Goal: Information Seeking & Learning: Learn about a topic

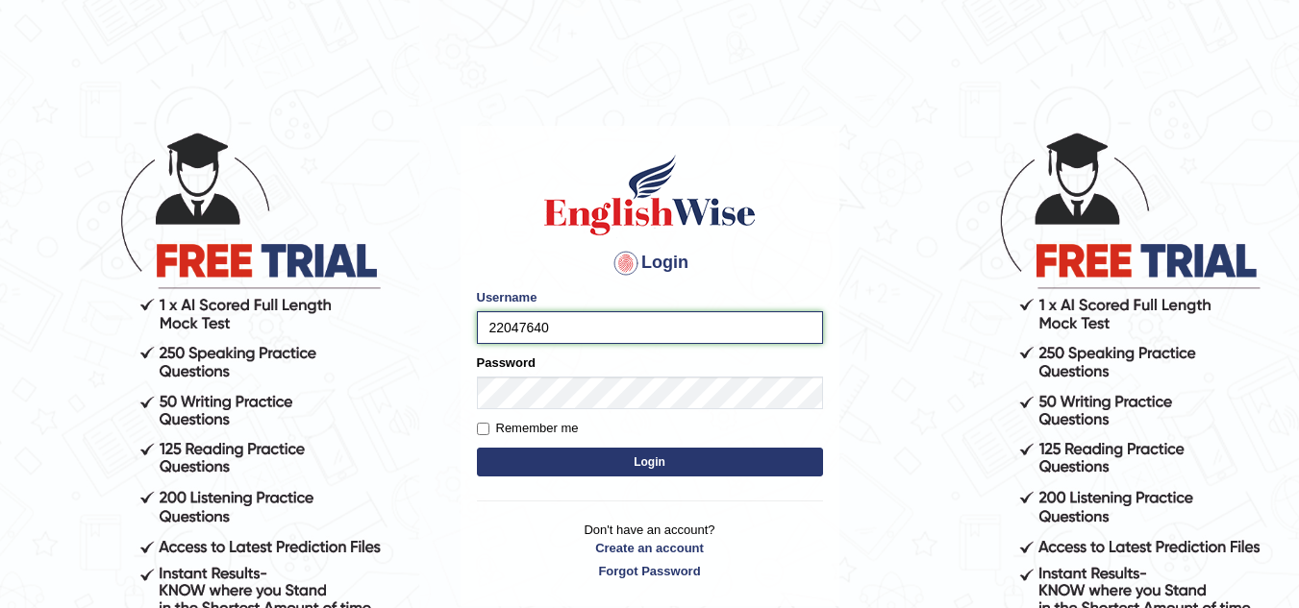
click at [574, 334] on input "22047640" at bounding box center [650, 327] width 346 height 33
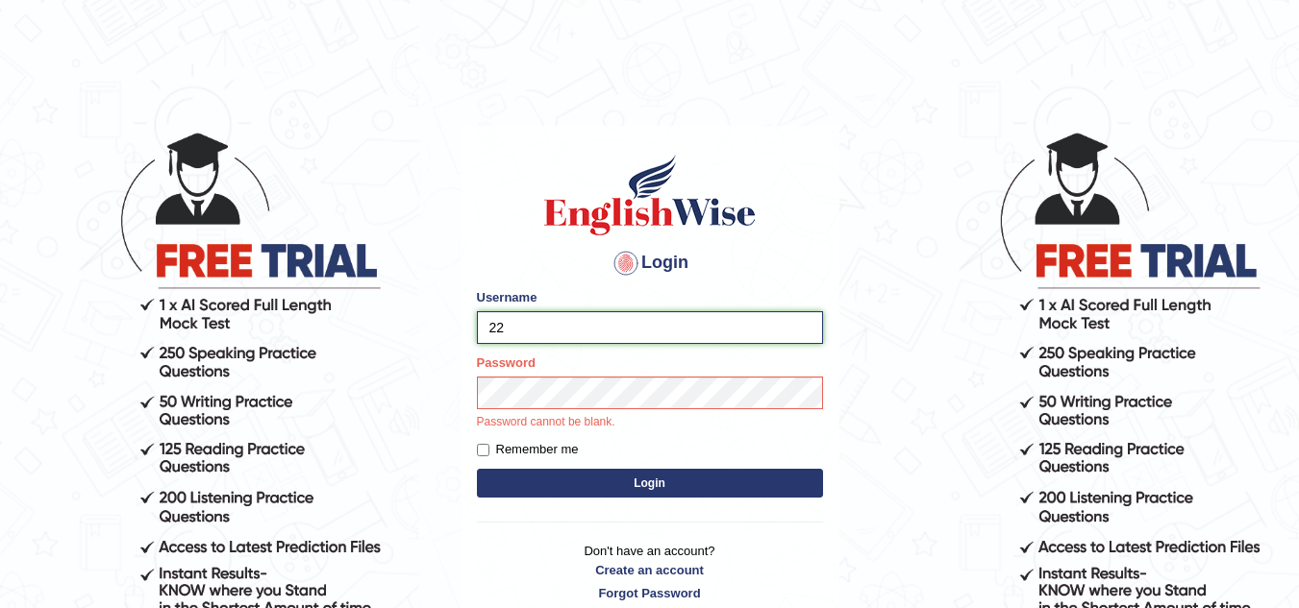
type input "2"
type input "sahara_parramatta"
click at [482, 446] on form "Please fix the following errors: Username sahara_parramatta Password Password c…" at bounding box center [650, 395] width 346 height 215
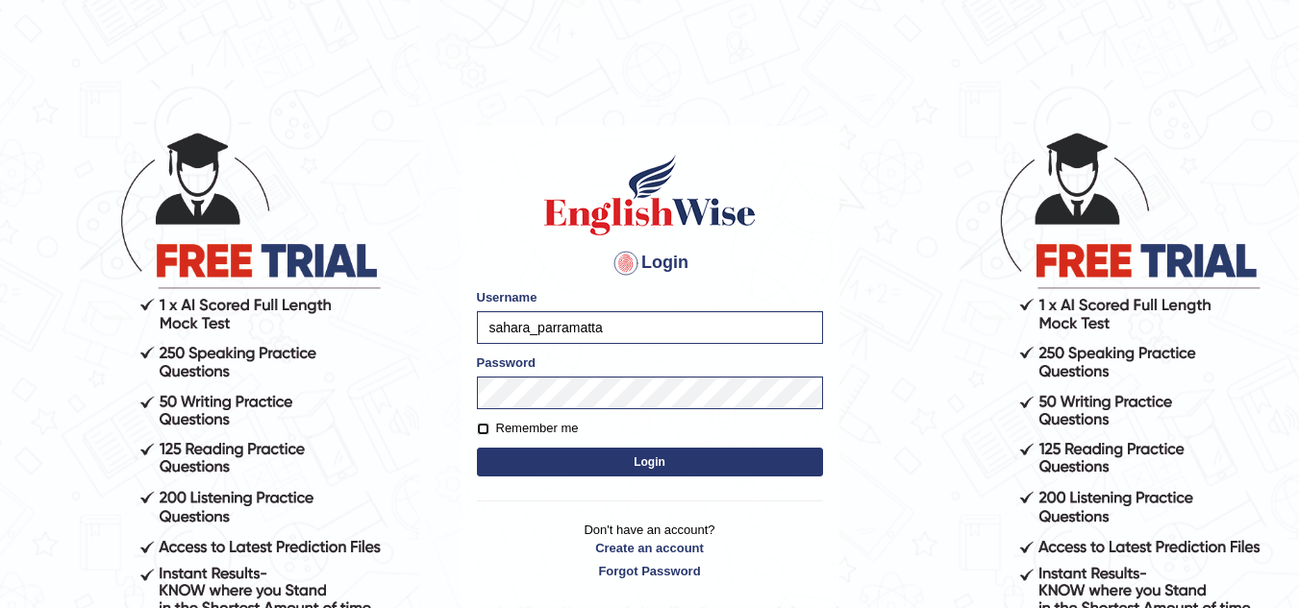
click at [486, 431] on input "Remember me" at bounding box center [483, 429] width 12 height 12
checkbox input "true"
click at [509, 458] on button "Login" at bounding box center [650, 462] width 346 height 29
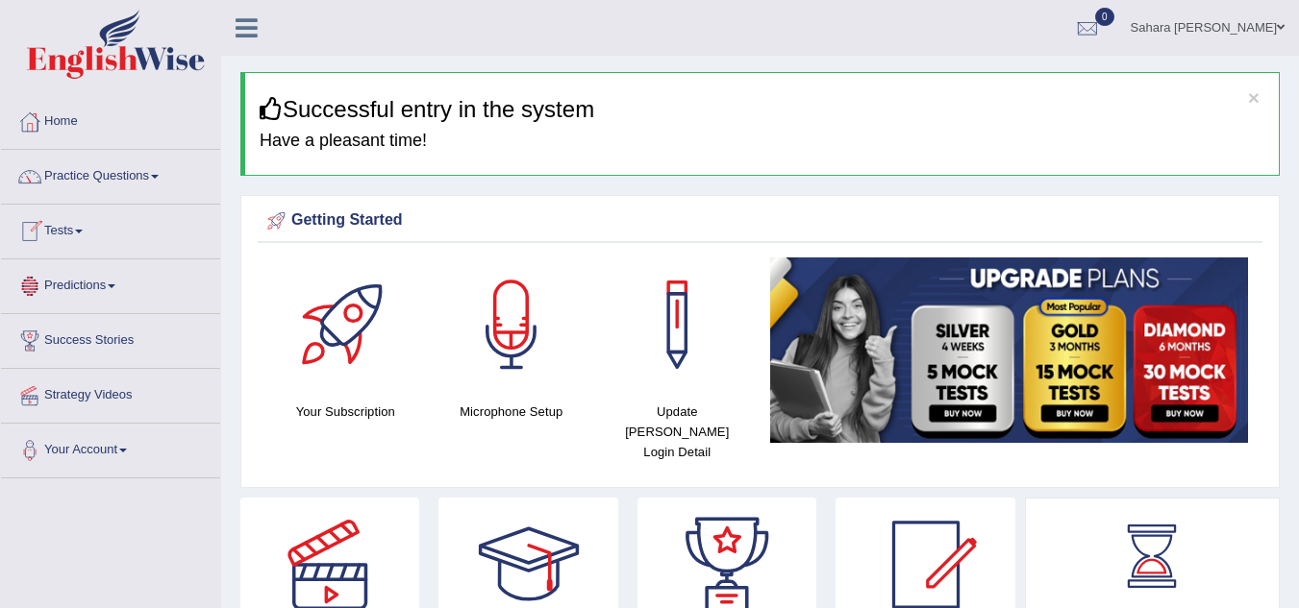
click at [65, 239] on link "Tests" at bounding box center [110, 229] width 219 height 48
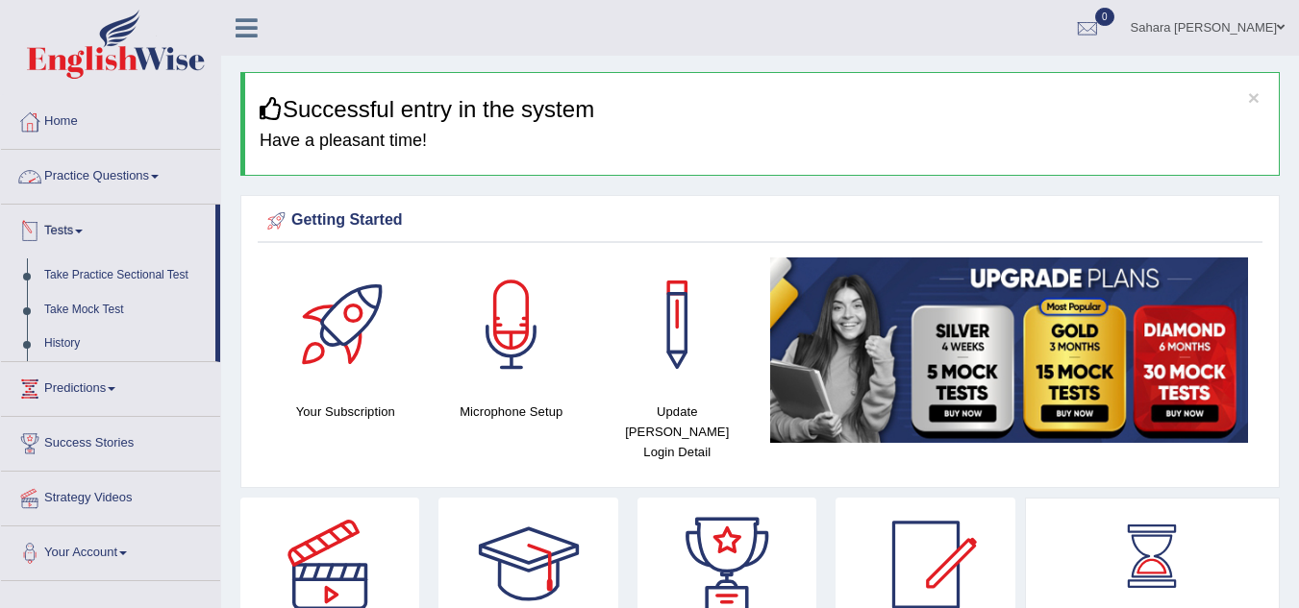
click at [98, 173] on link "Practice Questions" at bounding box center [110, 174] width 219 height 48
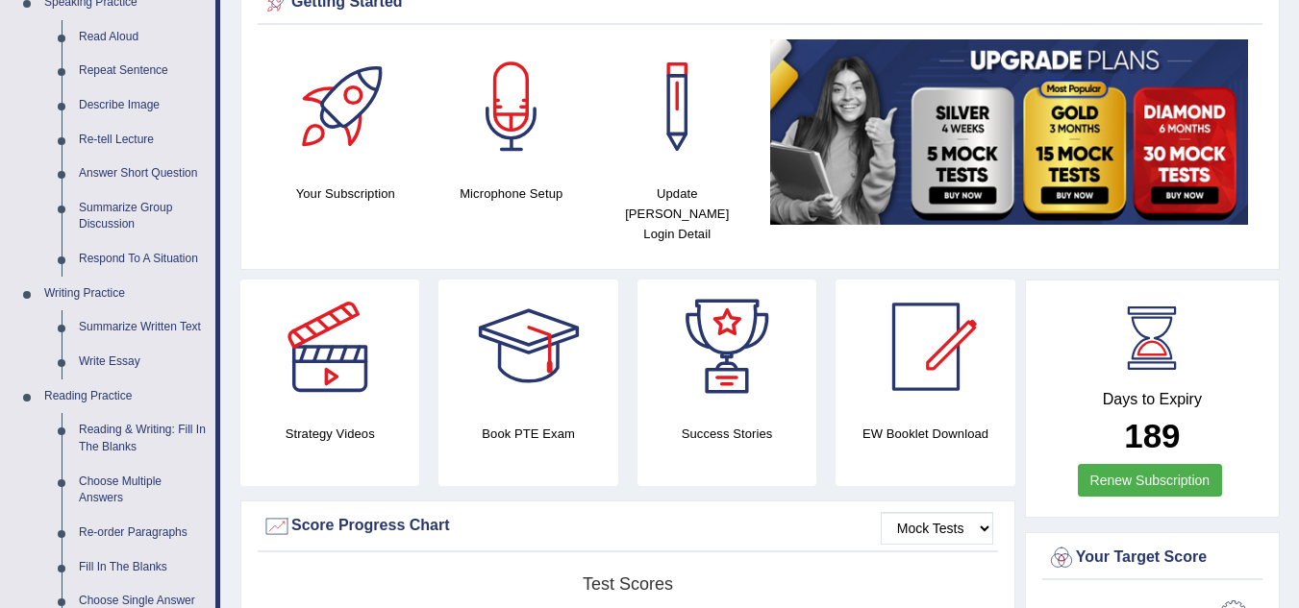
scroll to position [243, 0]
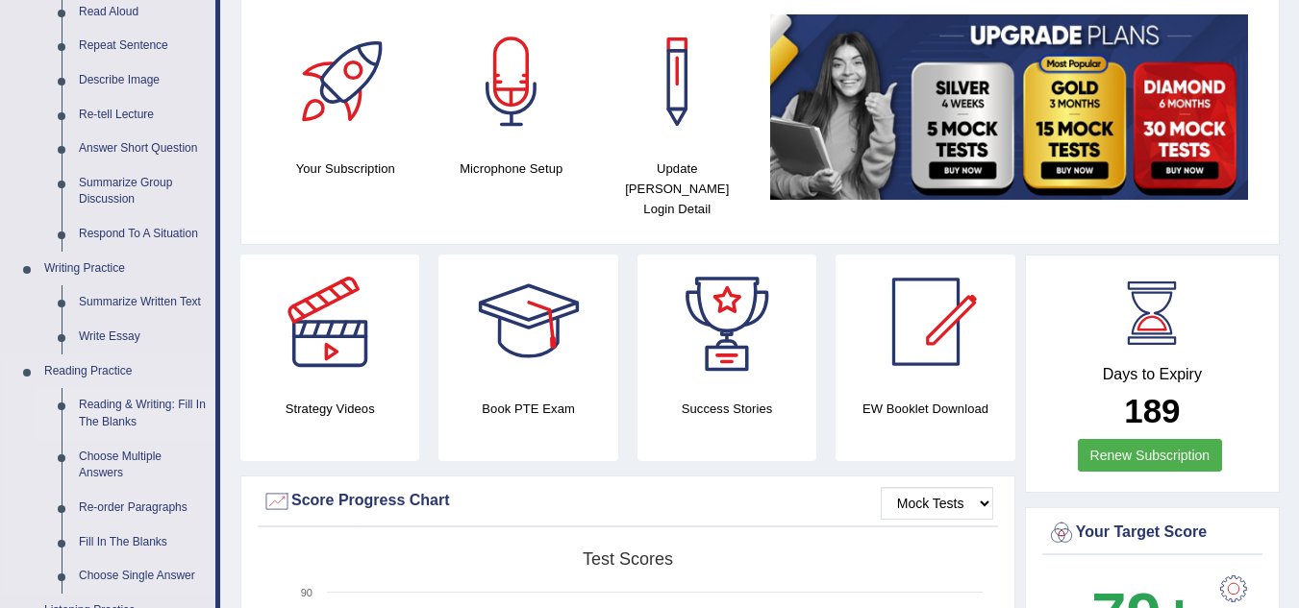
click at [128, 424] on link "Reading & Writing: Fill In The Blanks" at bounding box center [142, 413] width 145 height 51
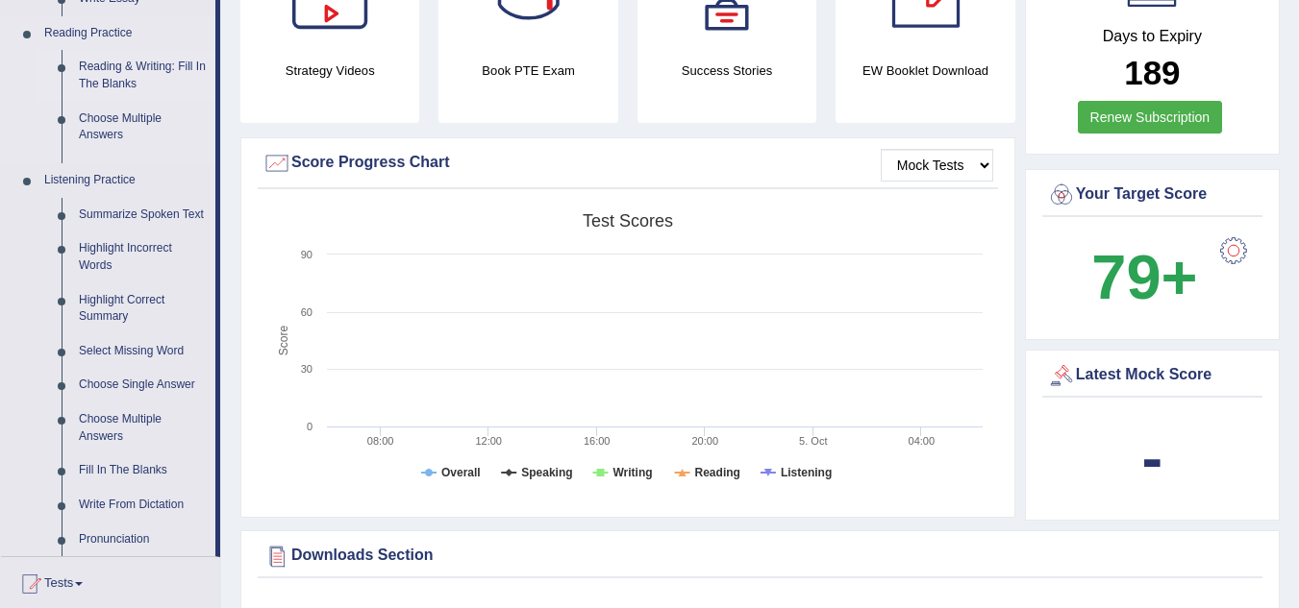
scroll to position [1072, 0]
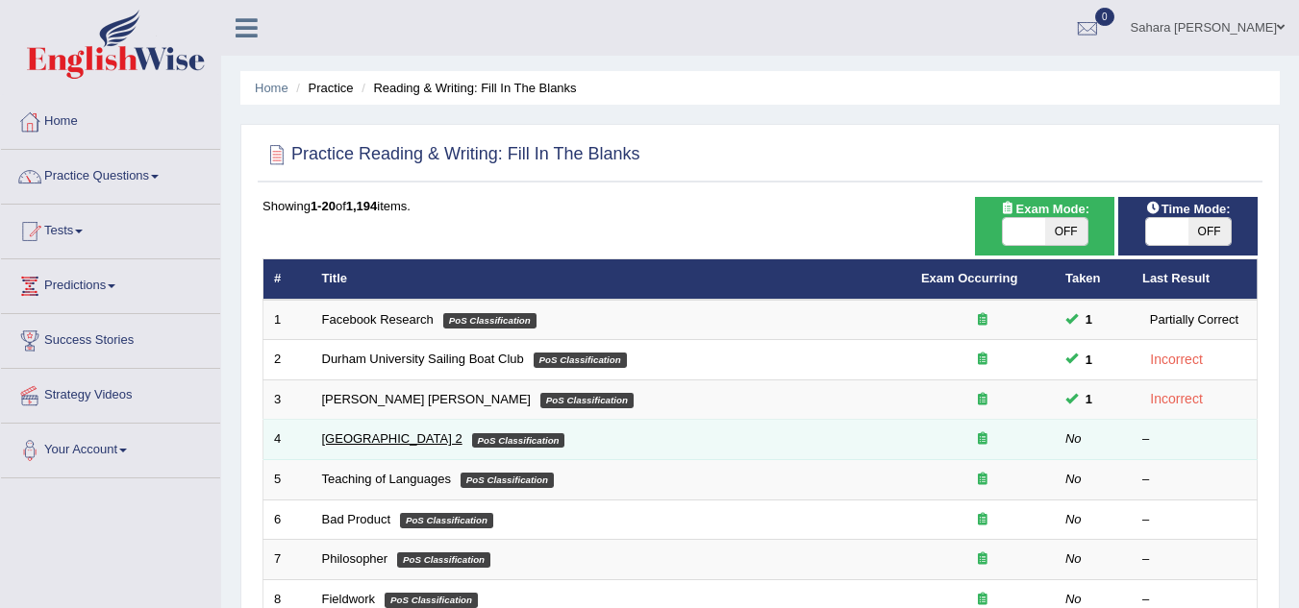
click at [387, 446] on link "Golden Gate Bridge 2" at bounding box center [392, 439] width 140 height 14
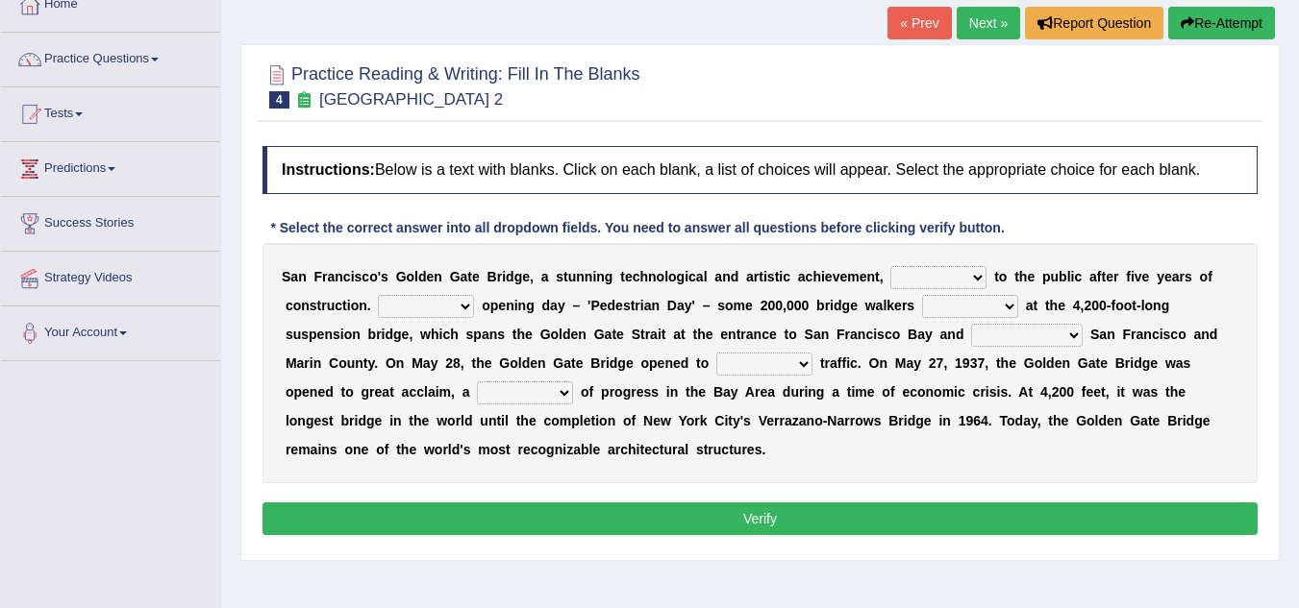
scroll to position [156, 0]
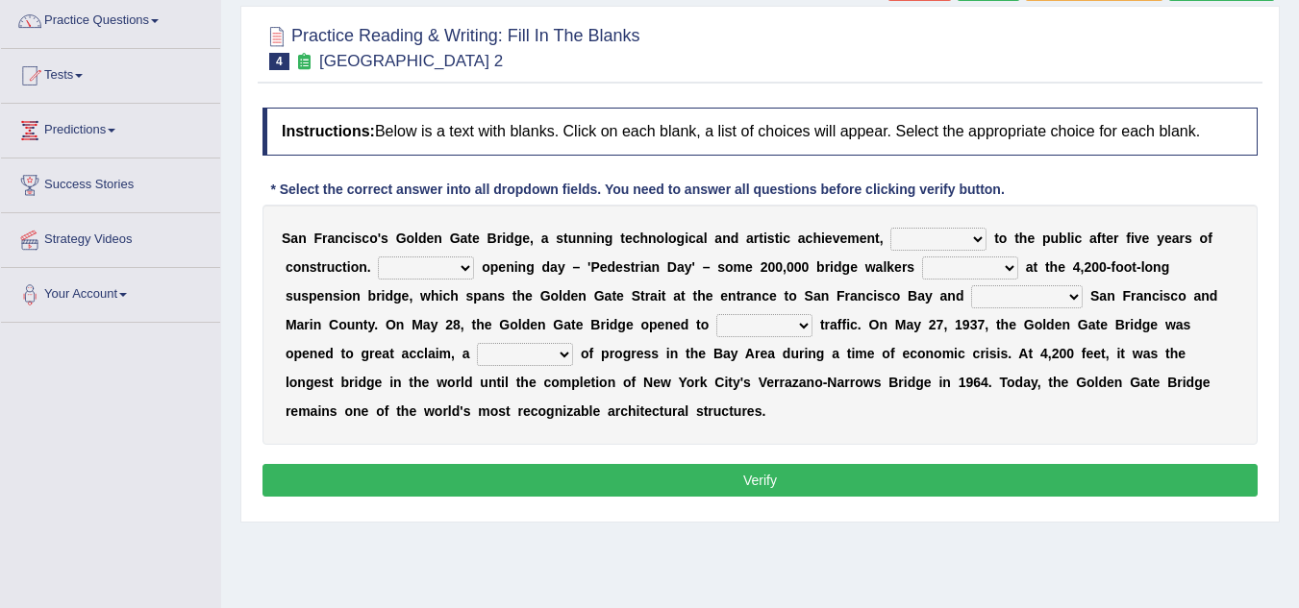
click at [969, 232] on select "opens closes appears equals" at bounding box center [938, 239] width 96 height 23
select select "opens"
click at [890, 228] on select "opens closes appears equals" at bounding box center [938, 239] width 96 height 23
click at [448, 265] on select "On During Since When" at bounding box center [426, 268] width 96 height 23
select select "On"
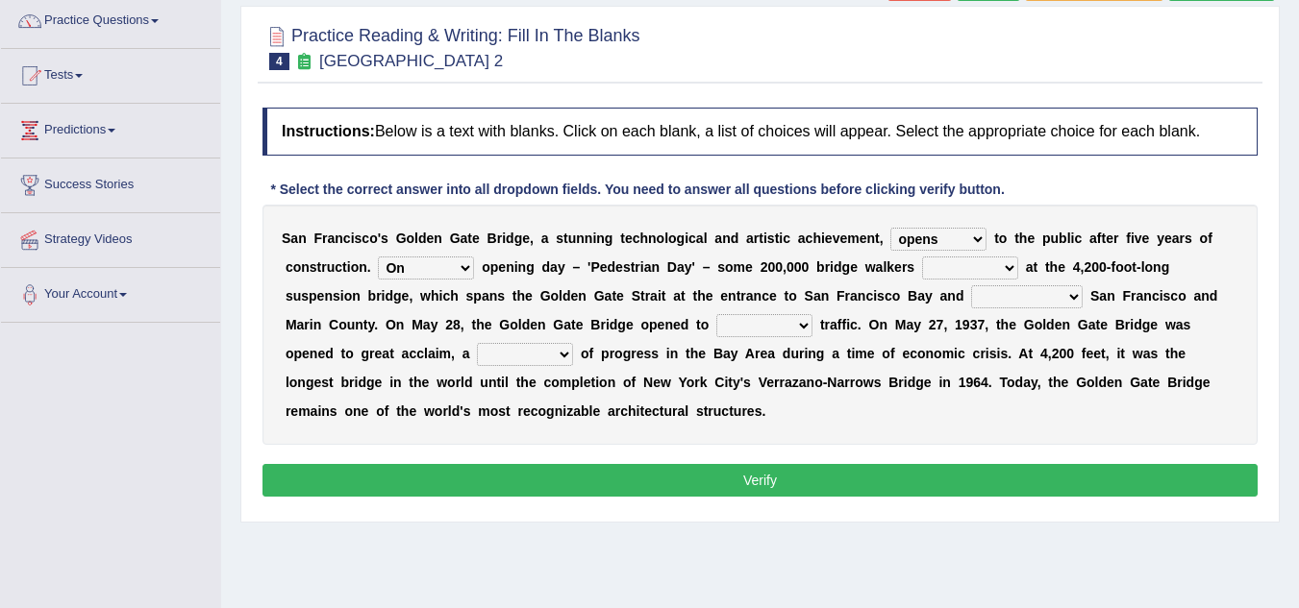
click at [378, 257] on select "On During Since When" at bounding box center [426, 268] width 96 height 23
click at [464, 270] on select "On During Since When" at bounding box center [426, 268] width 96 height 23
click at [444, 434] on div "S a n F r a n c i s c o ' s G o l d e n G a t e B r i d g e , a s t u n n i n g…" at bounding box center [759, 325] width 995 height 240
click at [469, 261] on select "On During Since When" at bounding box center [426, 268] width 96 height 23
click at [782, 286] on div "S a n F r a n c i s c o ' s G o l d e n G a t e B r i d g e , a s t u n n i n g…" at bounding box center [759, 325] width 995 height 240
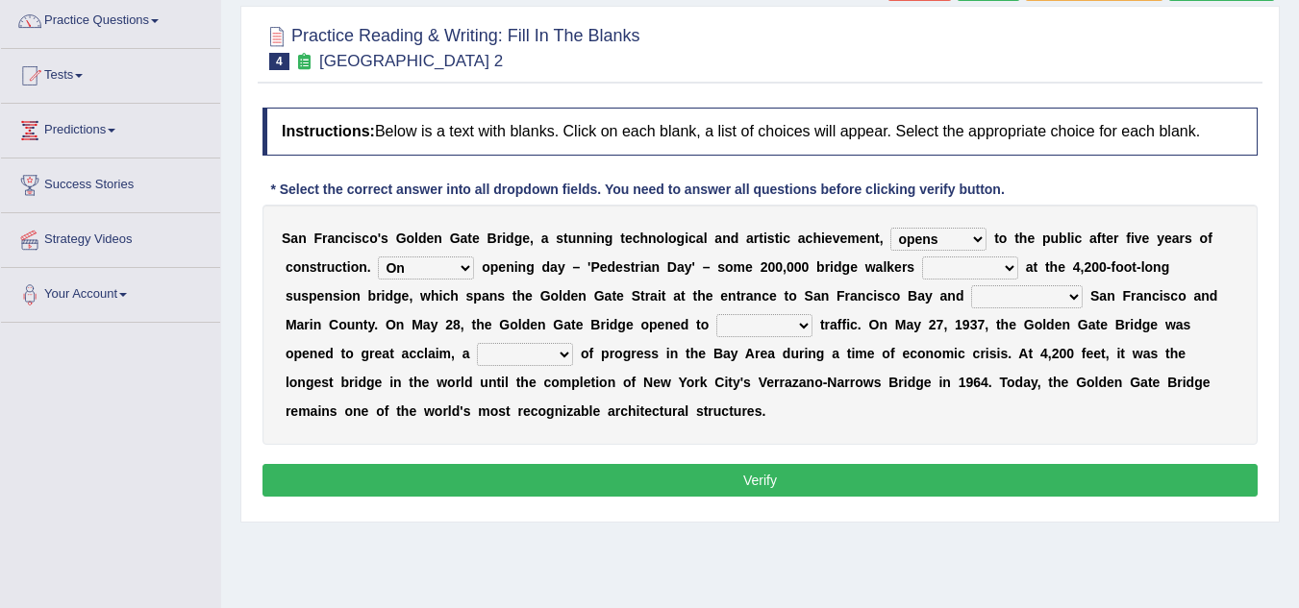
click at [953, 266] on select "stationed looked marveled laughed" at bounding box center [970, 268] width 96 height 23
click at [966, 258] on select "stationed looked marveled laughed" at bounding box center [970, 268] width 96 height 23
click at [984, 257] on select "stationed looked marveled laughed" at bounding box center [970, 268] width 96 height 23
click at [810, 426] on div "S a n F r a n c i s c o ' s G o l d e n G a t e B r i d g e , a s t u n n i n g…" at bounding box center [759, 325] width 995 height 240
click at [931, 260] on select "stationed looked marveled laughed" at bounding box center [970, 268] width 96 height 23
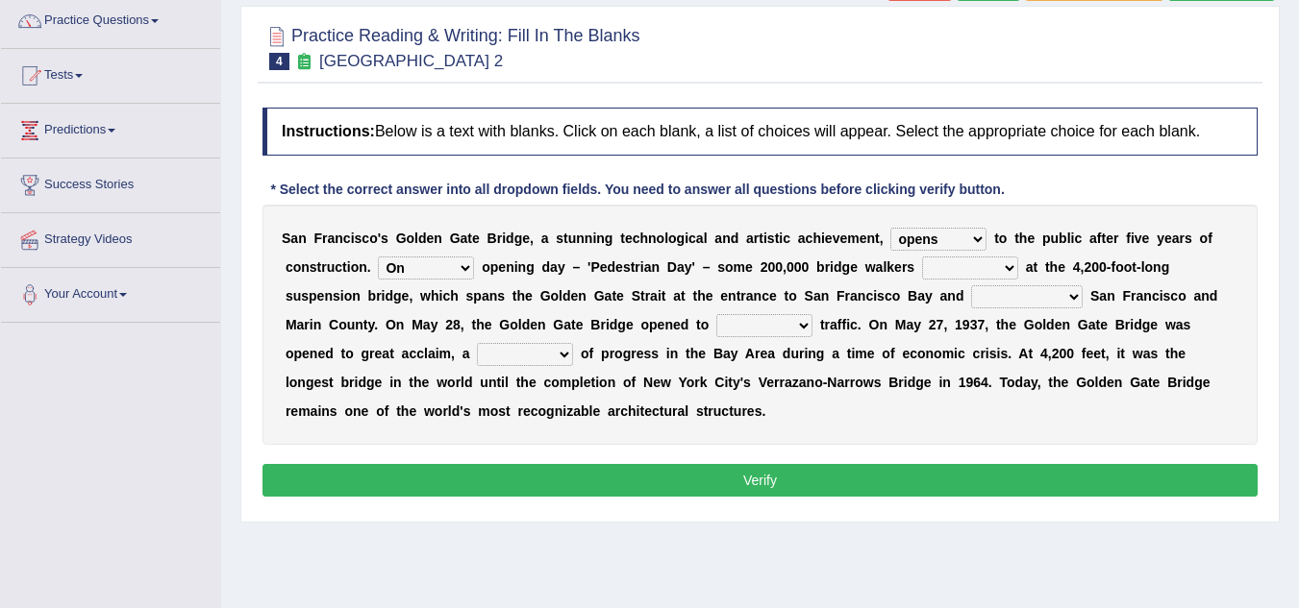
select select "looked"
click at [922, 257] on select "stationed looked marveled laughed" at bounding box center [970, 268] width 96 height 23
click at [997, 297] on select "separates connects channels differentiates" at bounding box center [1027, 296] width 112 height 23
click at [802, 413] on div "S a n F r a n c i s c o ' s G o l d e n G a t e B r i d g e , a s t u n n i n g…" at bounding box center [759, 325] width 995 height 240
click at [982, 264] on select "stationed looked marveled laughed" at bounding box center [970, 268] width 96 height 23
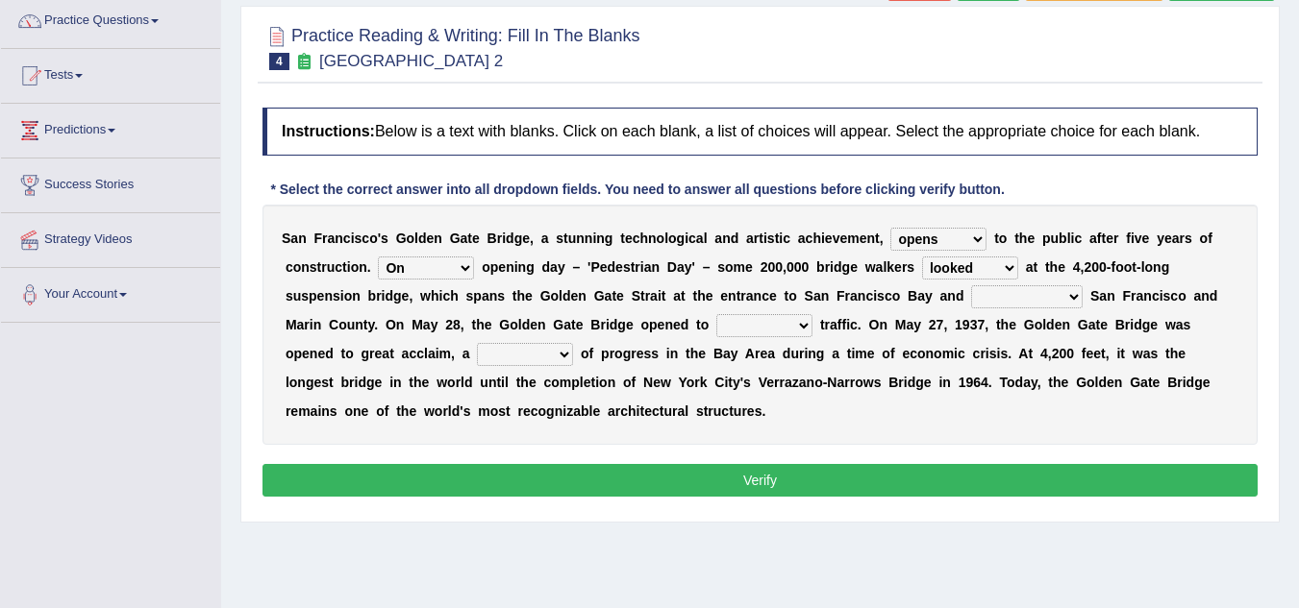
click at [925, 420] on div "S a n F r a n c i s c o ' s G o l d e n G a t e B r i d g e , a s t u n n i n g…" at bounding box center [759, 325] width 995 height 240
click at [1006, 288] on select "separates connects channels differentiates" at bounding box center [1027, 296] width 112 height 23
select select "connects"
click at [971, 285] on select "separates connects channels differentiates" at bounding box center [1027, 296] width 112 height 23
click at [786, 324] on select "aquatic vehicular airborne watertight" at bounding box center [764, 325] width 96 height 23
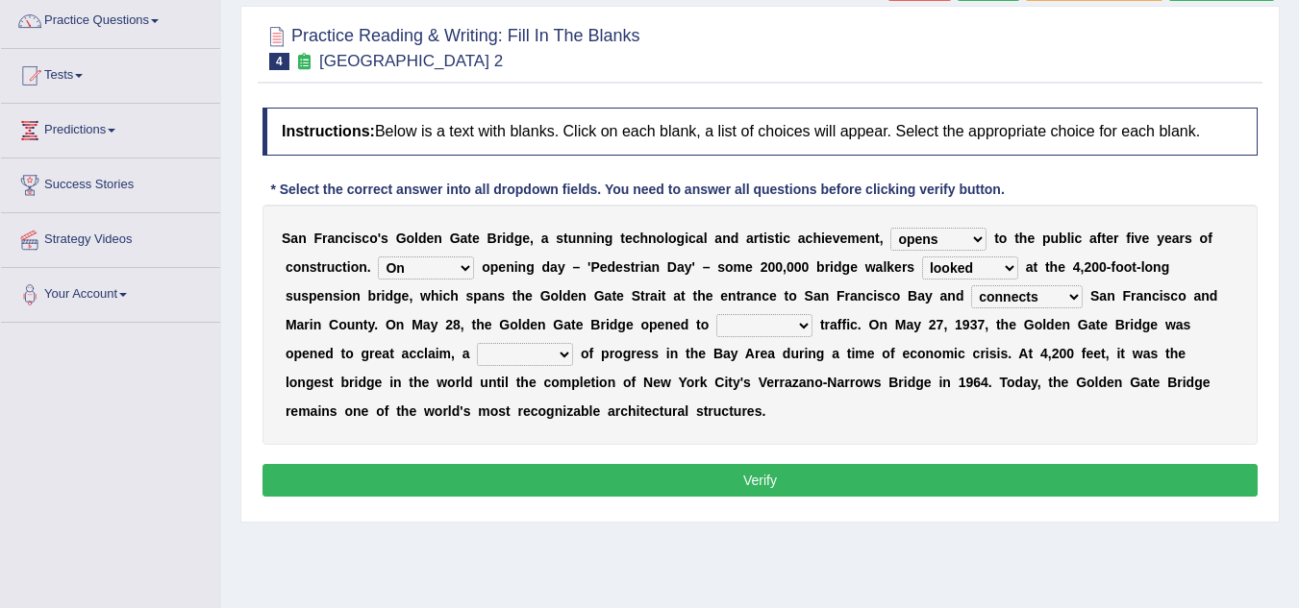
click at [855, 408] on div "S a n F r a n c i s c o ' s G o l d e n G a t e B r i d g e , a s t u n n i n g…" at bounding box center [759, 325] width 995 height 240
click at [778, 327] on select "aquatic vehicular airborne watertight" at bounding box center [764, 325] width 96 height 23
click at [875, 439] on div "S a n F r a n c i s c o ' s G o l d e n G a t e B r i d g e , a s t u n n i n g…" at bounding box center [759, 325] width 995 height 240
click at [510, 354] on select "denial symbol technique yield" at bounding box center [525, 354] width 96 height 23
click at [431, 268] on select "On During Since When" at bounding box center [426, 268] width 96 height 23
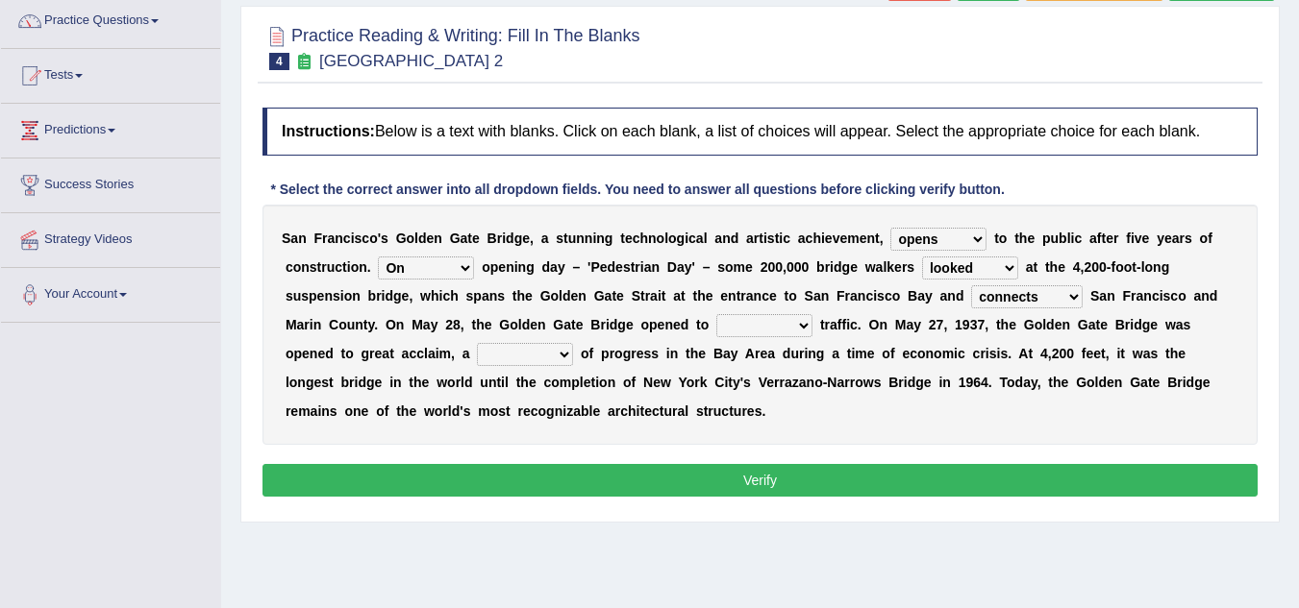
select select "Since"
click at [378, 257] on select "On During Since When" at bounding box center [426, 268] width 96 height 23
click at [732, 327] on select "aquatic vehicular airborne watertight" at bounding box center [764, 325] width 96 height 23
select select "aquatic"
click at [716, 314] on select "aquatic vehicular airborne watertight" at bounding box center [764, 325] width 96 height 23
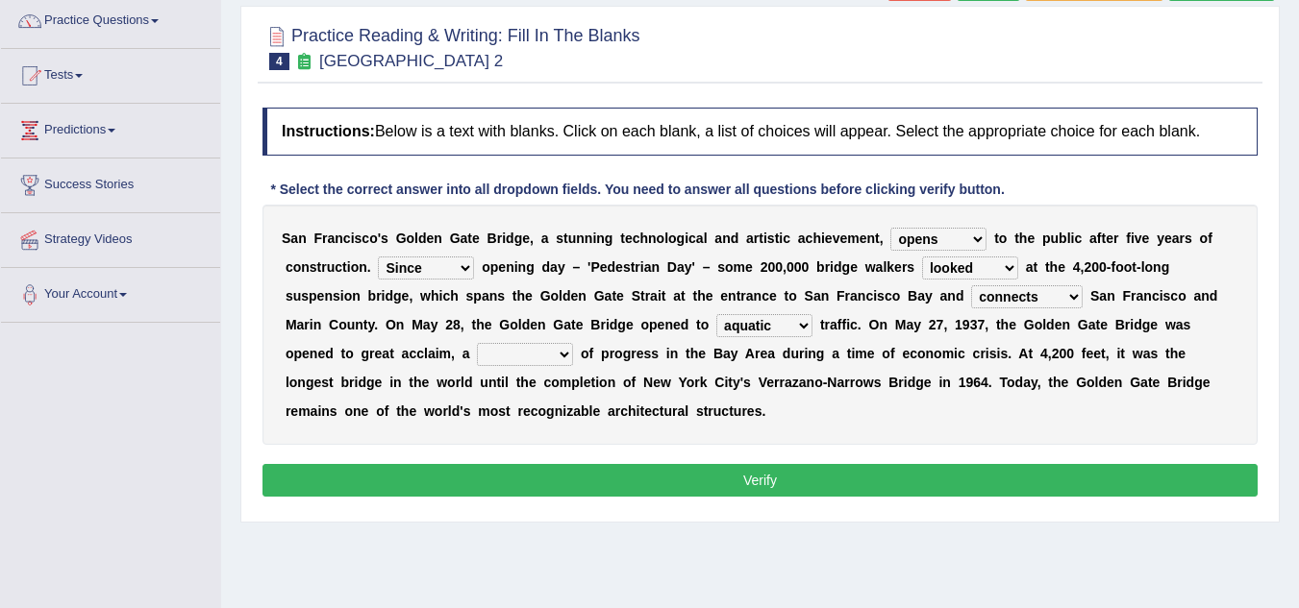
click at [744, 326] on select "aquatic vehicular airborne watertight" at bounding box center [764, 325] width 96 height 23
click at [644, 437] on div "S a n F r a n c i s c o ' s G o l d e n G a t e B r i d g e , a s t u n n i n g…" at bounding box center [759, 325] width 995 height 240
click at [540, 349] on select "denial symbol technique yield" at bounding box center [525, 354] width 96 height 23
click at [541, 342] on div "S a n F r a n c i s c o ' s G o l d e n G a t e B r i d g e , a s t u n n i n g…" at bounding box center [759, 325] width 995 height 240
click at [542, 350] on select "denial symbol technique yield" at bounding box center [525, 354] width 96 height 23
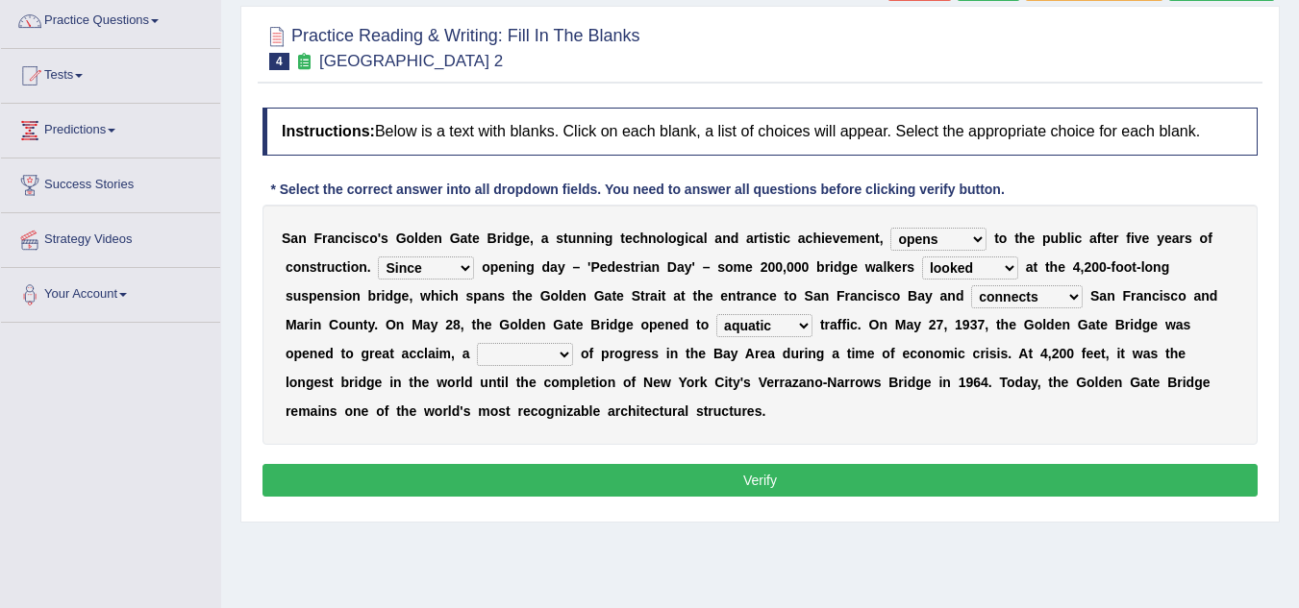
select select "symbol"
click at [477, 343] on select "denial symbol technique yield" at bounding box center [525, 354] width 96 height 23
click at [617, 474] on button "Verify" at bounding box center [759, 480] width 995 height 33
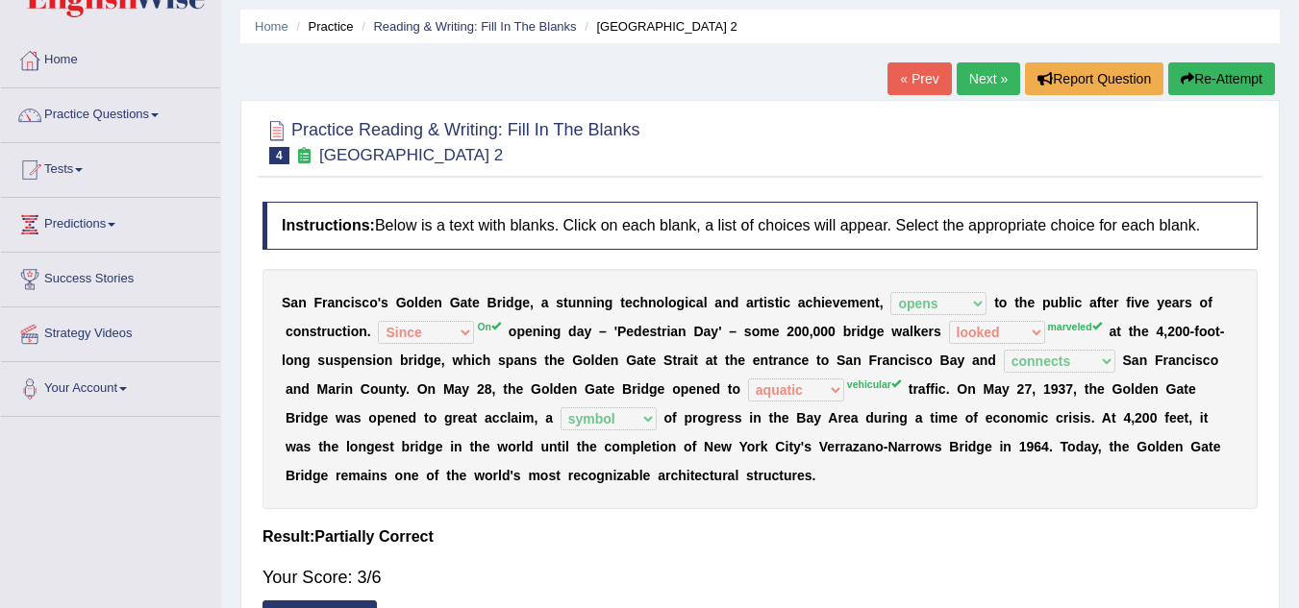
scroll to position [0, 0]
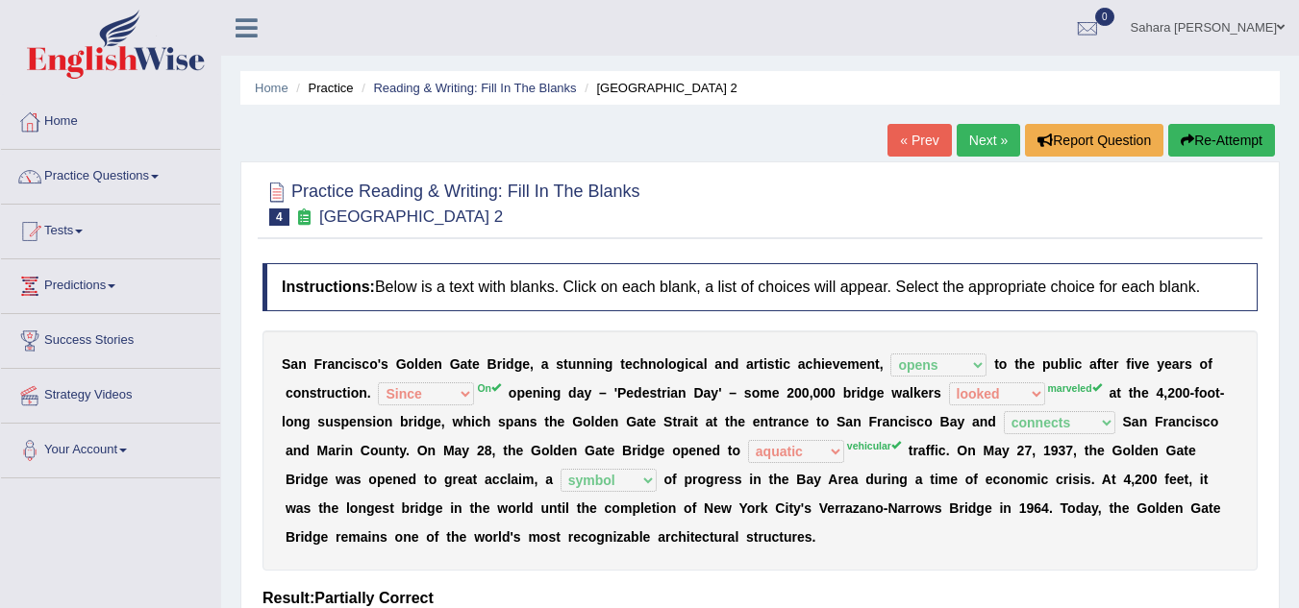
click at [981, 149] on link "Next »" at bounding box center [987, 140] width 63 height 33
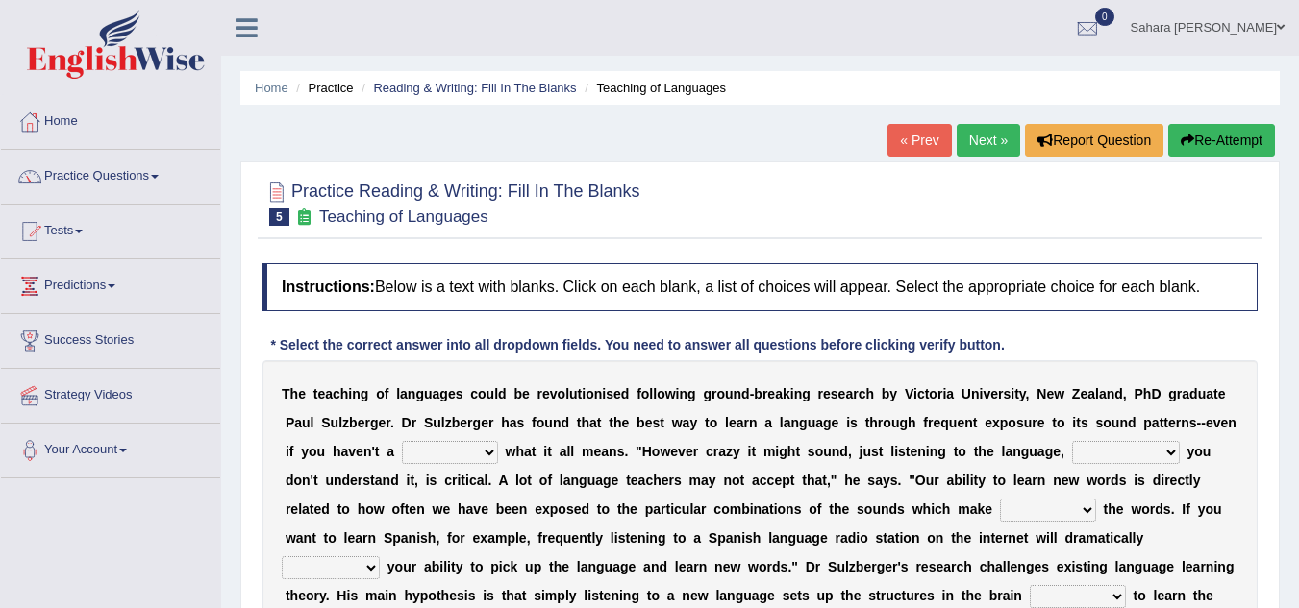
click at [485, 448] on select "dew claw clue due" at bounding box center [450, 452] width 96 height 23
click at [251, 505] on div "Practice Reading & Writing: Fill In The Blanks 5 Teaching of Languages Instruct…" at bounding box center [759, 448] width 1039 height 575
click at [440, 454] on select "dew claw clue due" at bounding box center [450, 452] width 96 height 23
select select "clue"
click at [402, 441] on select "dew claw clue due" at bounding box center [450, 452] width 96 height 23
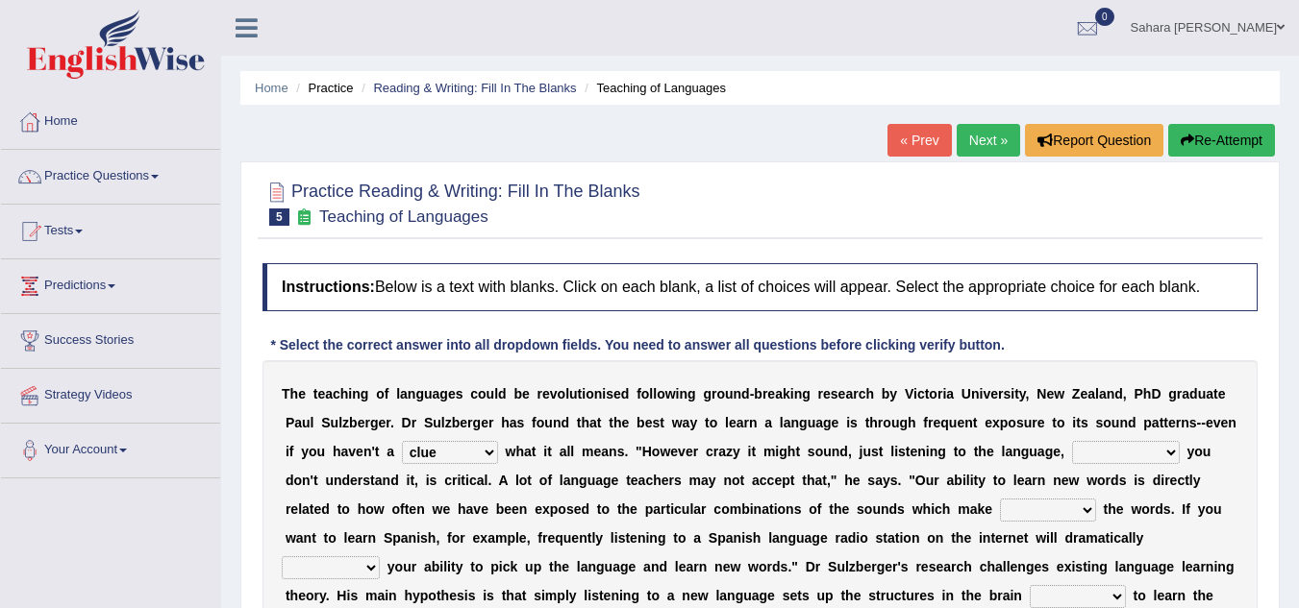
click at [1086, 450] on select "but also all together even though if so" at bounding box center [1126, 452] width 108 height 23
select select "all together"
click at [1072, 441] on select "but also all together even though if so" at bounding box center [1126, 452] width 108 height 23
click at [1140, 455] on select "but also all together even though if so" at bounding box center [1126, 452] width 108 height 23
click at [1263, 471] on div "Practice Reading & Writing: Fill In The Blanks 5 Teaching of Languages Instruct…" at bounding box center [759, 448] width 1039 height 575
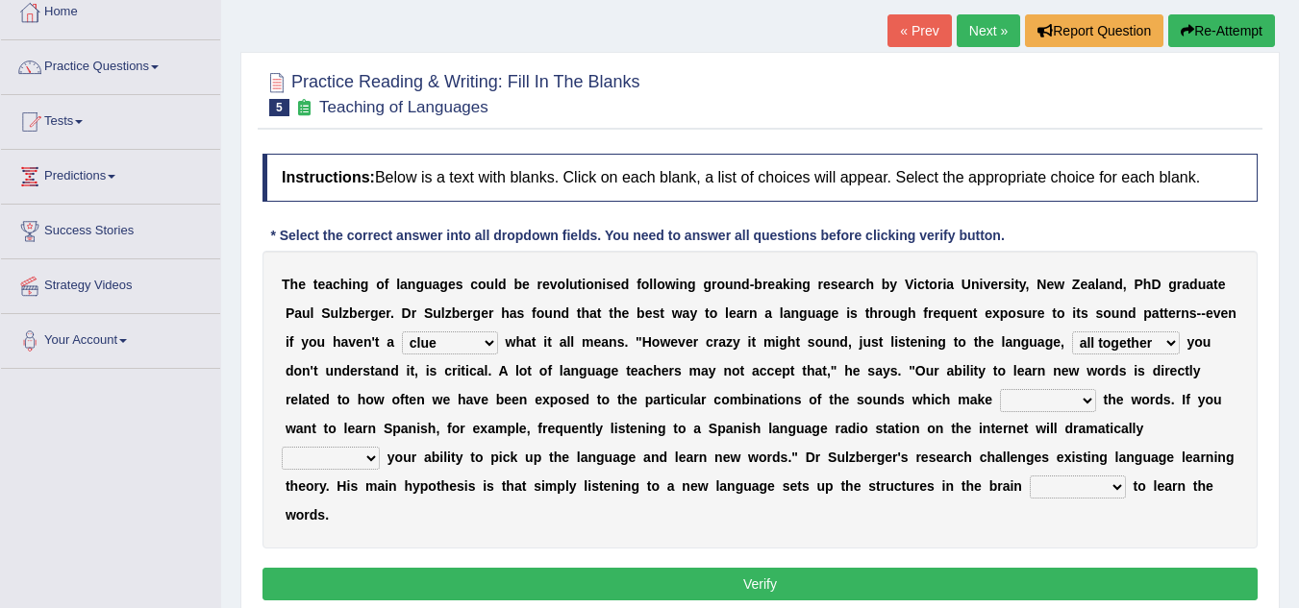
scroll to position [129, 0]
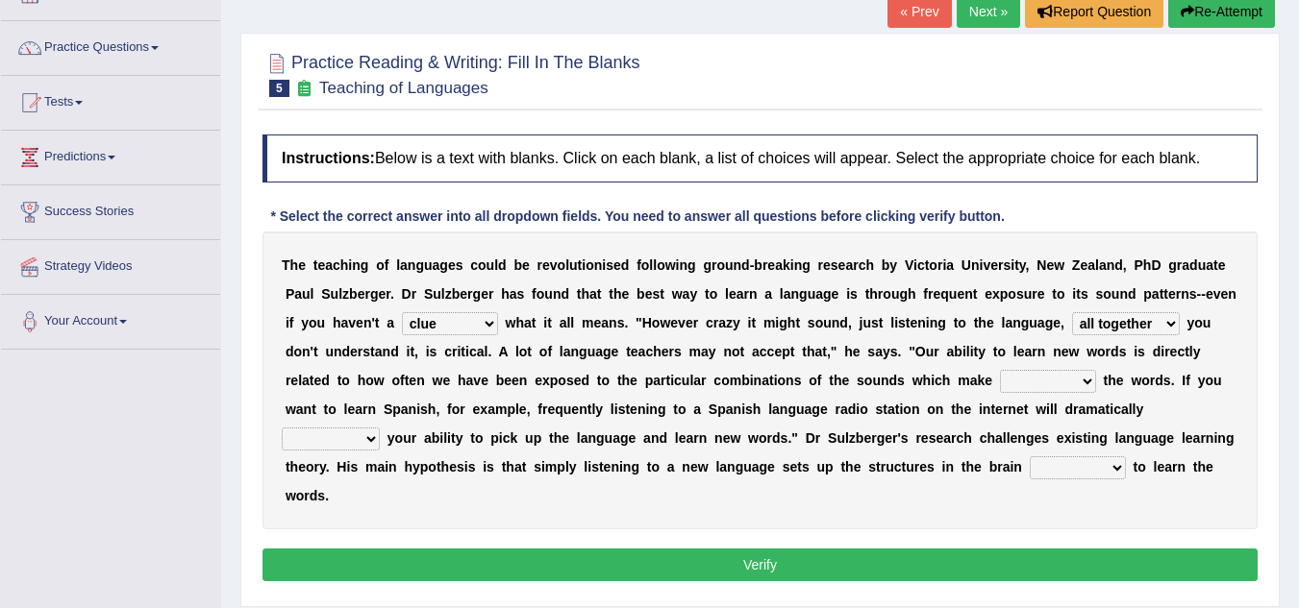
click at [1029, 385] on select "down up of on" at bounding box center [1048, 381] width 96 height 23
select select "up"
click at [1000, 370] on select "down up of on" at bounding box center [1048, 381] width 96 height 23
click at [362, 436] on select "evaluate exaggerate describe boost" at bounding box center [331, 439] width 98 height 23
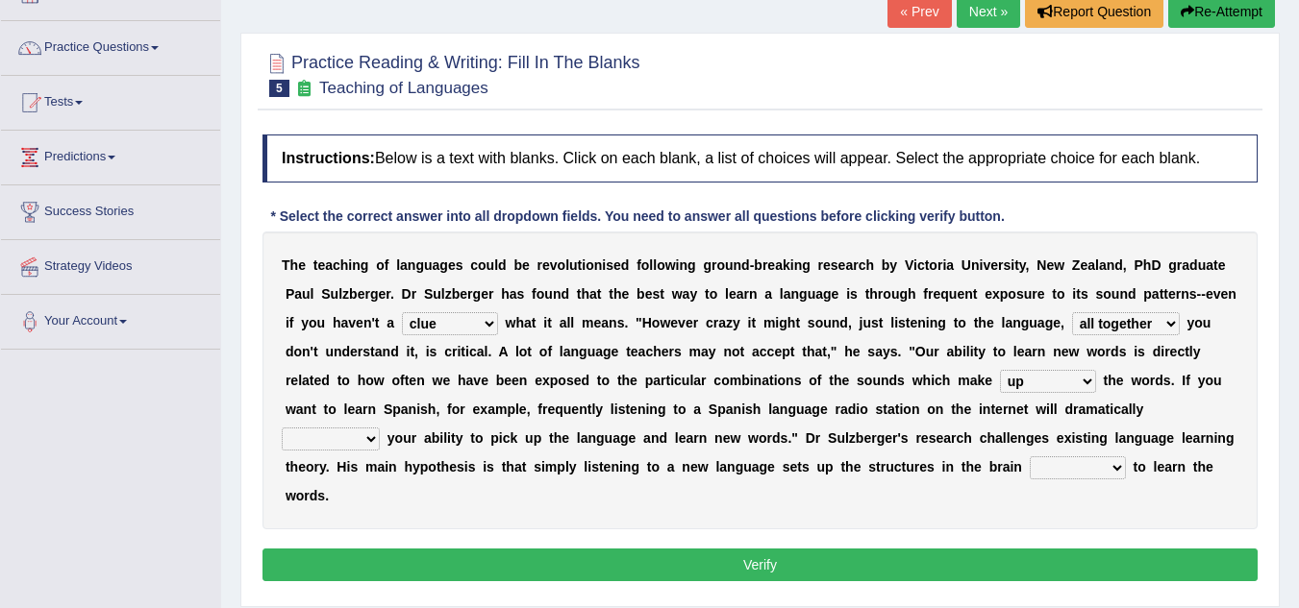
click at [362, 436] on select "evaluate exaggerate describe boost" at bounding box center [331, 439] width 98 height 23
click at [282, 428] on select "evaluate exaggerate describe boost" at bounding box center [331, 439] width 98 height 23
click at [370, 442] on select "evaluate exaggerate describe boost" at bounding box center [331, 439] width 98 height 23
click at [346, 448] on select "evaluate exaggerate describe boost" at bounding box center [331, 439] width 98 height 23
select select "boost"
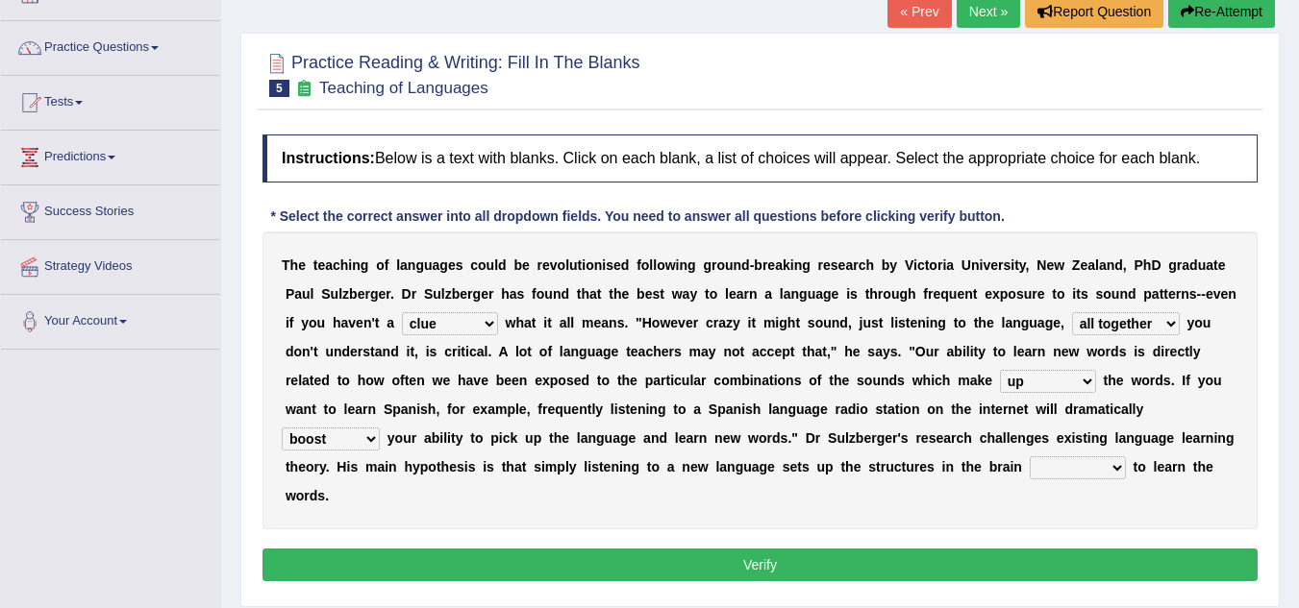
click at [282, 428] on select "evaluate exaggerate describe boost" at bounding box center [331, 439] width 98 height 23
click at [364, 440] on select "evaluate exaggerate describe boost" at bounding box center [331, 439] width 98 height 23
click at [595, 515] on div "T h e t e a c h i n g o f l a n g u a g e s c o u l d b e r e v o l u t i o n i…" at bounding box center [759, 381] width 995 height 298
click at [1036, 468] on select "requiring required directed to require" at bounding box center [1077, 468] width 96 height 23
select select "requiring"
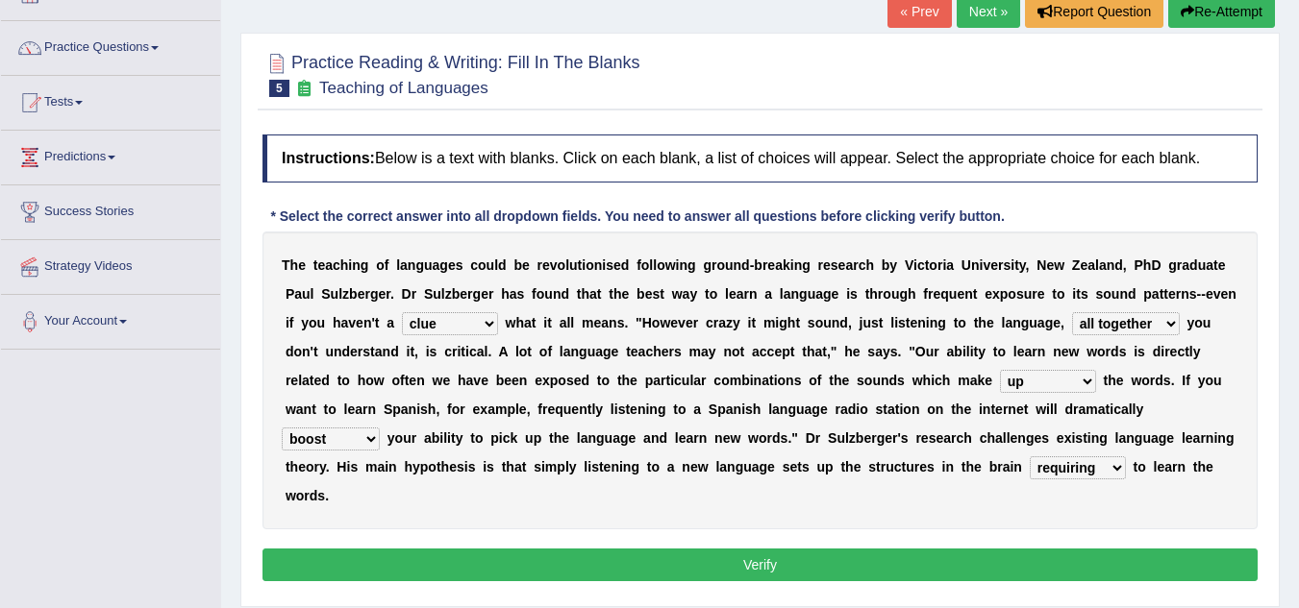
click at [1029, 457] on select "requiring required directed to require" at bounding box center [1077, 468] width 96 height 23
click at [970, 566] on button "Verify" at bounding box center [759, 565] width 995 height 33
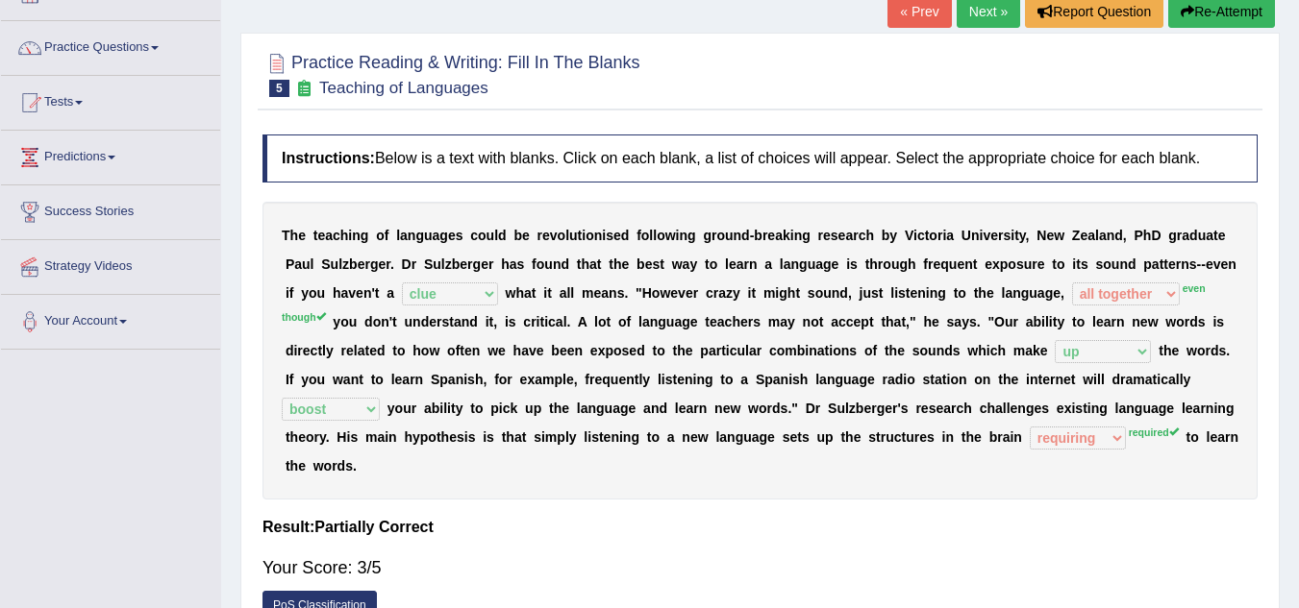
click at [976, 8] on link "Next »" at bounding box center [987, 11] width 63 height 33
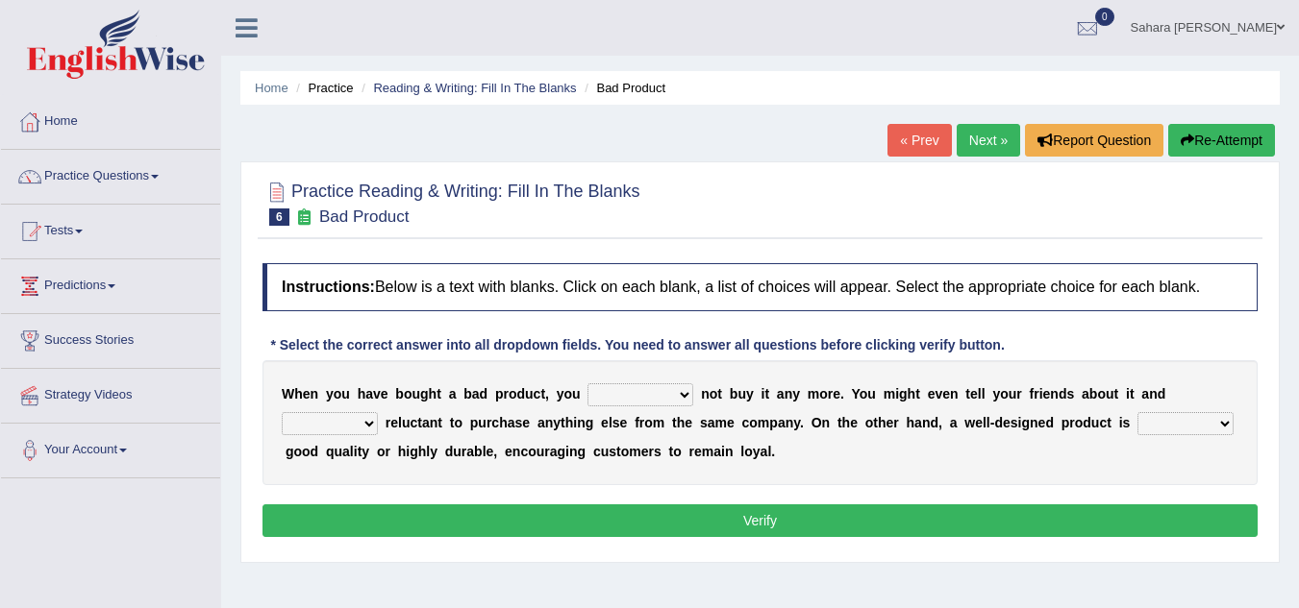
click at [638, 387] on select "would have should have should" at bounding box center [640, 395] width 106 height 23
click at [587, 384] on select "would have should have should" at bounding box center [640, 395] width 106 height 23
click at [658, 387] on select "would have should have should" at bounding box center [640, 395] width 106 height 23
click at [587, 384] on select "would have should have should" at bounding box center [640, 395] width 106 height 23
click at [360, 428] on select "is are be being" at bounding box center [330, 423] width 96 height 23
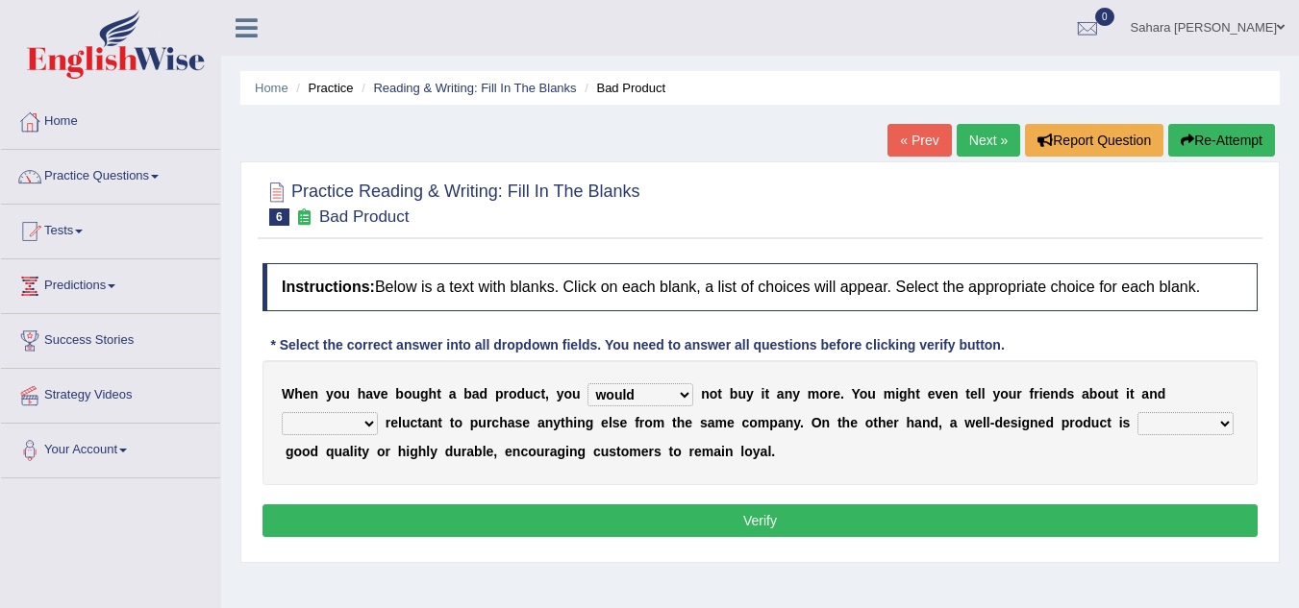
click at [564, 464] on div "W h e n y o u h a v e b o u g h t a b a d p r o d u c t , y o u would have shou…" at bounding box center [759, 422] width 995 height 125
click at [681, 404] on select "would have should have should" at bounding box center [640, 395] width 106 height 23
click at [587, 384] on select "would have should have should" at bounding box center [640, 395] width 106 height 23
click at [607, 472] on div "W h e n y o u h a v e b o u g h t a b a d p r o d u c t , y o u would have shou…" at bounding box center [759, 422] width 995 height 125
click at [371, 418] on select "is are be being" at bounding box center [330, 423] width 96 height 23
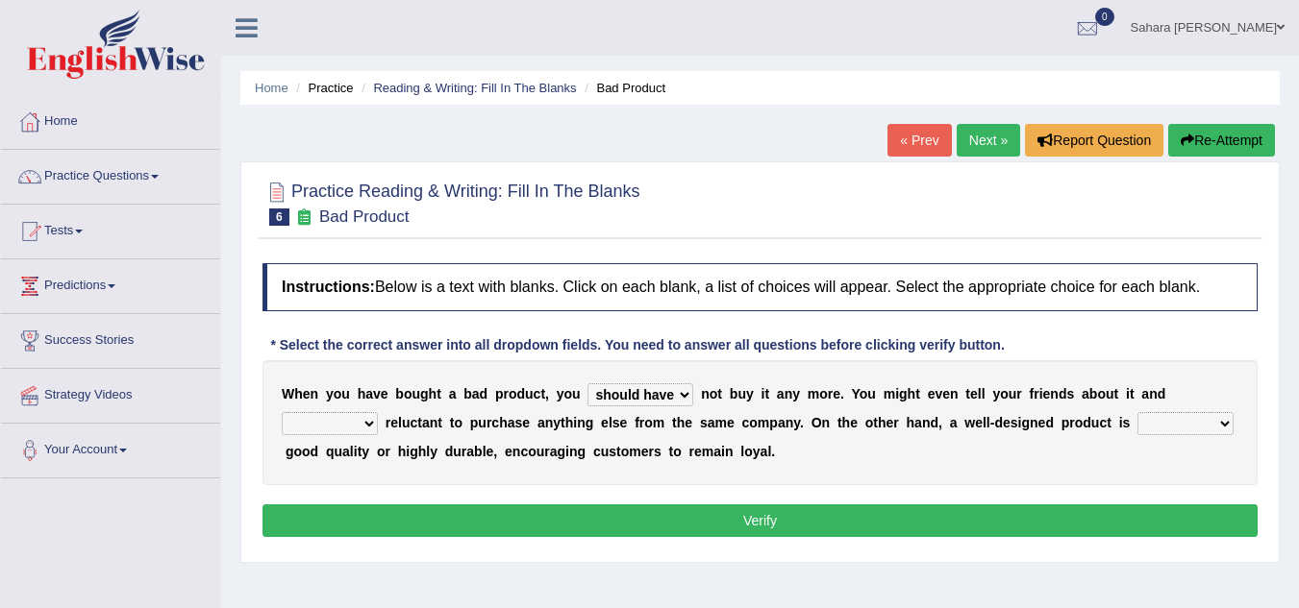
click at [667, 394] on select "would have should have should" at bounding box center [640, 395] width 106 height 23
select select "would"
click at [587, 384] on select "would have should have should" at bounding box center [640, 395] width 106 height 23
click at [355, 428] on select "is are be being" at bounding box center [330, 423] width 96 height 23
select select "being"
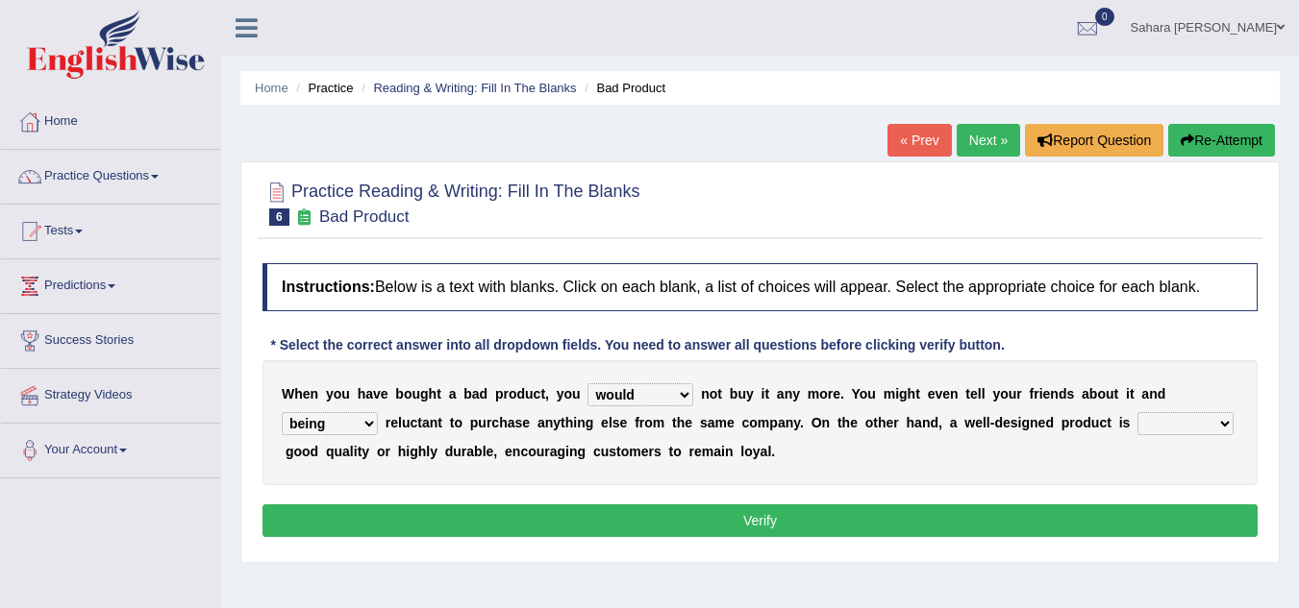
click at [282, 412] on select "is are be being" at bounding box center [330, 423] width 96 height 23
click at [1193, 426] on select "both also neither either" at bounding box center [1185, 423] width 96 height 23
click at [1137, 412] on select "both also neither either" at bounding box center [1185, 423] width 96 height 23
click at [1161, 482] on div "W h e n y o u h a v e b o u g h t a b a d p r o d u c t , y o u would have shou…" at bounding box center [759, 422] width 995 height 125
click at [1164, 430] on select "both also neither either" at bounding box center [1185, 423] width 96 height 23
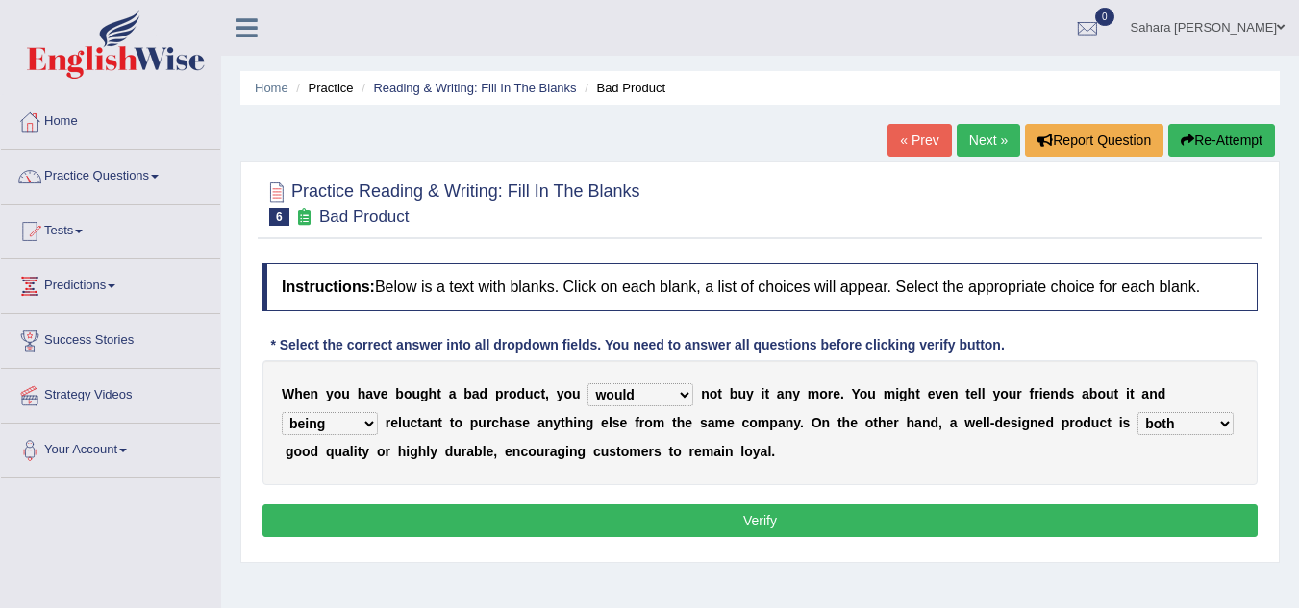
select select "also"
click at [1137, 412] on select "both also neither either" at bounding box center [1185, 423] width 96 height 23
click at [920, 530] on button "Verify" at bounding box center [759, 521] width 995 height 33
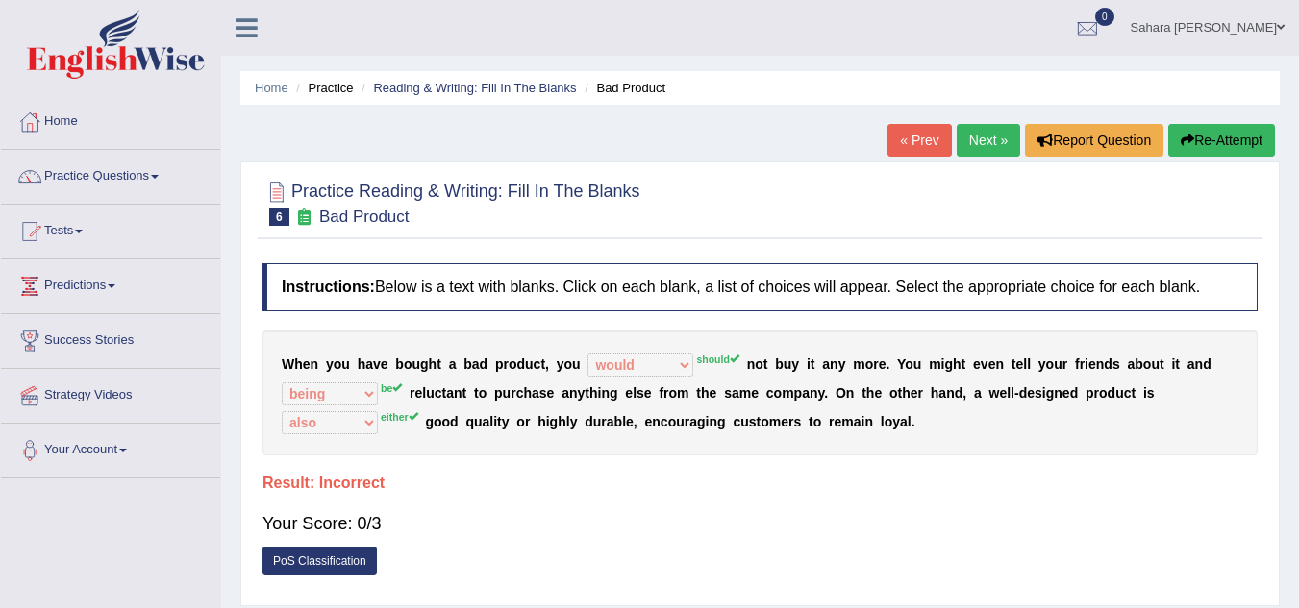
click at [974, 138] on link "Next »" at bounding box center [987, 140] width 63 height 33
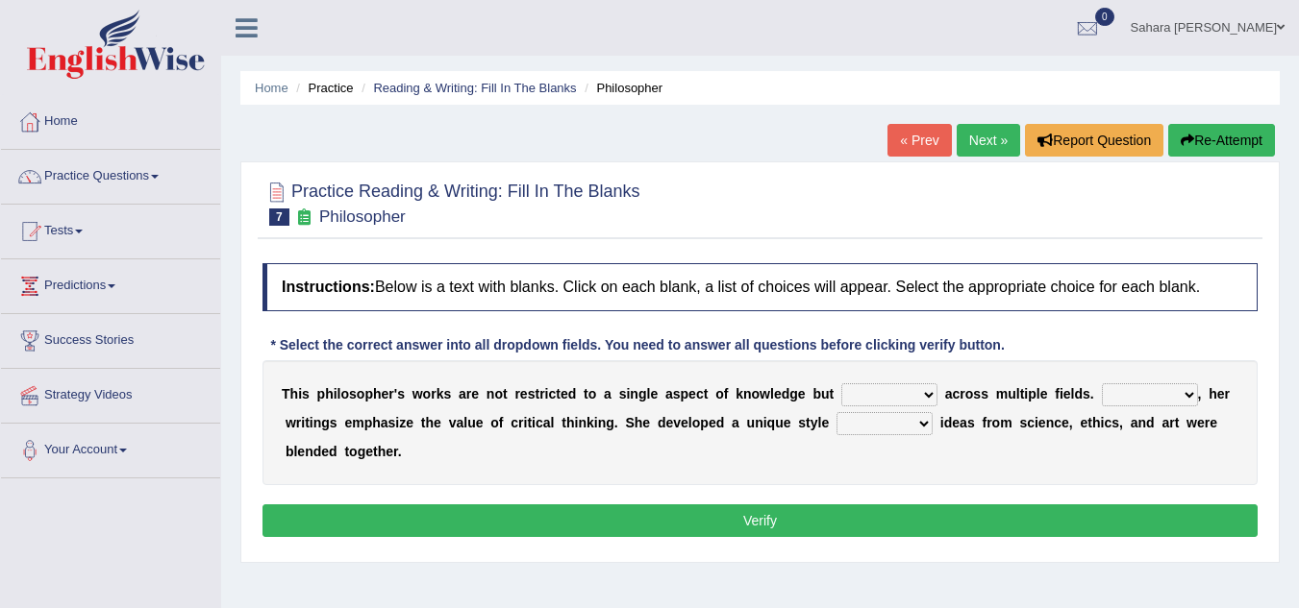
click at [974, 138] on link "Next »" at bounding box center [987, 140] width 63 height 33
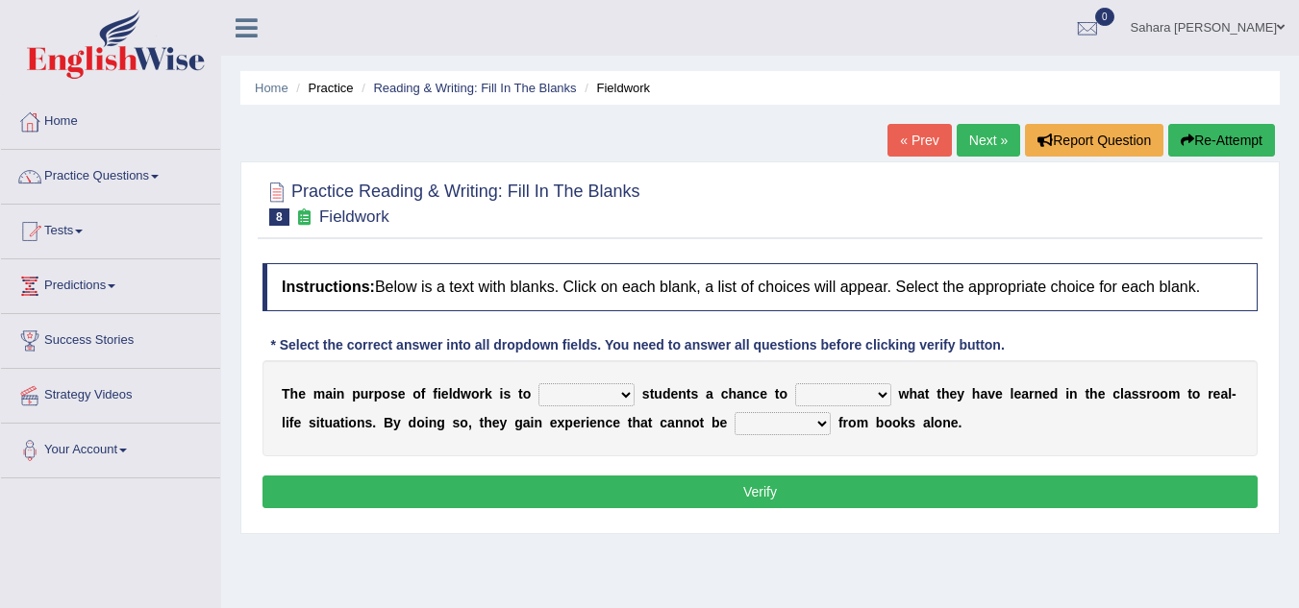
click at [568, 393] on select "resemble stow rave offer" at bounding box center [586, 395] width 96 height 23
select select "offer"
click at [538, 384] on select "resemble stow rave offer" at bounding box center [586, 395] width 96 height 23
click at [849, 399] on select "compare align apply dismount" at bounding box center [843, 395] width 96 height 23
click at [795, 384] on select "compare align apply dismount" at bounding box center [843, 395] width 96 height 23
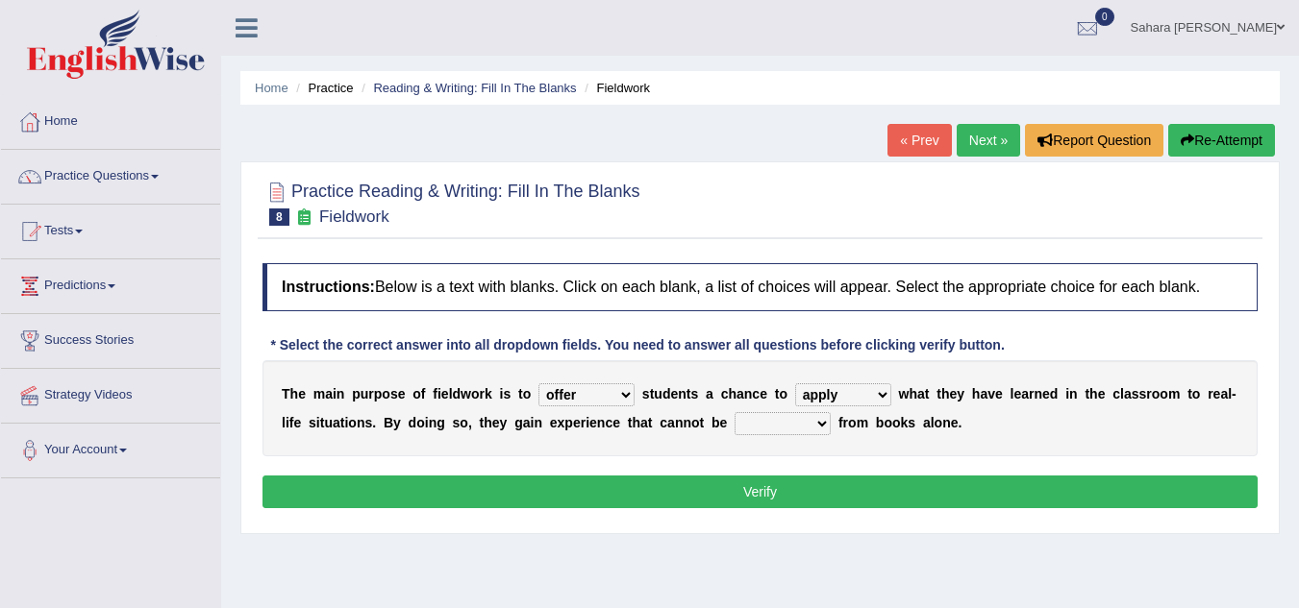
click at [856, 392] on select "compare align apply dismount" at bounding box center [843, 395] width 96 height 23
select select "compare"
click at [795, 384] on select "compare align apply dismount" at bounding box center [843, 395] width 96 height 23
click at [754, 423] on select "originated prepared obtained touted" at bounding box center [782, 423] width 96 height 23
select select "obtained"
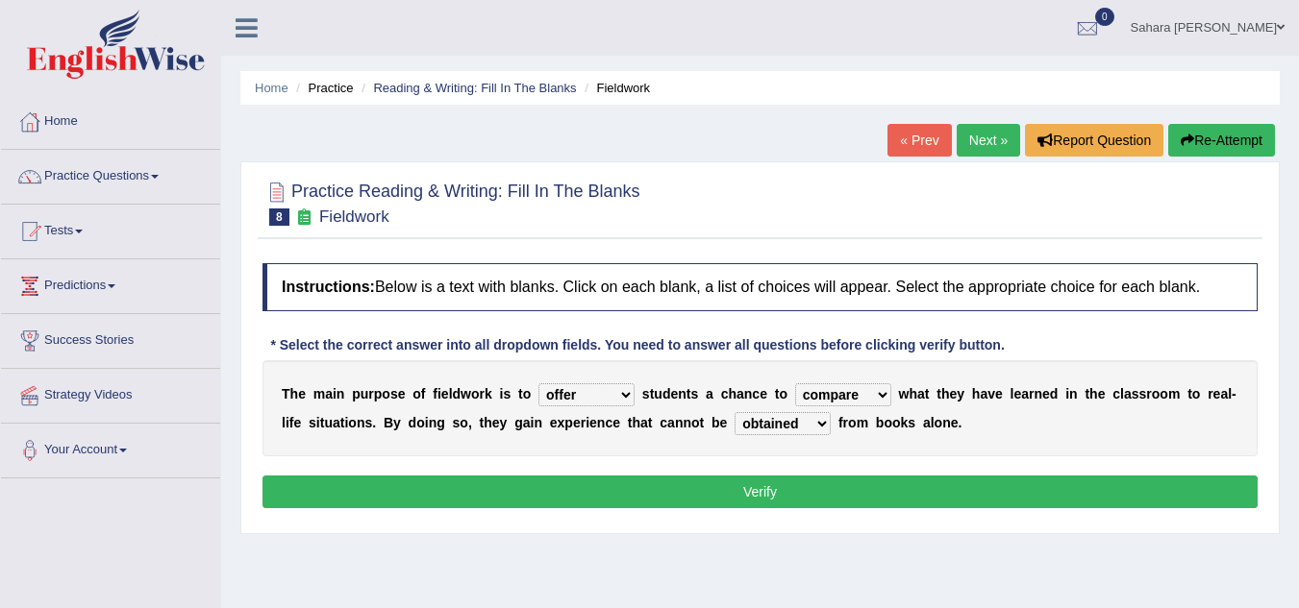
click at [734, 412] on select "originated prepared obtained touted" at bounding box center [782, 423] width 96 height 23
click at [747, 498] on button "Verify" at bounding box center [759, 492] width 995 height 33
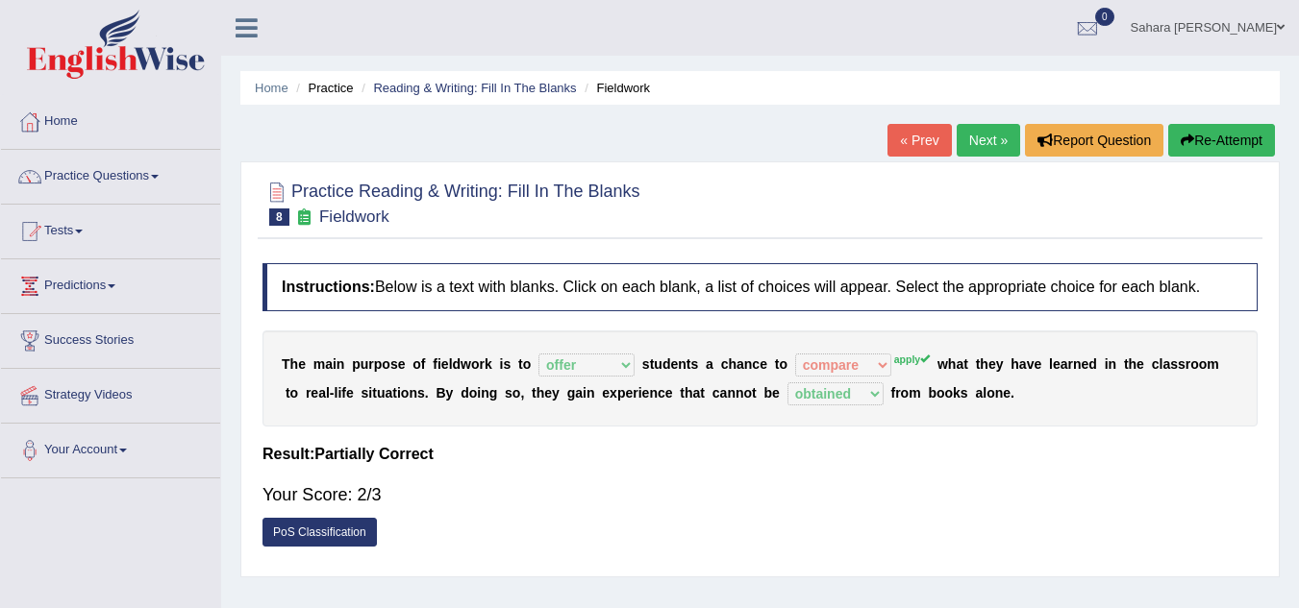
click at [973, 132] on link "Next »" at bounding box center [987, 140] width 63 height 33
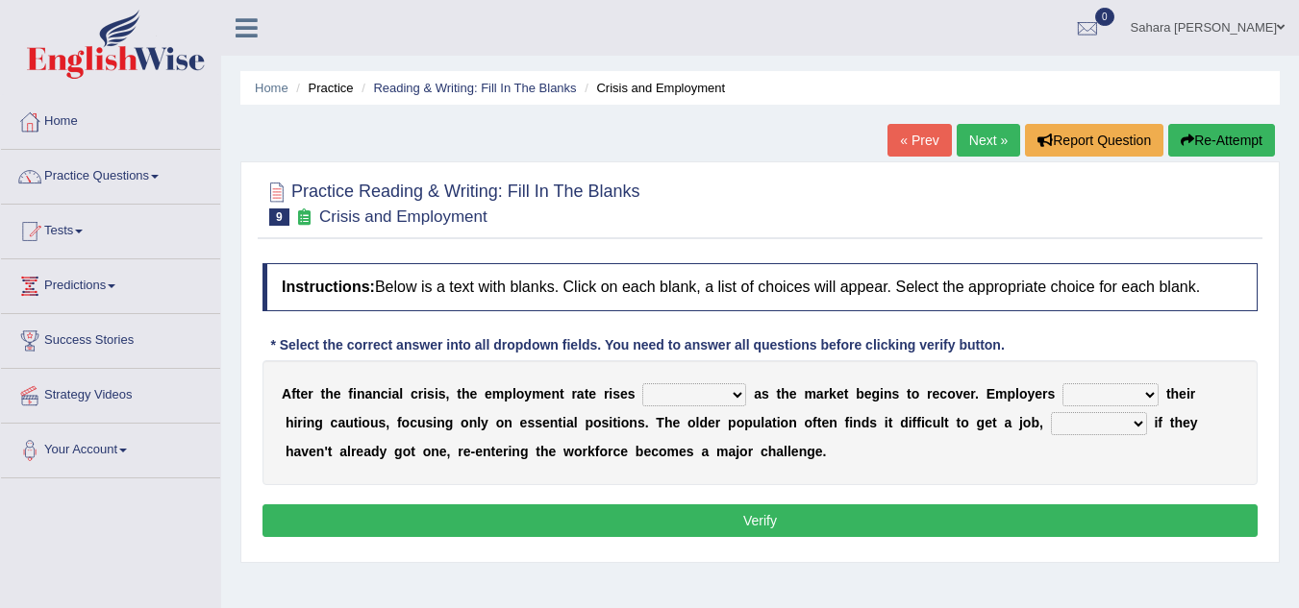
click at [683, 391] on select "normally conversely strenuously sharply" at bounding box center [694, 395] width 104 height 23
select select "conversely"
click at [642, 384] on select "normally conversely strenuously sharply" at bounding box center [694, 395] width 104 height 23
click at [708, 390] on select "normally conversely strenuously sharply" at bounding box center [694, 395] width 104 height 23
click at [656, 210] on div at bounding box center [759, 202] width 995 height 59
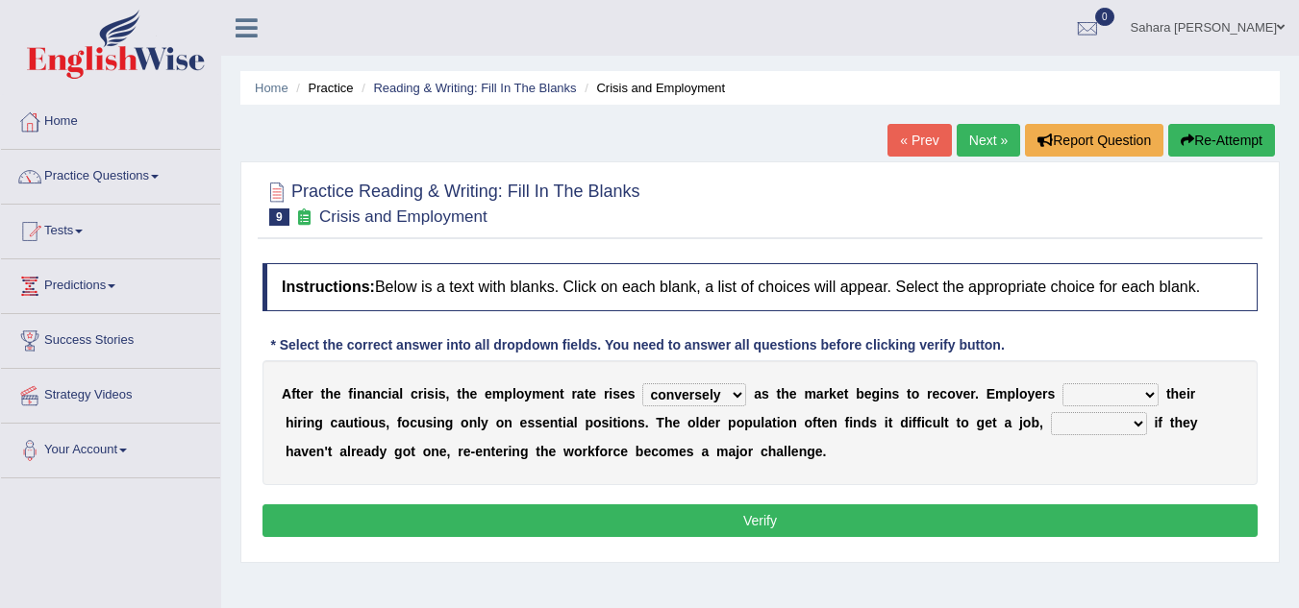
click at [721, 391] on select "normally conversely strenuously sharply" at bounding box center [694, 395] width 104 height 23
click at [1102, 398] on select "keeping kept keep are kept" at bounding box center [1110, 395] width 96 height 23
click at [1062, 384] on select "keeping kept keep are kept" at bounding box center [1110, 395] width 96 height 23
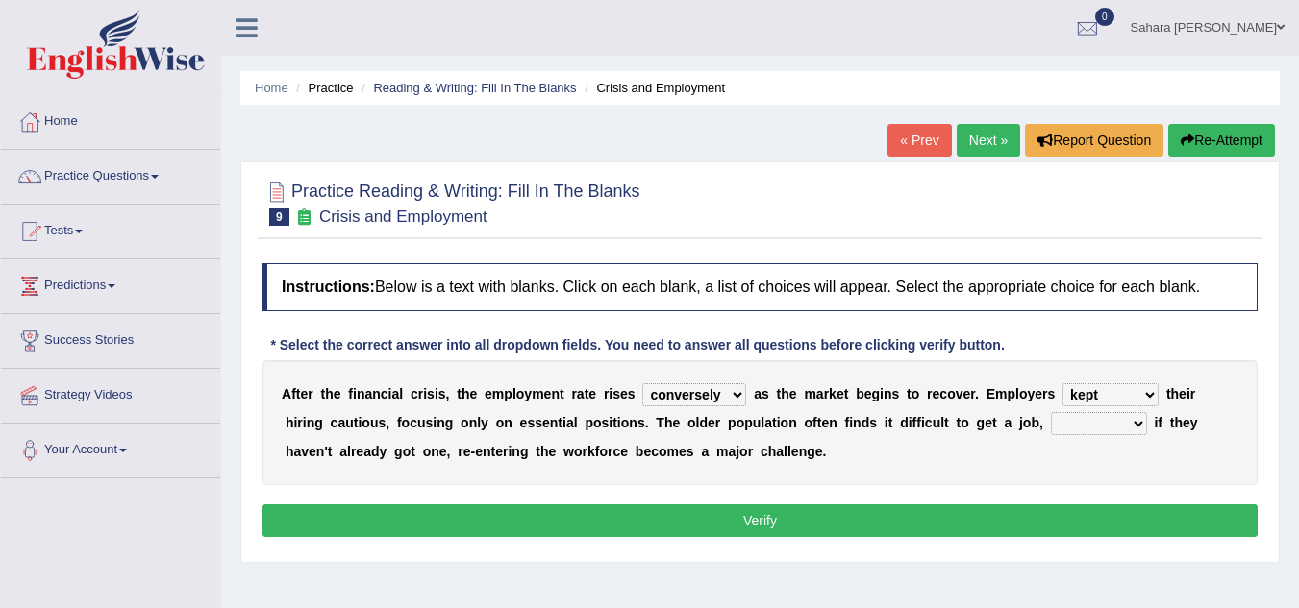
click at [1110, 386] on select "keeping kept keep are kept" at bounding box center [1110, 395] width 96 height 23
select select "keep"
click at [1062, 384] on select "keeping kept keep are kept" at bounding box center [1110, 395] width 96 height 23
click at [1074, 429] on select "although while then because" at bounding box center [1099, 423] width 96 height 23
select select "because"
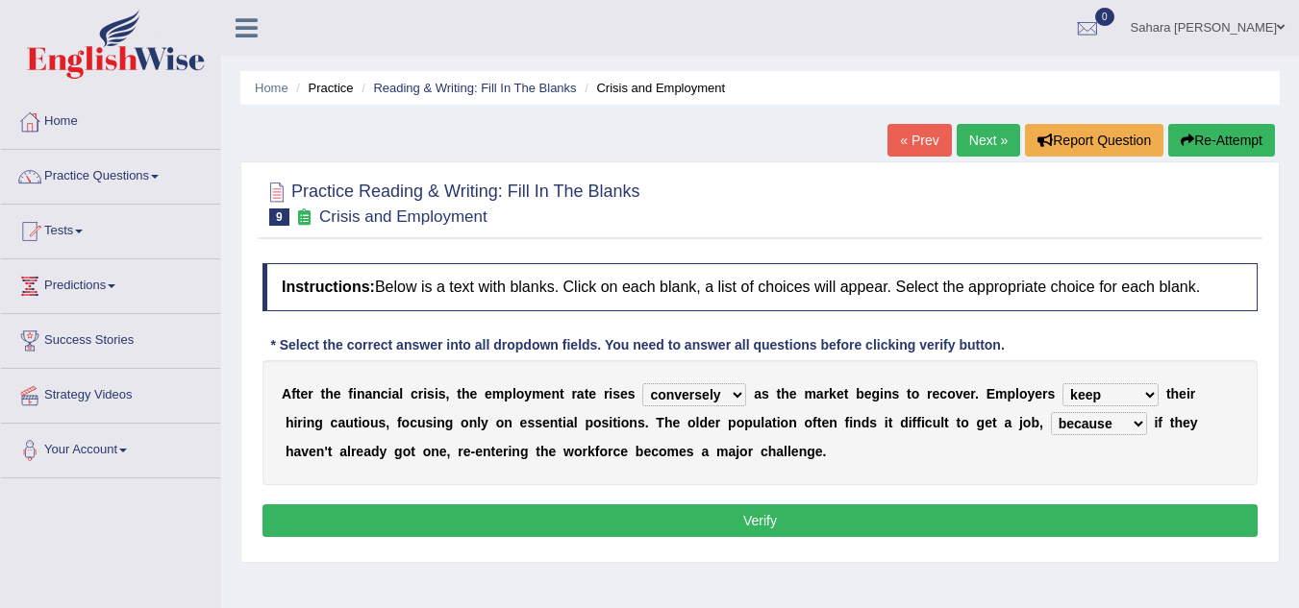
click at [1051, 412] on select "although while then because" at bounding box center [1099, 423] width 96 height 23
click at [702, 400] on select "normally conversely strenuously sharply" at bounding box center [694, 395] width 104 height 23
click at [671, 397] on select "normally conversely strenuously sharply" at bounding box center [694, 395] width 104 height 23
click at [642, 384] on select "normally conversely strenuously sharply" at bounding box center [694, 395] width 104 height 23
click at [690, 394] on select "normally conversely strenuously sharply" at bounding box center [694, 395] width 104 height 23
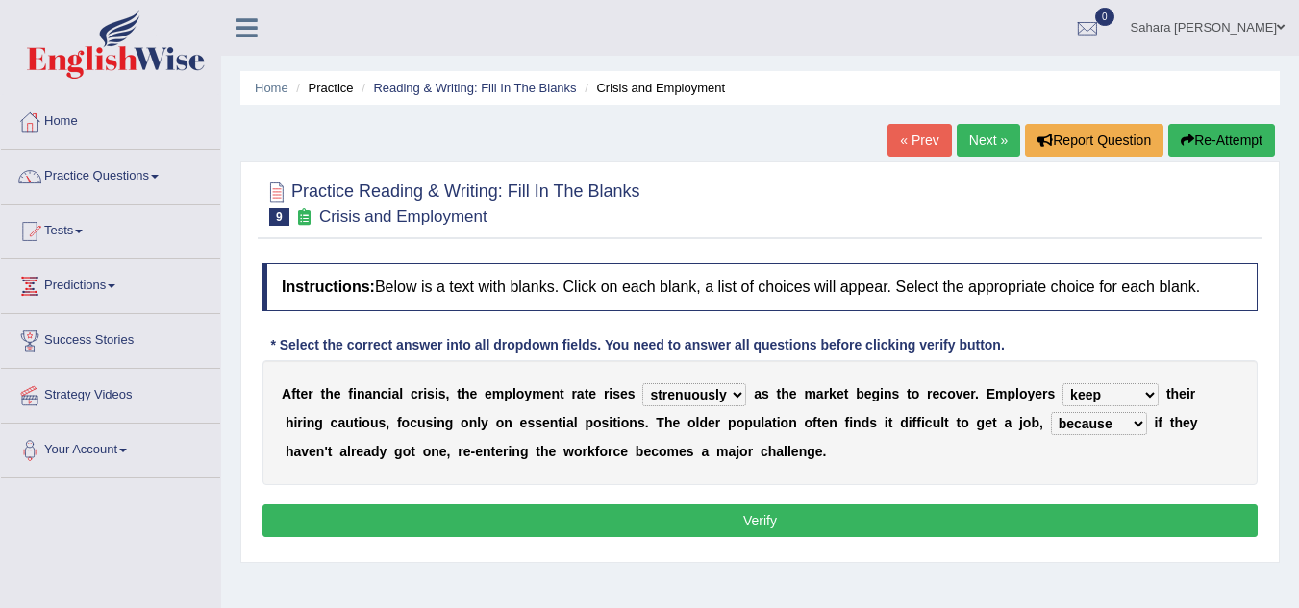
select select "sharply"
click at [642, 384] on select "normally conversely strenuously sharply" at bounding box center [694, 395] width 104 height 23
click at [1114, 422] on select "although while then because" at bounding box center [1099, 423] width 96 height 23
select select "although"
click at [1051, 412] on select "although while then because" at bounding box center [1099, 423] width 96 height 23
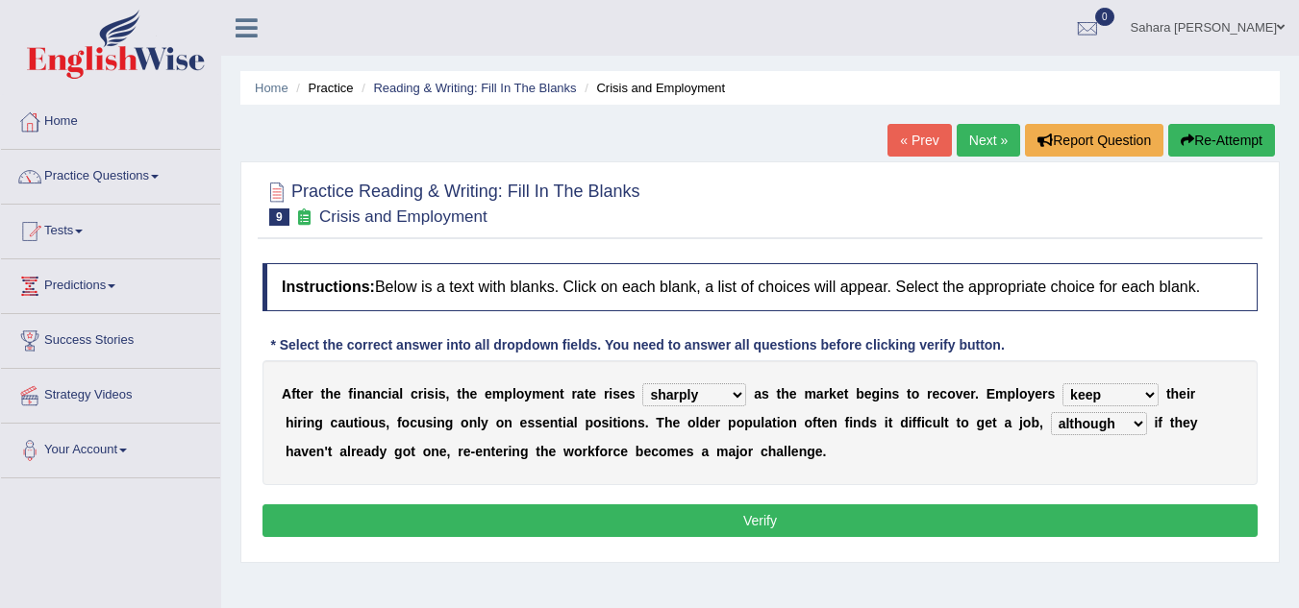
click at [1006, 515] on button "Verify" at bounding box center [759, 521] width 995 height 33
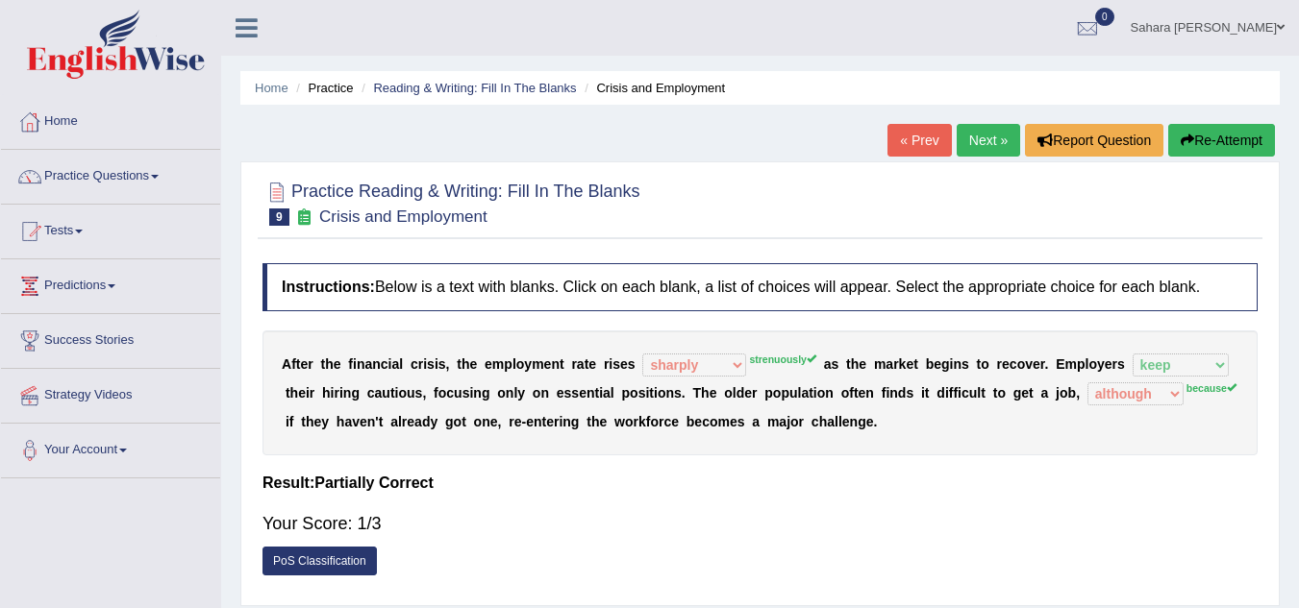
click at [975, 136] on link "Next »" at bounding box center [987, 140] width 63 height 33
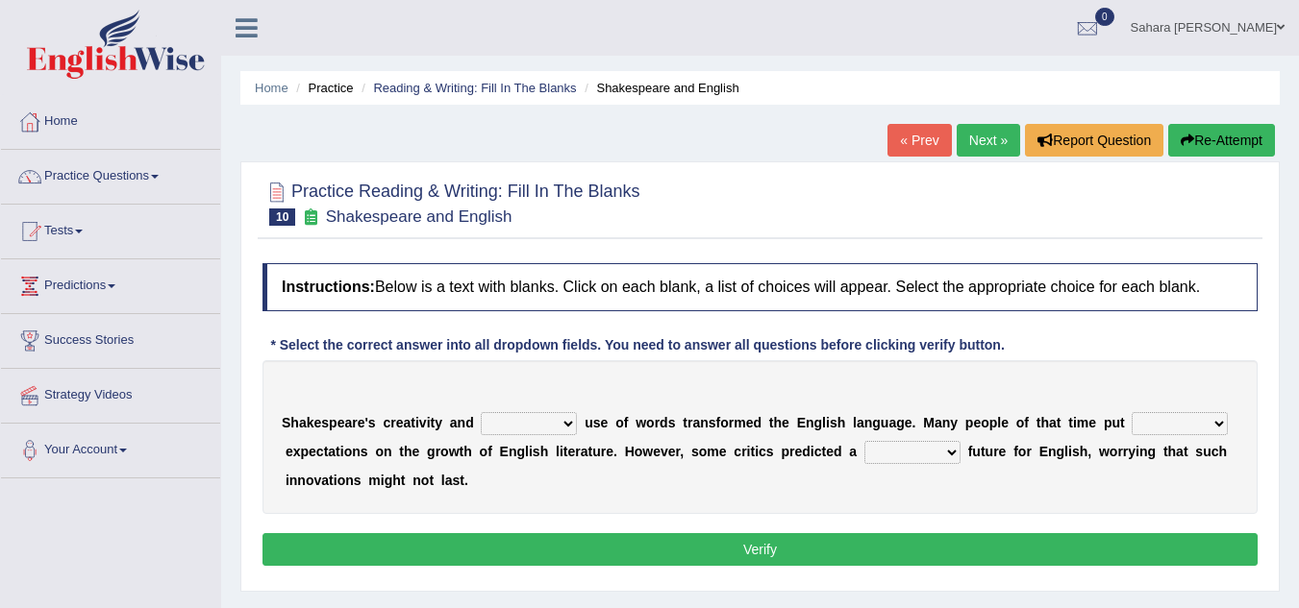
click at [529, 411] on div "S h a k e s p e a r e ' s c r e a t i v i t y a n d idealized intensive fancied…" at bounding box center [759, 437] width 995 height 154
click at [540, 420] on select "idealized intensive fancied inventive" at bounding box center [529, 423] width 96 height 23
click at [597, 469] on div "S h a k e s p e a r e ' s c r e a t i v i t y a n d idealized intensive fancied…" at bounding box center [759, 437] width 995 height 154
click at [533, 432] on select "idealized intensive fancied inventive" at bounding box center [529, 423] width 96 height 23
click at [400, 494] on div "S h a k e s p e a r e ' s c r e a t i v i t y a n d idealized intensive fancied…" at bounding box center [759, 437] width 995 height 154
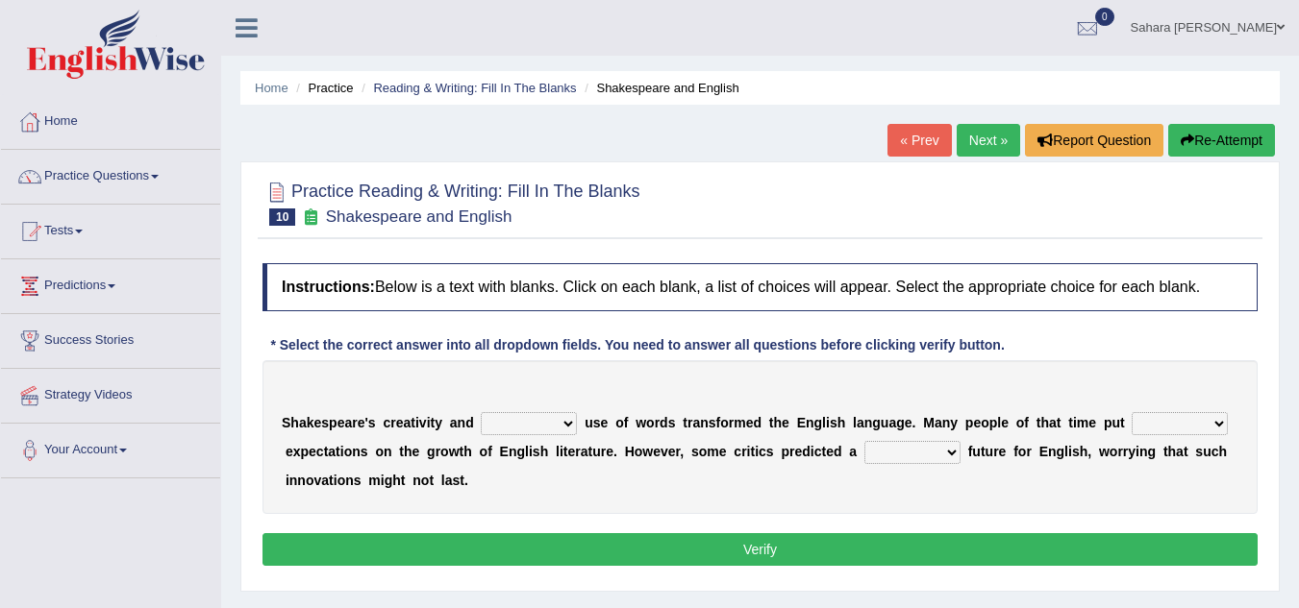
click at [504, 418] on select "idealized intensive fancied inventive" at bounding box center [529, 423] width 96 height 23
click at [541, 415] on select "idealized intensive fancied inventive" at bounding box center [529, 423] width 96 height 23
click at [499, 382] on div "S h a k e s p e a r e ' s c r e a t i v i t y a n d idealized intensive fancied…" at bounding box center [759, 437] width 995 height 154
click at [521, 411] on div "S h a k e s p e a r e ' s c r e a t i v i t y a n d idealized intensive fancied…" at bounding box center [759, 437] width 995 height 154
click at [522, 416] on select "idealized intensive fancied inventive" at bounding box center [529, 423] width 96 height 23
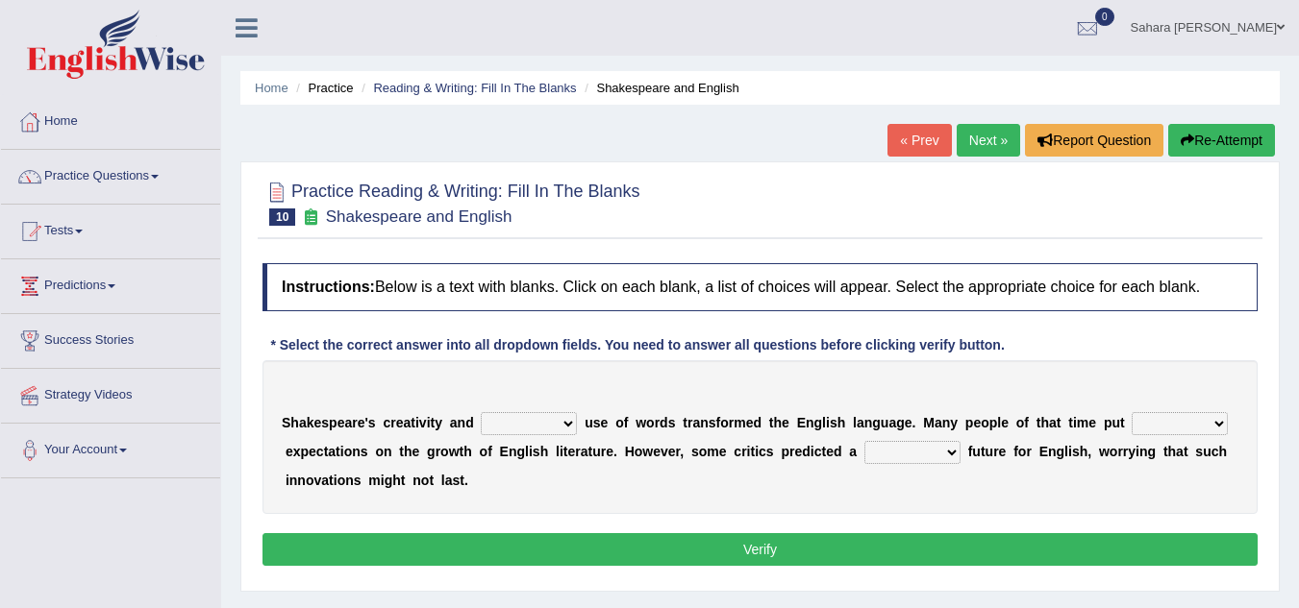
click at [515, 414] on select "idealized intensive fancied inventive" at bounding box center [529, 423] width 96 height 23
click at [481, 412] on select "idealized intensive fancied inventive" at bounding box center [529, 423] width 96 height 23
click at [543, 421] on select "idealized intensive fancied inventive" at bounding box center [529, 423] width 96 height 23
select select "inventive"
click at [481, 412] on select "idealized intensive fancied inventive" at bounding box center [529, 423] width 96 height 23
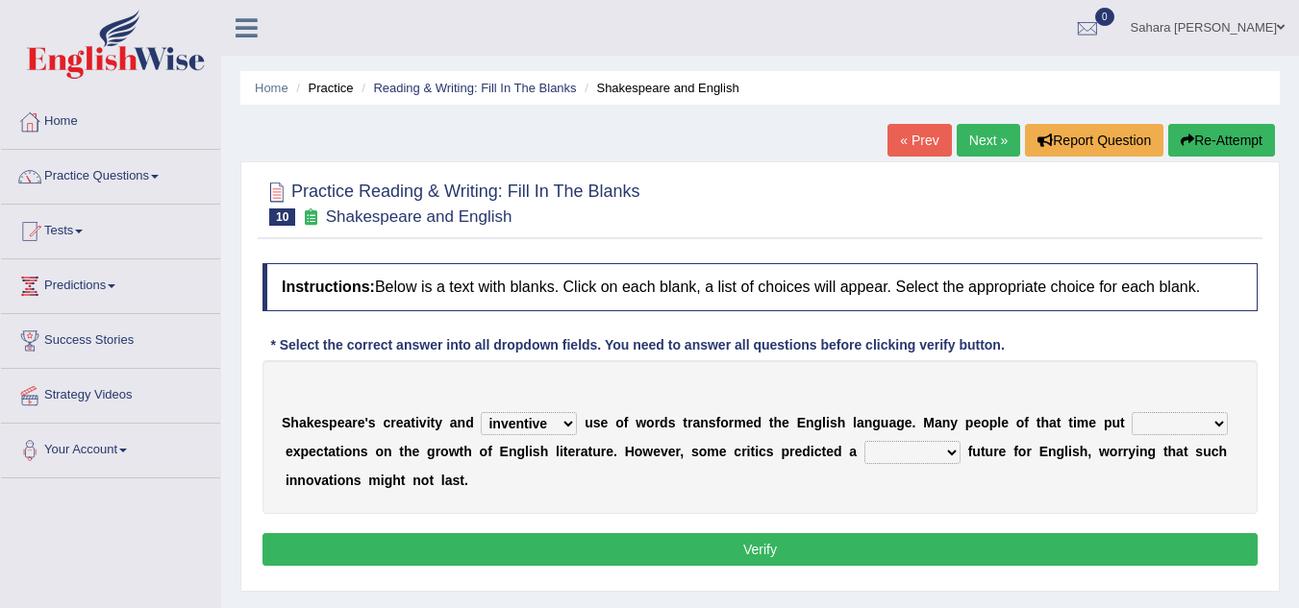
click at [1221, 429] on select "wide much high more" at bounding box center [1179, 423] width 96 height 23
click at [1131, 412] on select "wide much high more" at bounding box center [1179, 423] width 96 height 23
click at [1172, 415] on select "wide much high more" at bounding box center [1179, 423] width 96 height 23
select select "high"
click at [1131, 412] on select "wide much high more" at bounding box center [1179, 423] width 96 height 23
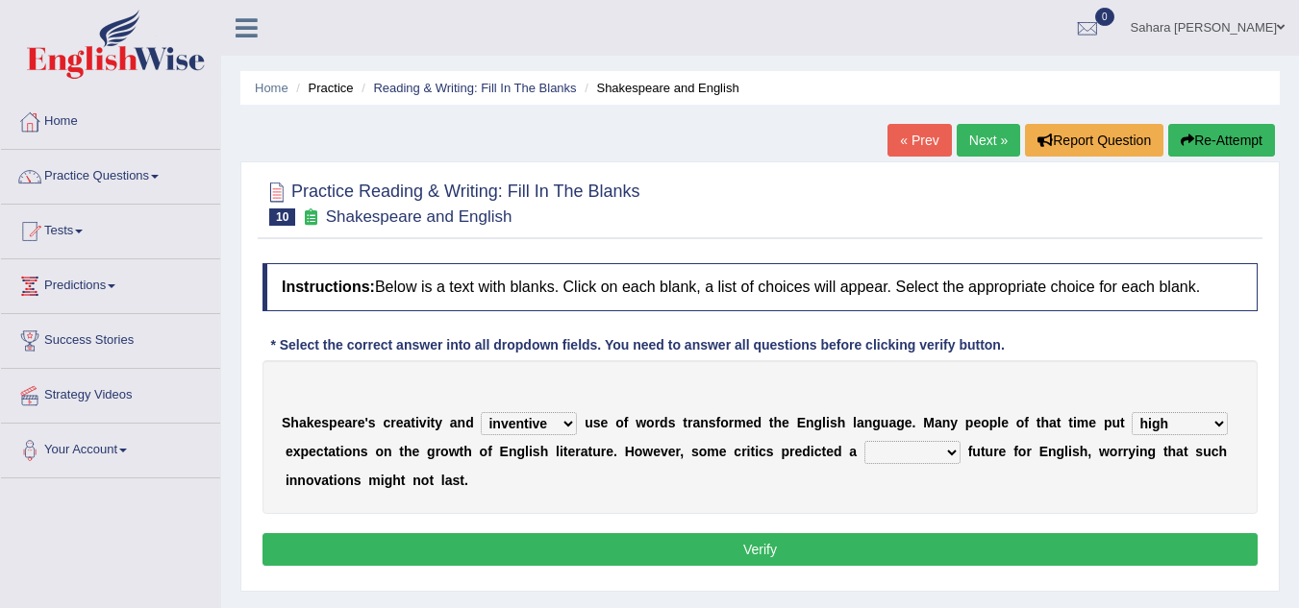
click at [901, 448] on select "monetary promising irresistible daunting" at bounding box center [912, 452] width 96 height 23
click at [864, 441] on select "monetary promising irresistible daunting" at bounding box center [912, 452] width 96 height 23
click at [955, 441] on select "monetary promising irresistible daunting" at bounding box center [912, 452] width 96 height 23
click at [1017, 477] on div "S h a k e s p e a r e ' s c r e a t i v i t y a n d idealized intensive fancied…" at bounding box center [759, 437] width 995 height 154
click at [929, 448] on select "monetary promising irresistible daunting" at bounding box center [912, 452] width 96 height 23
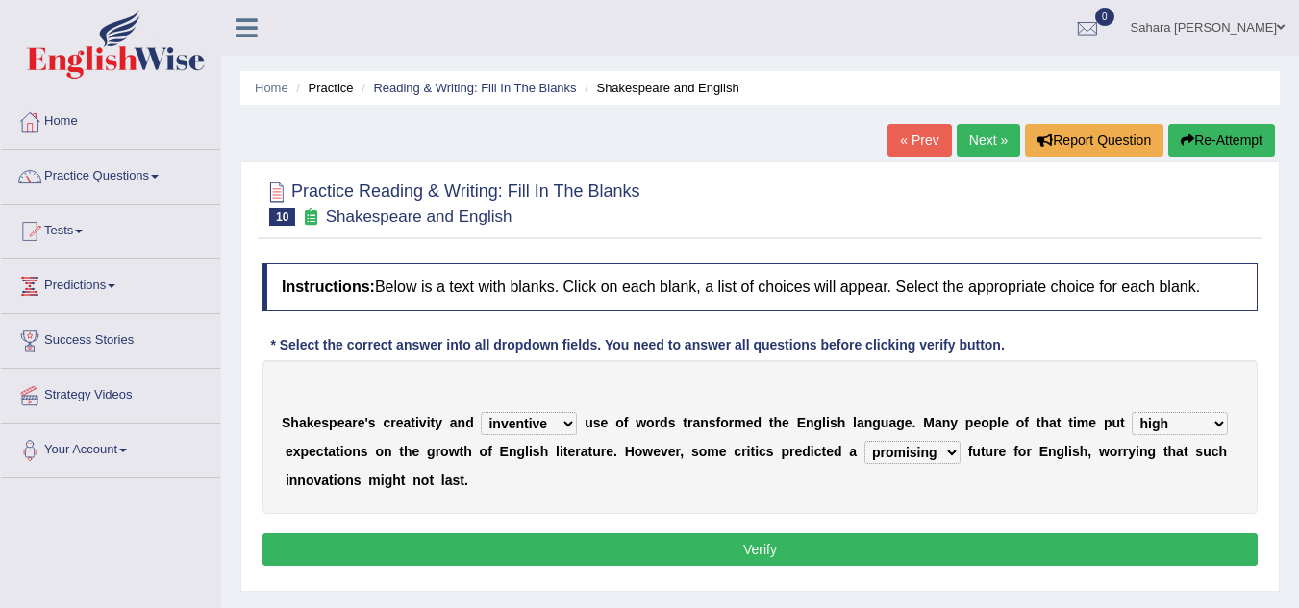
click at [807, 513] on div "S h a k e s p e a r e ' s c r e a t i v i t y a n d idealized intensive fancied…" at bounding box center [759, 437] width 995 height 154
click at [889, 454] on select "monetary promising irresistible daunting" at bounding box center [912, 452] width 96 height 23
select select "daunting"
click at [864, 441] on select "monetary promising irresistible daunting" at bounding box center [912, 452] width 96 height 23
click at [880, 549] on button "Verify" at bounding box center [759, 549] width 995 height 33
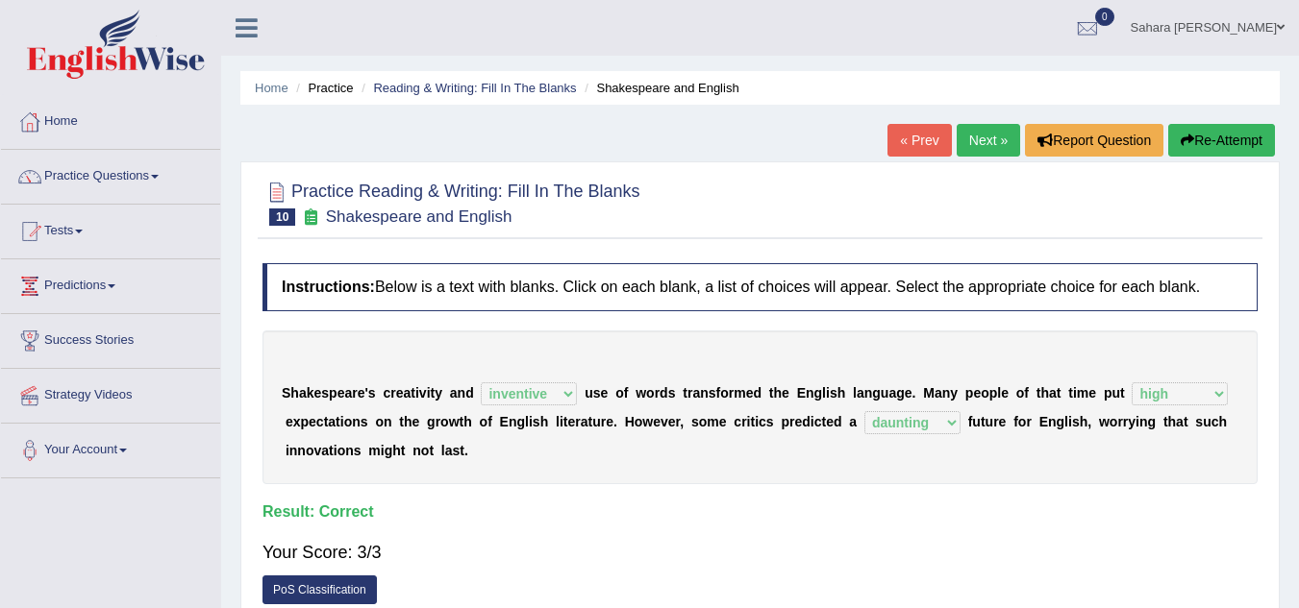
click at [963, 140] on link "Next »" at bounding box center [987, 140] width 63 height 33
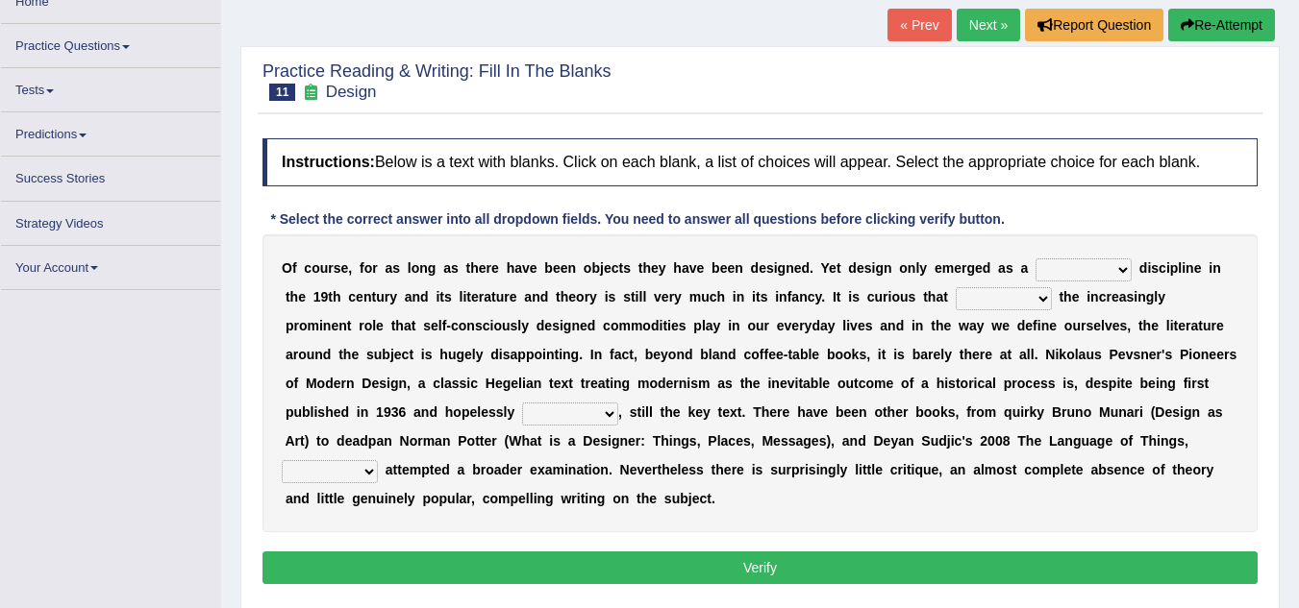
scroll to position [119, 0]
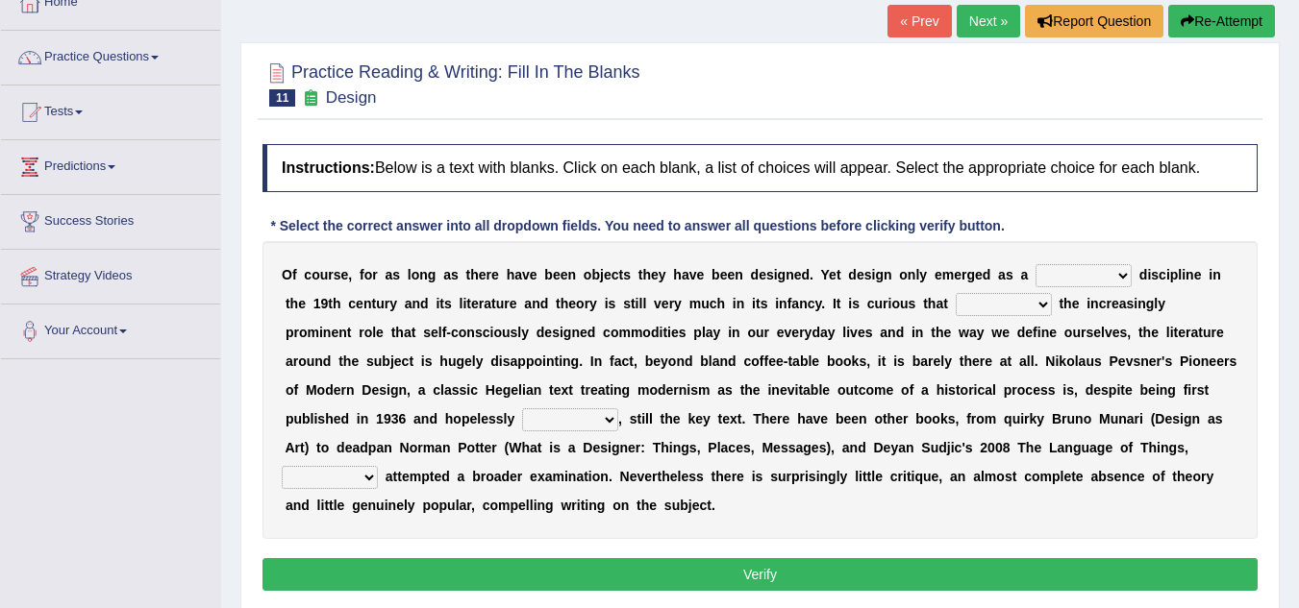
click at [1063, 277] on select "bilateral ubiquitous foremost dedicated" at bounding box center [1083, 275] width 96 height 23
select select "foremost"
click at [1035, 264] on select "bilateral ubiquitous foremost dedicated" at bounding box center [1083, 275] width 96 height 23
click at [1096, 276] on select "bilateral ubiquitous foremost dedicated" at bounding box center [1083, 275] width 96 height 23
click at [806, 227] on div "* Select the correct answer into all dropdown fields. You need to answer all qu…" at bounding box center [637, 226] width 750 height 20
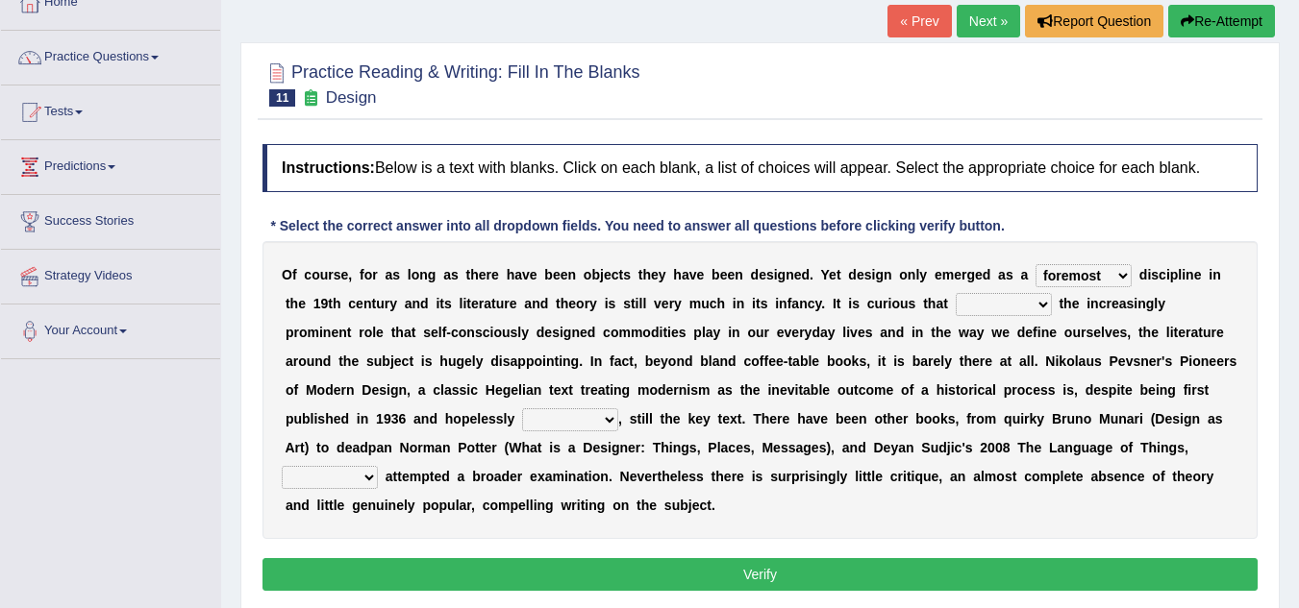
click at [1061, 277] on select "bilateral ubiquitous foremost dedicated" at bounding box center [1083, 275] width 96 height 23
click at [1053, 271] on select "bilateral ubiquitous foremost dedicated" at bounding box center [1083, 275] width 96 height 23
click at [968, 308] on select "since despite within through" at bounding box center [1003, 304] width 96 height 23
click at [825, 517] on div "O f c o u r s e , f o r a s l o n g a s t h e r e h a v e b e e n o b j e c t s…" at bounding box center [759, 390] width 995 height 298
click at [978, 293] on select "since despite within through" at bounding box center [1003, 304] width 96 height 23
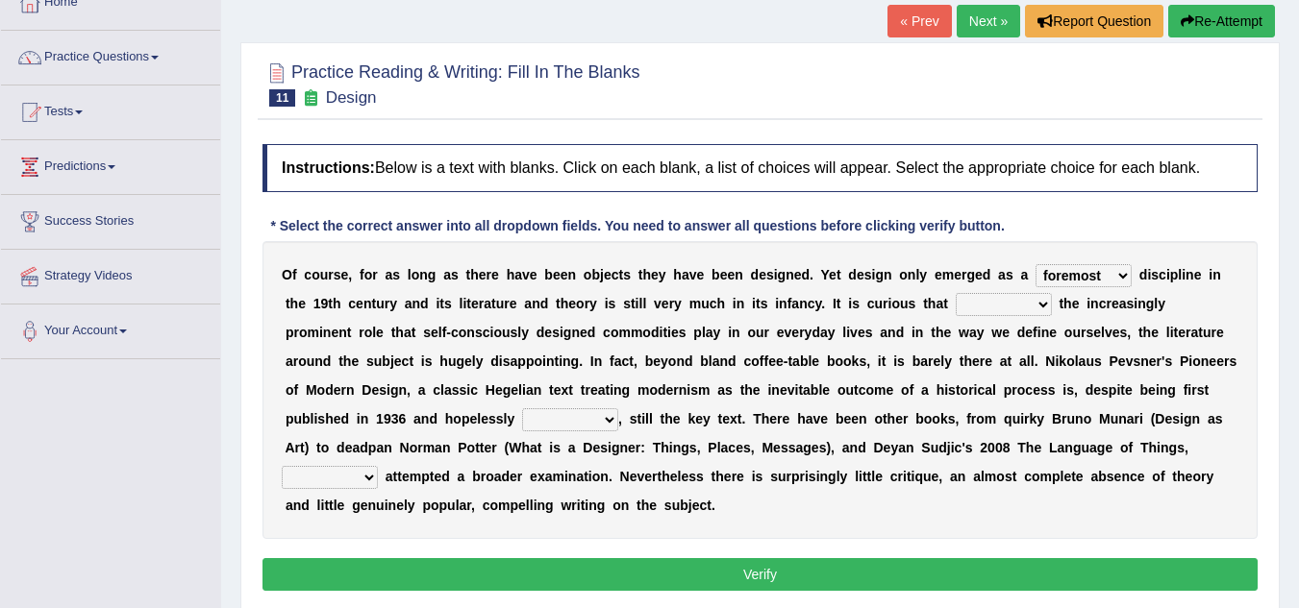
click at [955, 293] on select "since despite within through" at bounding box center [1003, 304] width 96 height 23
click at [978, 296] on select "since despite within through" at bounding box center [1003, 304] width 96 height 23
click at [955, 293] on select "since despite within through" at bounding box center [1003, 304] width 96 height 23
click at [980, 300] on select "since despite within through" at bounding box center [1003, 304] width 96 height 23
click at [955, 293] on select "since despite within through" at bounding box center [1003, 304] width 96 height 23
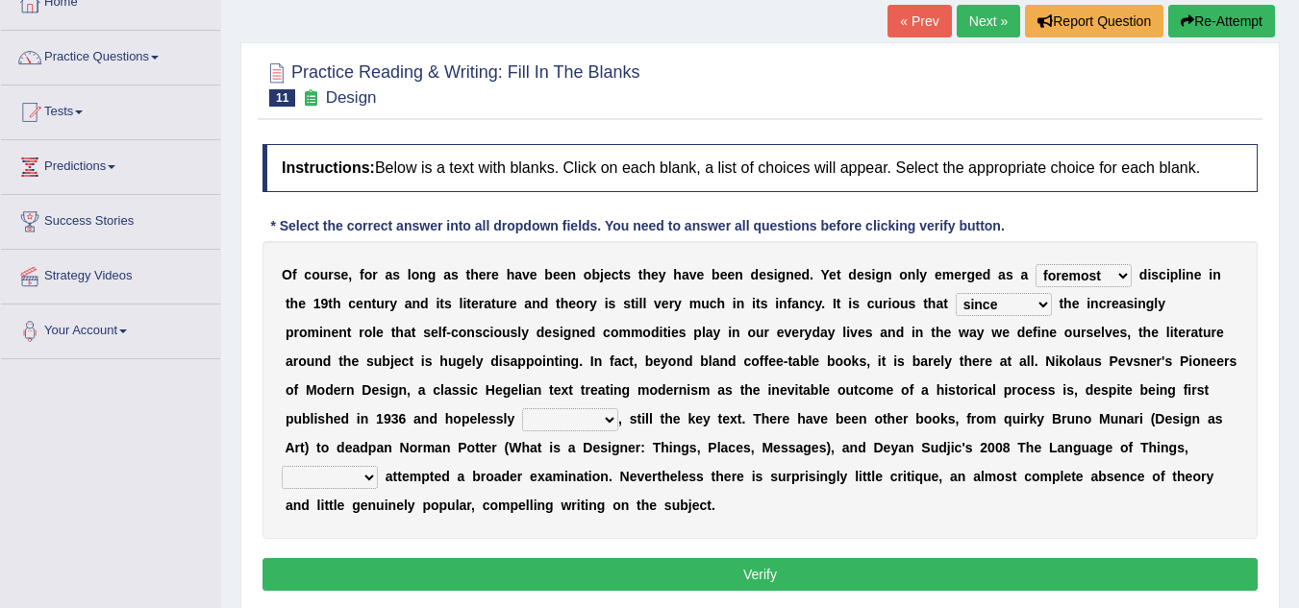
click at [987, 305] on select "since despite within through" at bounding box center [1003, 304] width 96 height 23
click at [932, 499] on div "O f c o u r s e , f o r a s l o n g a s t h e r e h a v e b e e n o b j e c t s…" at bounding box center [759, 390] width 995 height 298
click at [1007, 302] on select "since despite within through" at bounding box center [1003, 304] width 96 height 23
select select "through"
click at [955, 293] on select "since despite within through" at bounding box center [1003, 304] width 96 height 23
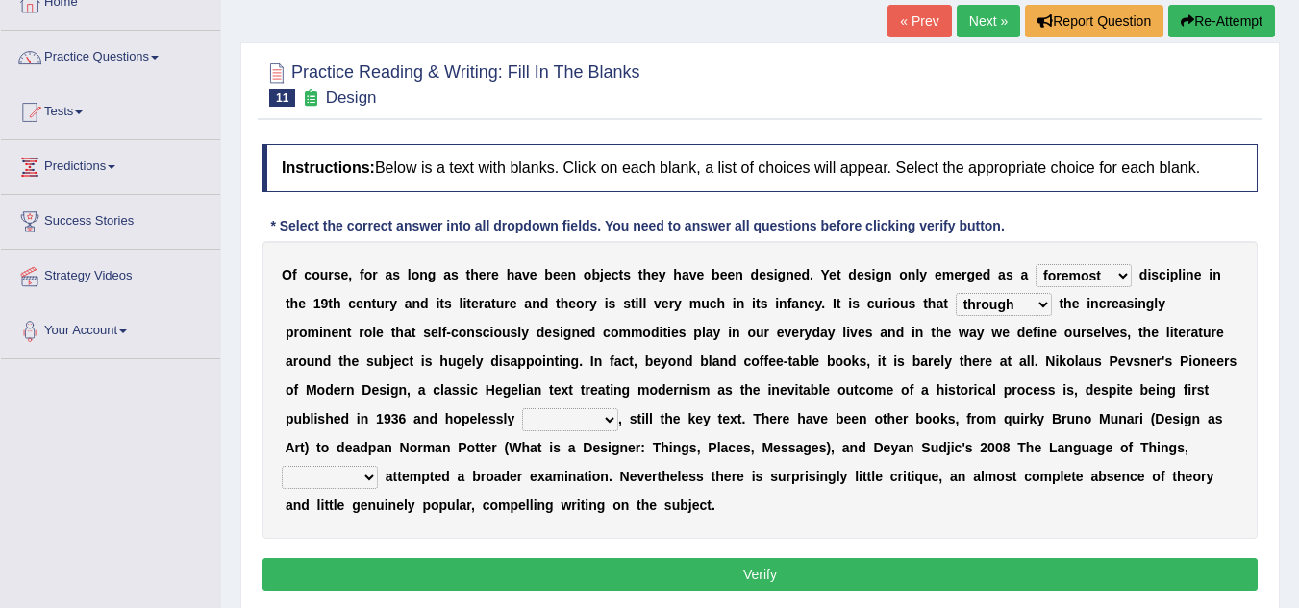
click at [1007, 311] on select "since despite within through" at bounding box center [1003, 304] width 96 height 23
click at [969, 488] on div "O f c o u r s e , f o r a s l o n g a s t h e r e h a v e b e e n o b j e c t s…" at bounding box center [759, 390] width 995 height 298
click at [981, 312] on select "since despite within through" at bounding box center [1003, 304] width 96 height 23
click at [904, 509] on div "O f c o u r s e , f o r a s l o n g a s t h e r e h a v e b e e n o b j e c t s…" at bounding box center [759, 390] width 995 height 298
click at [562, 425] on select "dates dating date dated" at bounding box center [570, 420] width 96 height 23
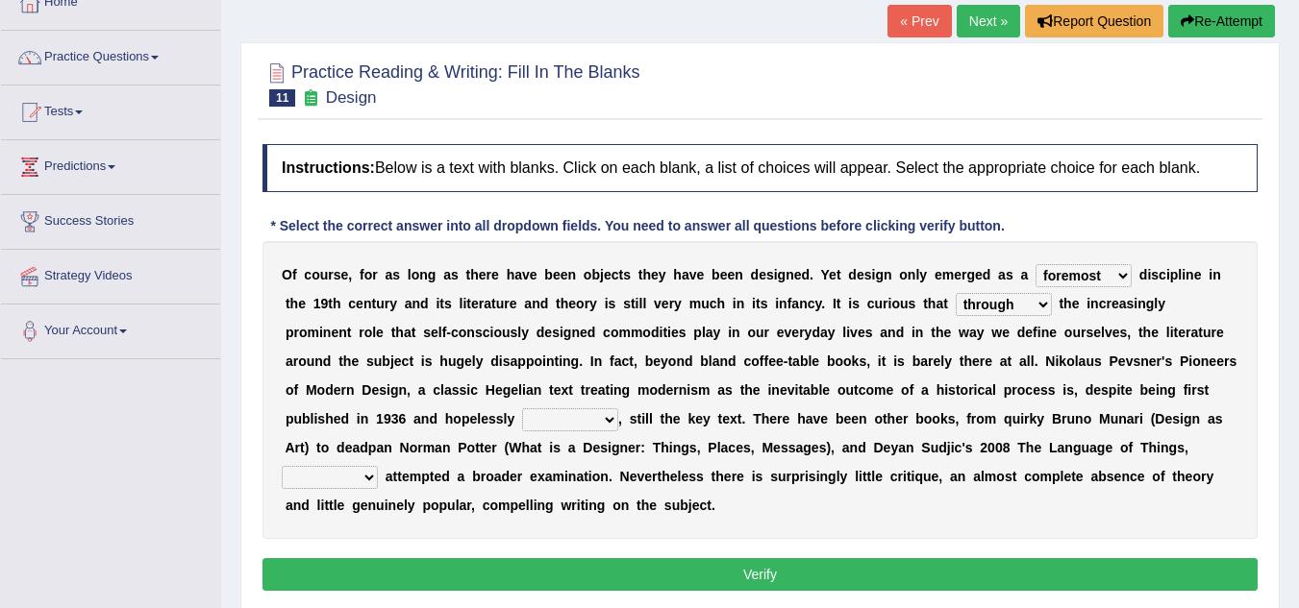
click at [522, 409] on select "dates dating date dated" at bounding box center [570, 420] width 96 height 23
click at [597, 421] on select "dates dating date dated" at bounding box center [570, 420] width 96 height 23
click at [673, 536] on div "O f c o u r s e , f o r a s l o n g a s t h e r e h a v e b e e n o b j e c t s…" at bounding box center [759, 390] width 995 height 298
click at [343, 469] on select "which then however as" at bounding box center [330, 477] width 96 height 23
click at [484, 542] on div "Instructions: Below is a text with blanks. Click on each blank, a list of choic…" at bounding box center [760, 371] width 1005 height 472
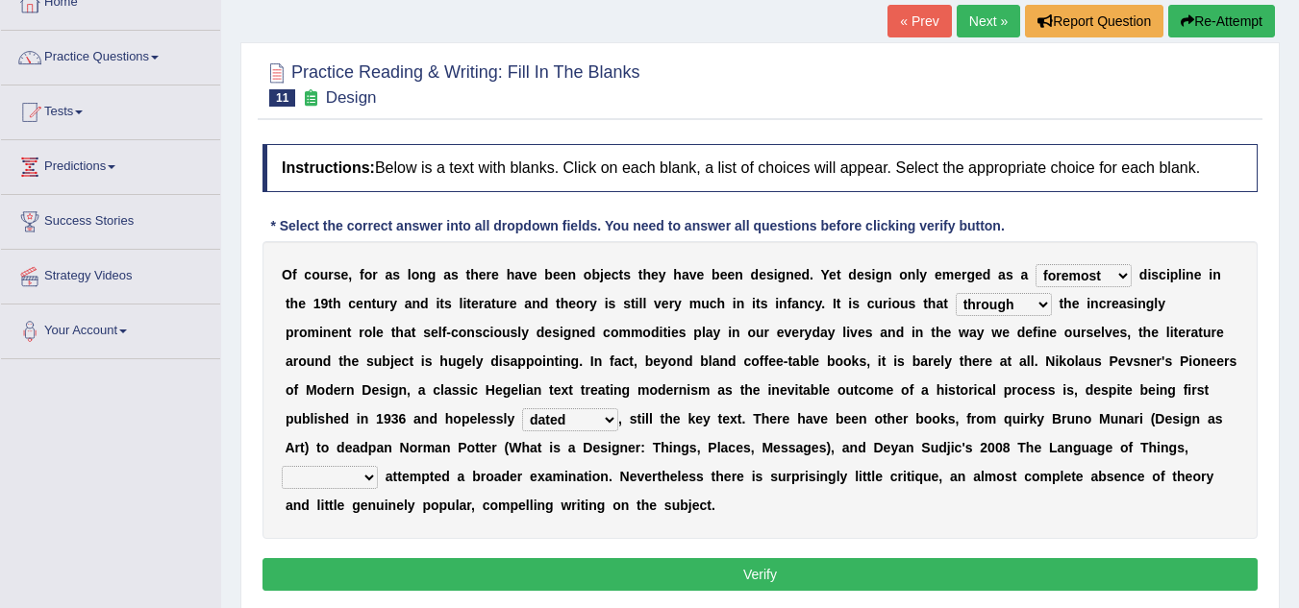
click at [354, 471] on select "which then however as" at bounding box center [330, 477] width 96 height 23
click at [684, 503] on b "b" at bounding box center [684, 505] width 9 height 15
click at [363, 484] on select "which then however as" at bounding box center [330, 477] width 96 height 23
click at [592, 421] on select "dates dating date dated" at bounding box center [570, 420] width 96 height 23
select select "dating"
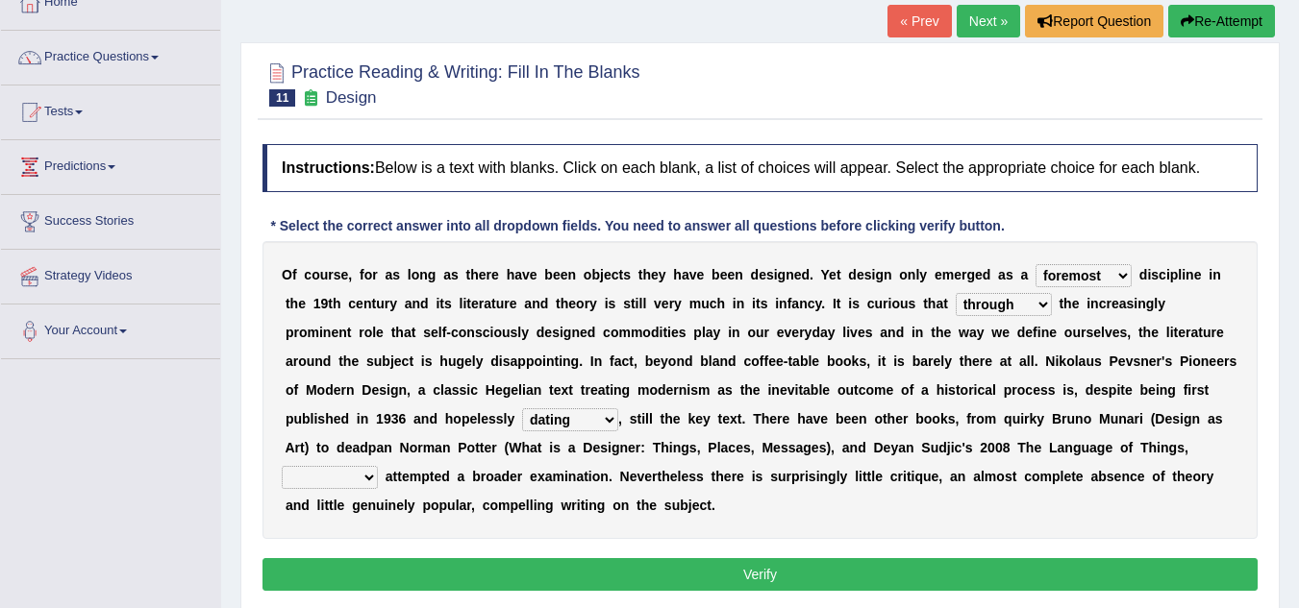
click at [522, 409] on select "dates dating date dated" at bounding box center [570, 420] width 96 height 23
click at [341, 475] on select "which then however as" at bounding box center [330, 477] width 96 height 23
click at [925, 509] on div "O f c o u r s e , f o r a s l o n g a s t h e r e h a v e b e e n o b j e c t s…" at bounding box center [759, 390] width 995 height 298
click at [321, 485] on select "which then however as" at bounding box center [330, 477] width 96 height 23
click at [549, 521] on div "O f c o u r s e , f o r a s l o n g a s t h e r e h a v e b e e n o b j e c t s…" at bounding box center [759, 390] width 995 height 298
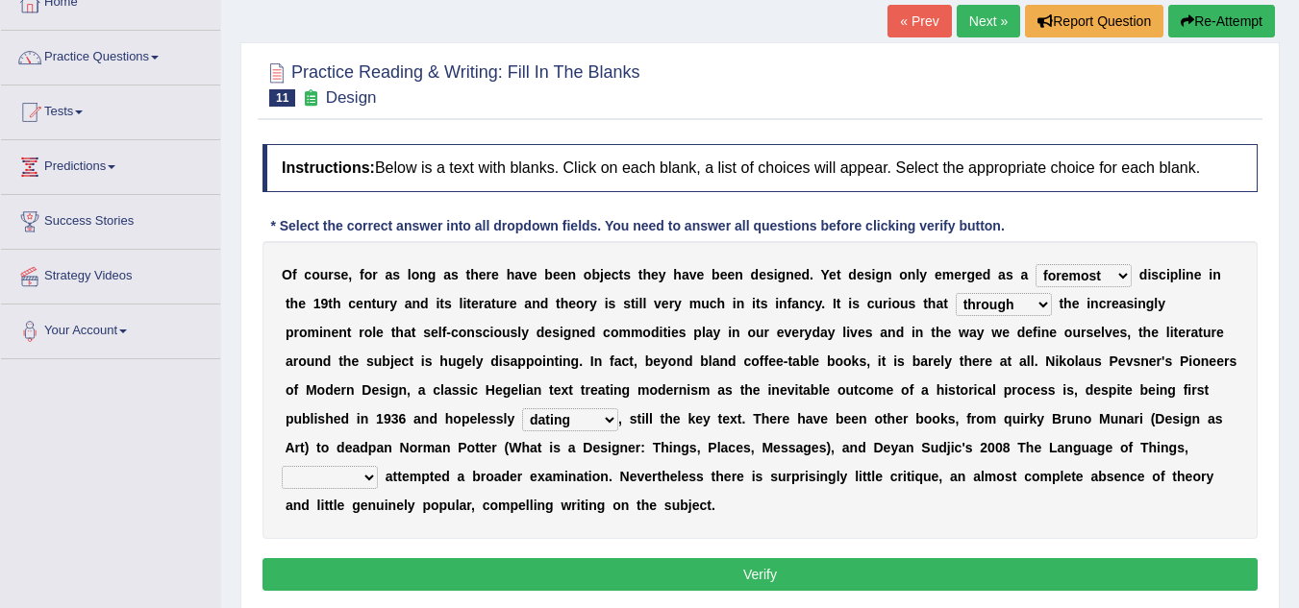
click at [353, 478] on select "which then however as" at bounding box center [330, 477] width 96 height 23
select select "however"
click at [282, 466] on select "which then however as" at bounding box center [330, 477] width 96 height 23
click at [392, 581] on button "Verify" at bounding box center [759, 574] width 995 height 33
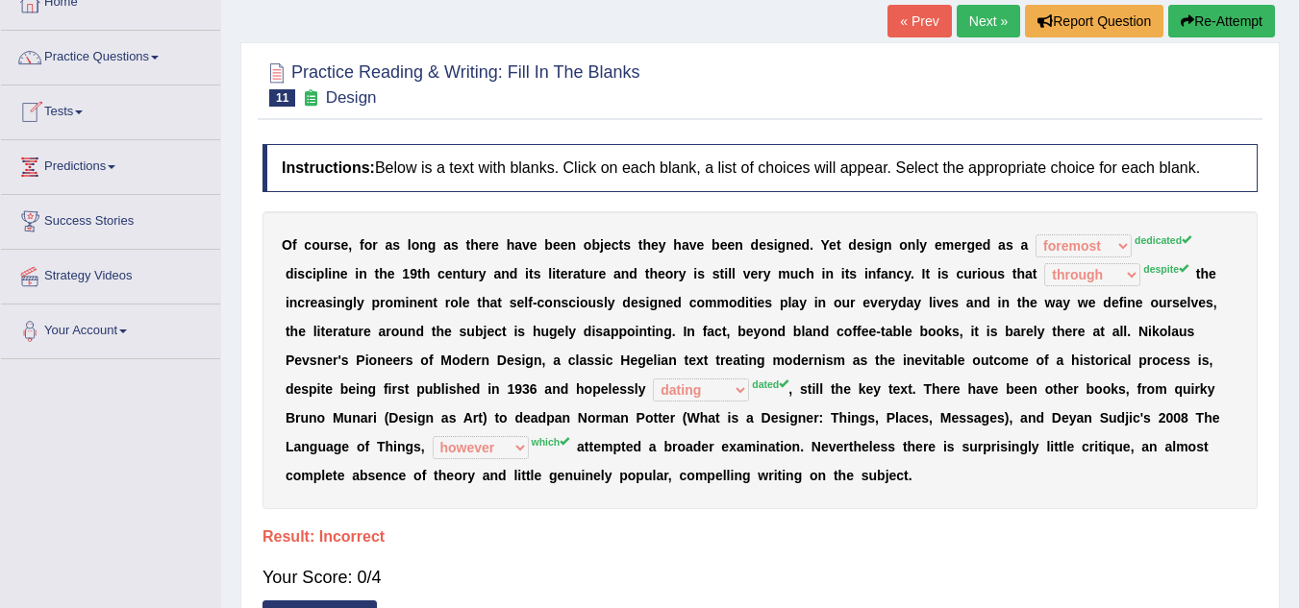
click at [85, 101] on link "Tests" at bounding box center [110, 110] width 219 height 48
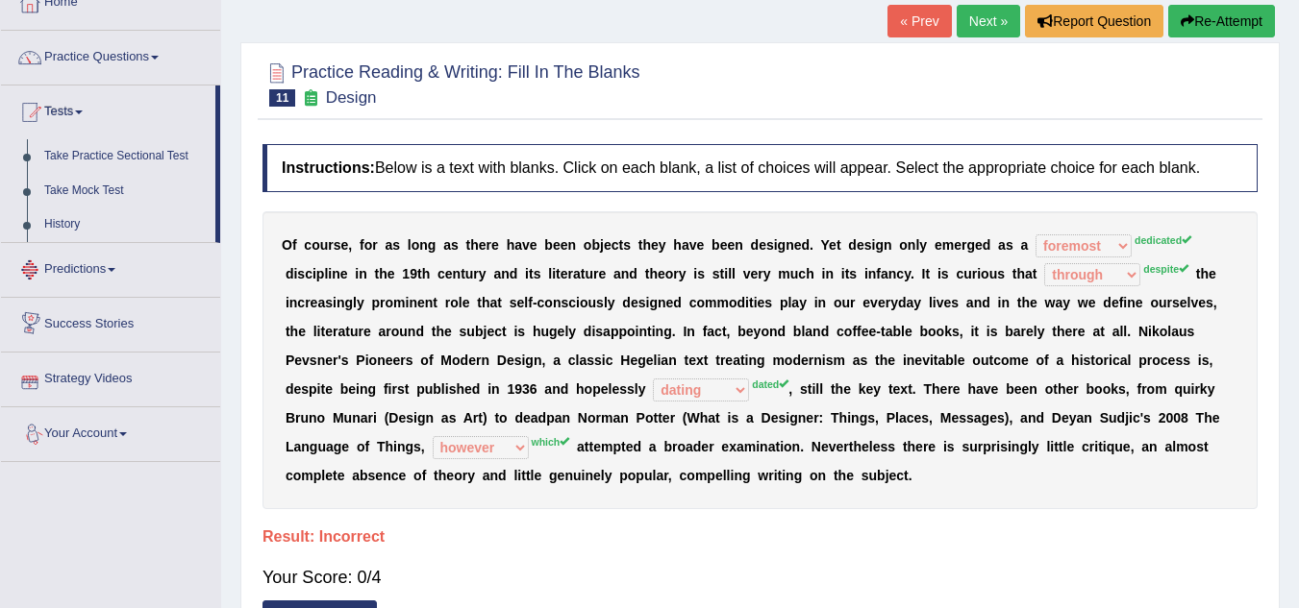
click at [122, 508] on div "Toggle navigation Home Practice Questions Speaking Practice Read Aloud Repeat S…" at bounding box center [649, 381] width 1299 height 1000
click at [145, 46] on link "Practice Questions" at bounding box center [110, 55] width 219 height 48
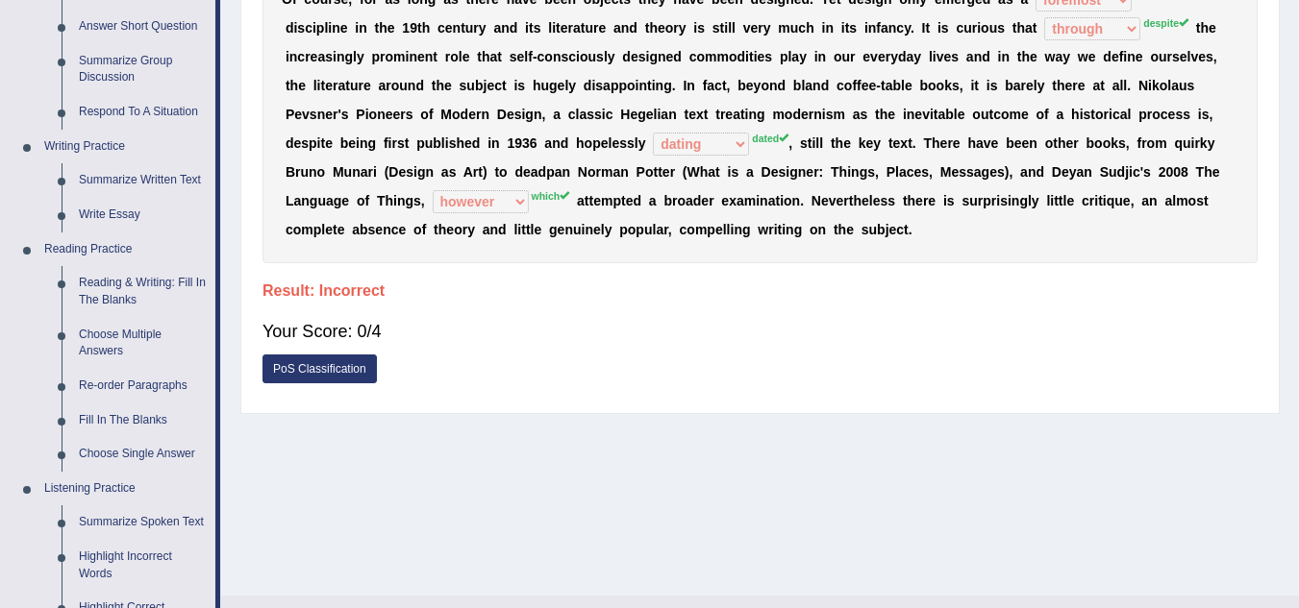
scroll to position [404, 0]
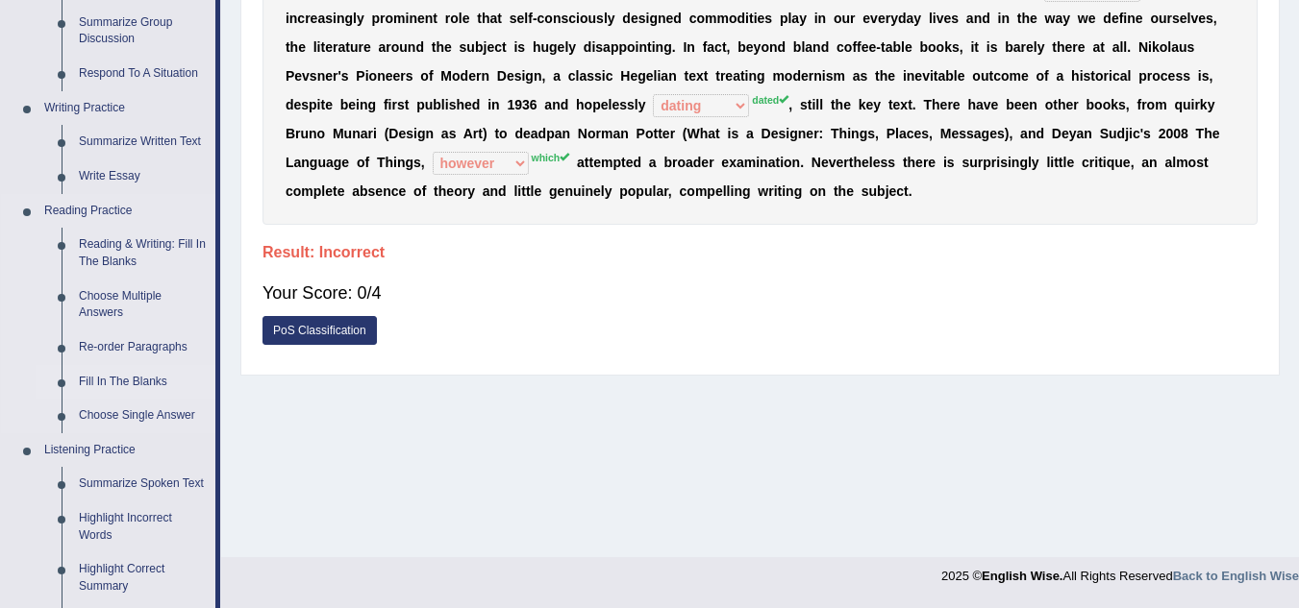
click at [106, 372] on link "Fill In The Blanks" at bounding box center [142, 382] width 145 height 35
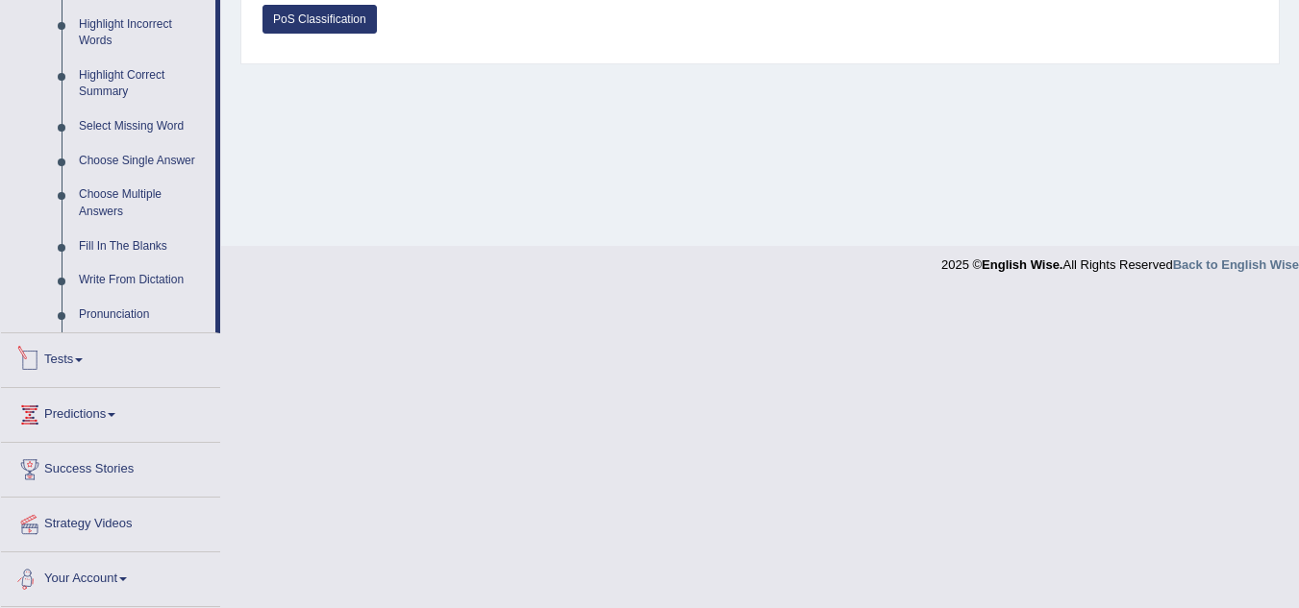
scroll to position [859, 0]
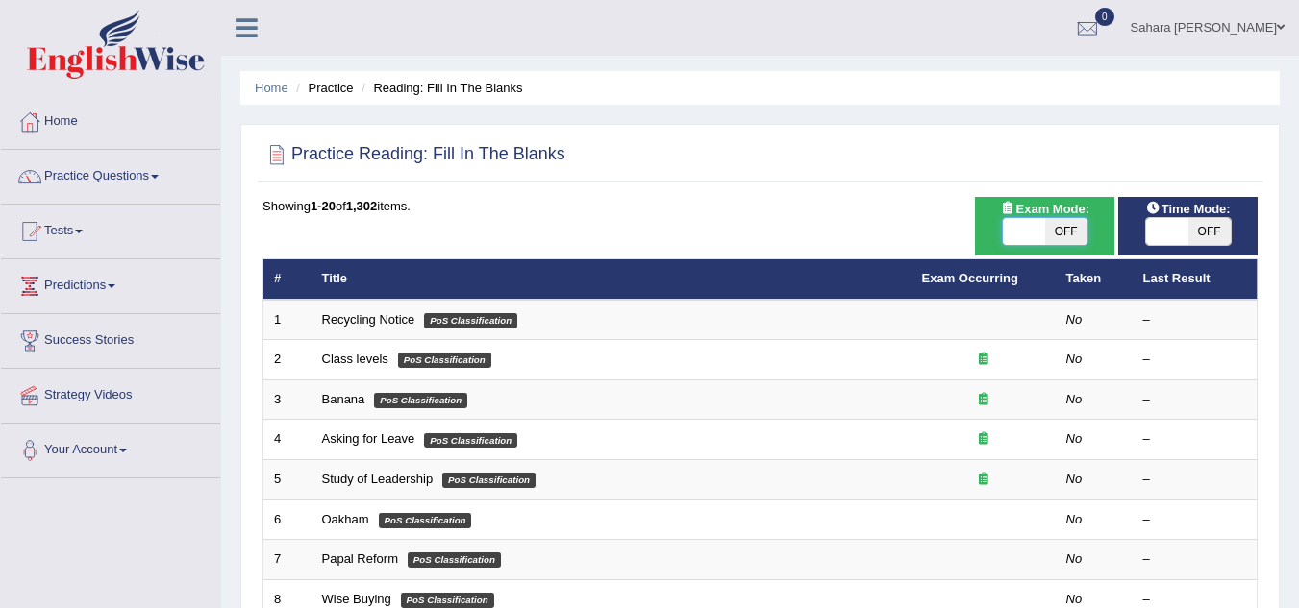
click at [1030, 222] on span at bounding box center [1024, 231] width 42 height 27
checkbox input "true"
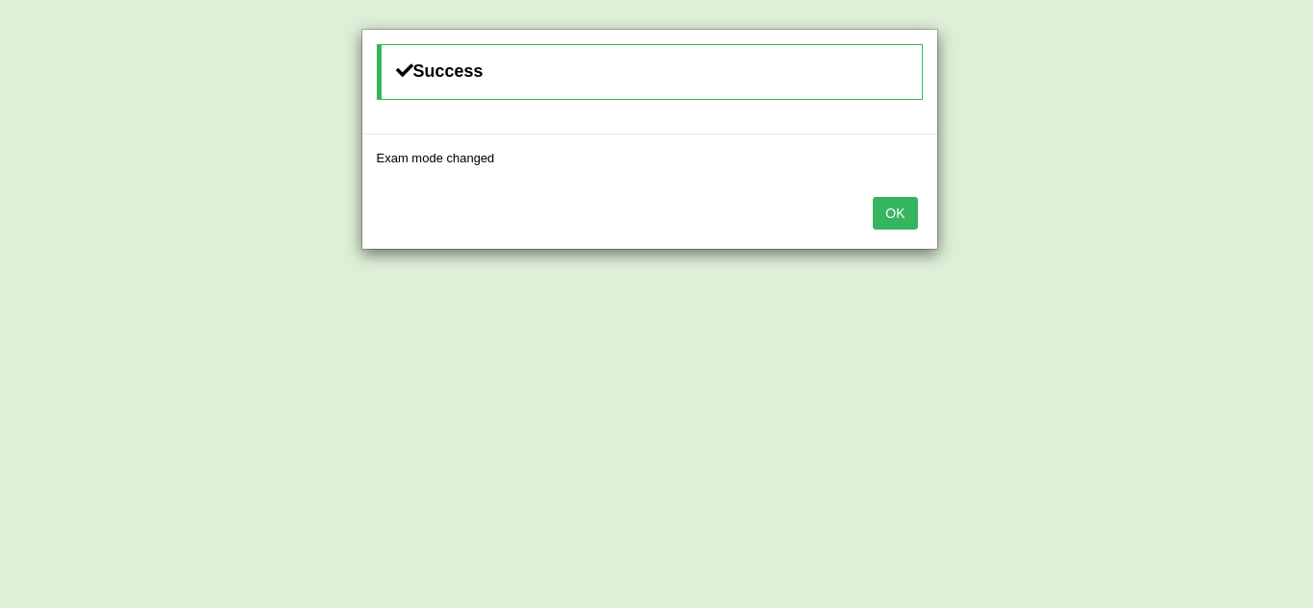
click at [899, 220] on button "OK" at bounding box center [895, 213] width 44 height 33
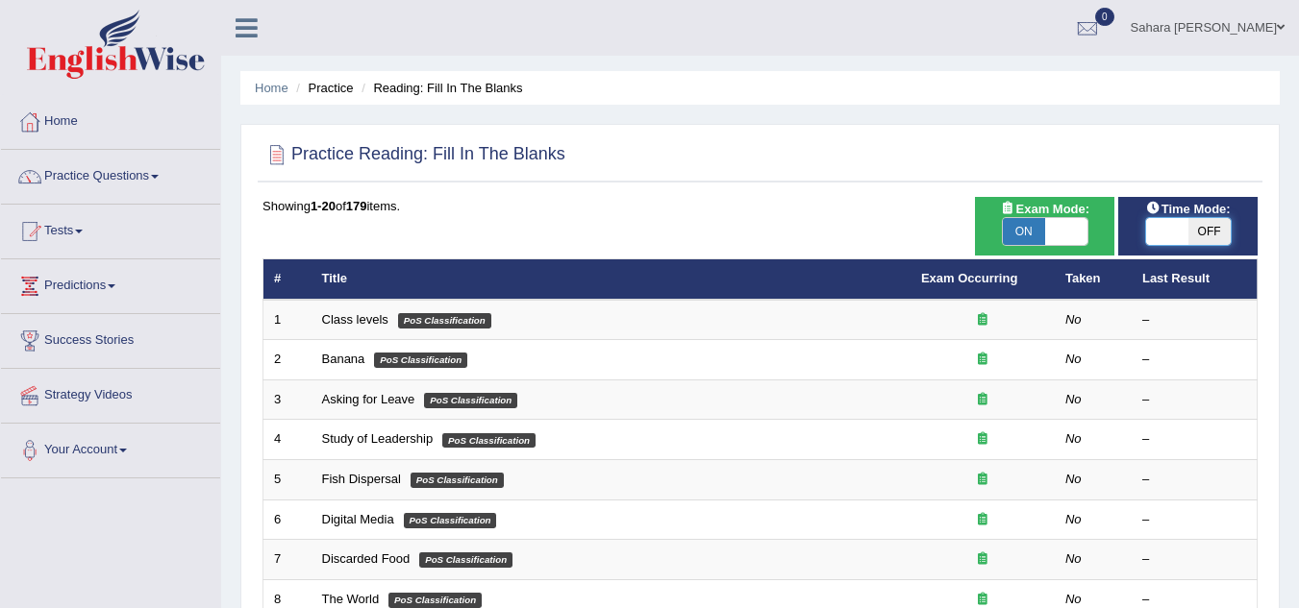
click at [1154, 229] on span at bounding box center [1167, 231] width 42 height 27
checkbox input "true"
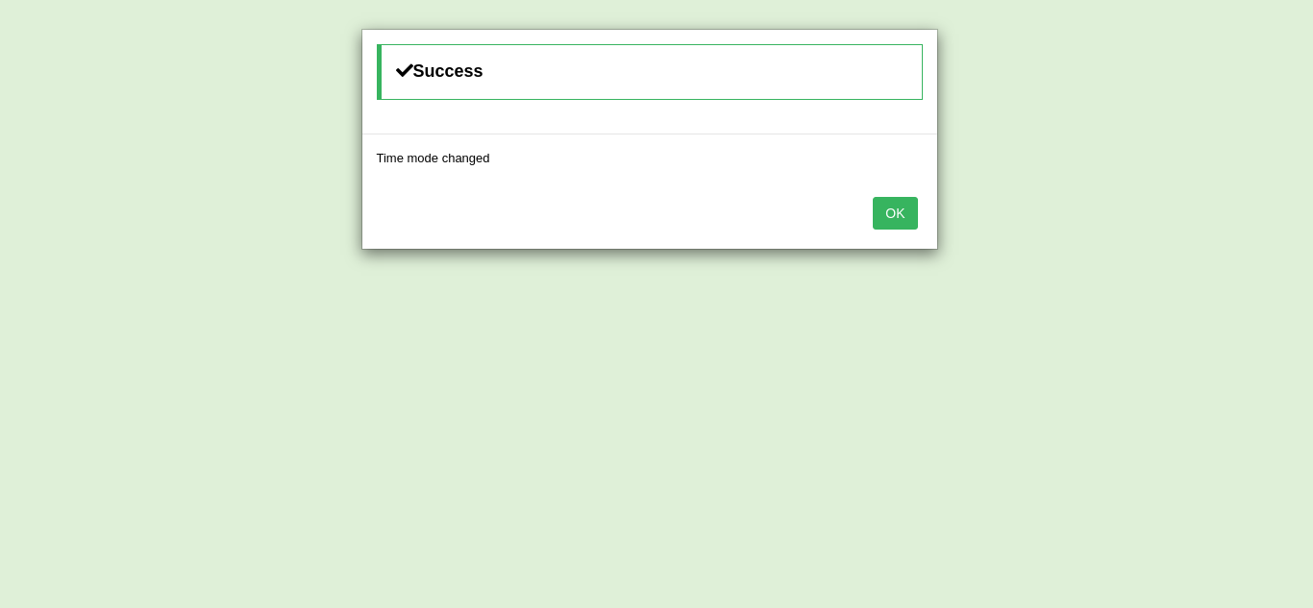
click at [881, 207] on button "OK" at bounding box center [895, 213] width 44 height 33
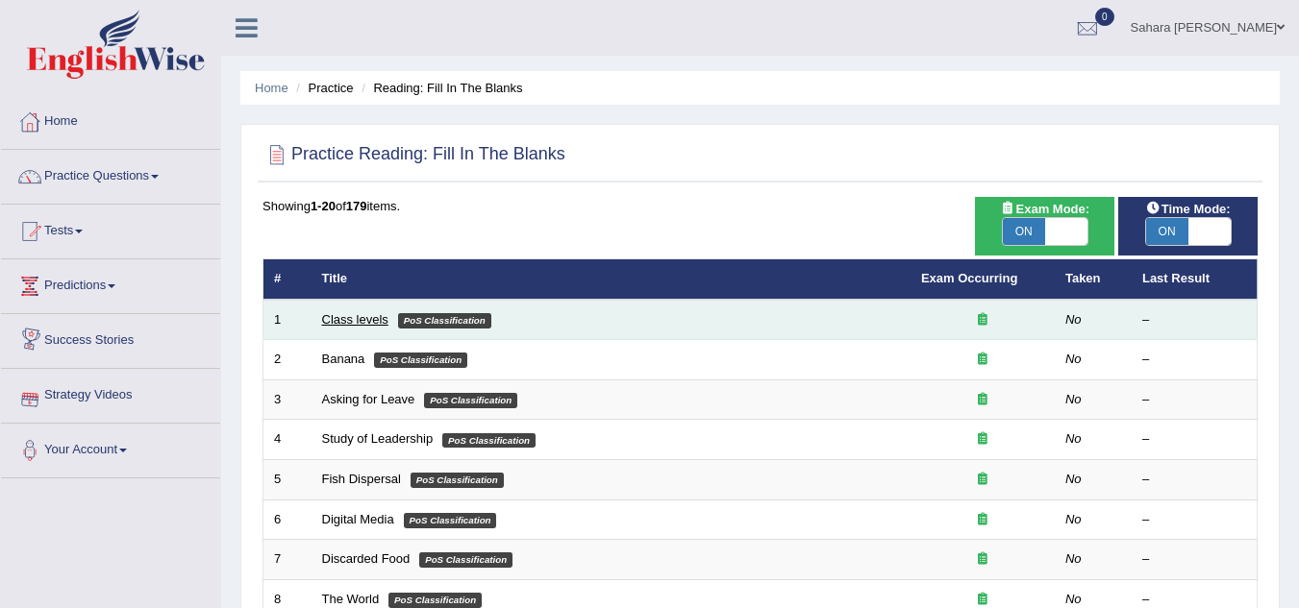
click at [335, 326] on link "Class levels" at bounding box center [355, 319] width 66 height 14
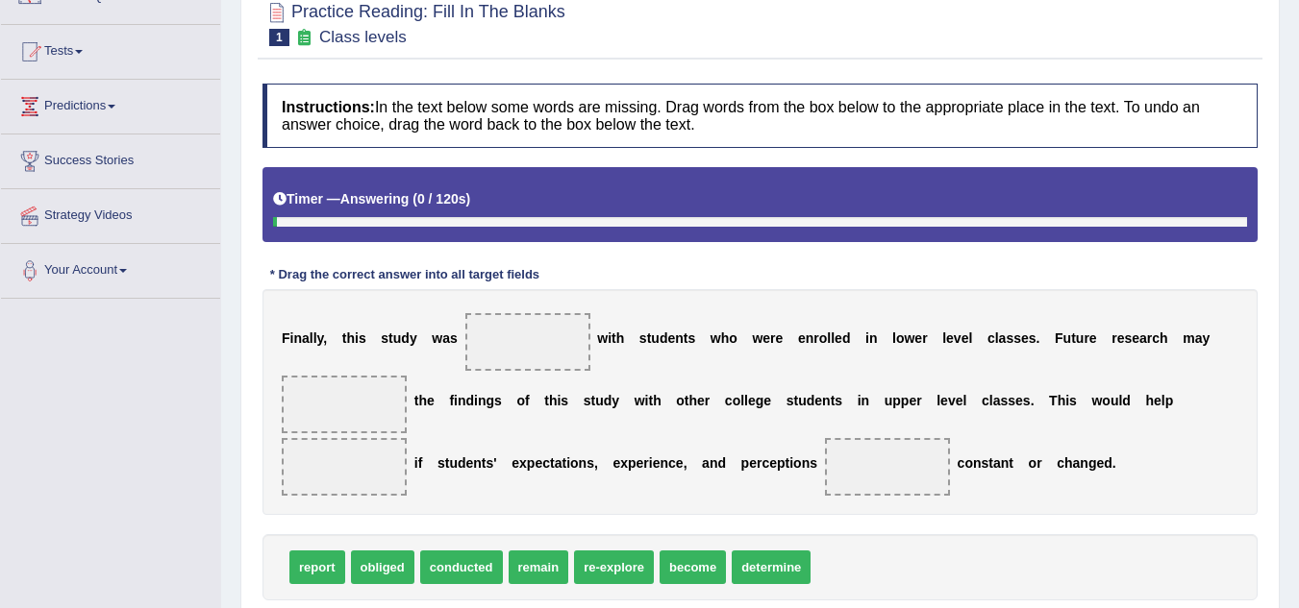
scroll to position [257, 0]
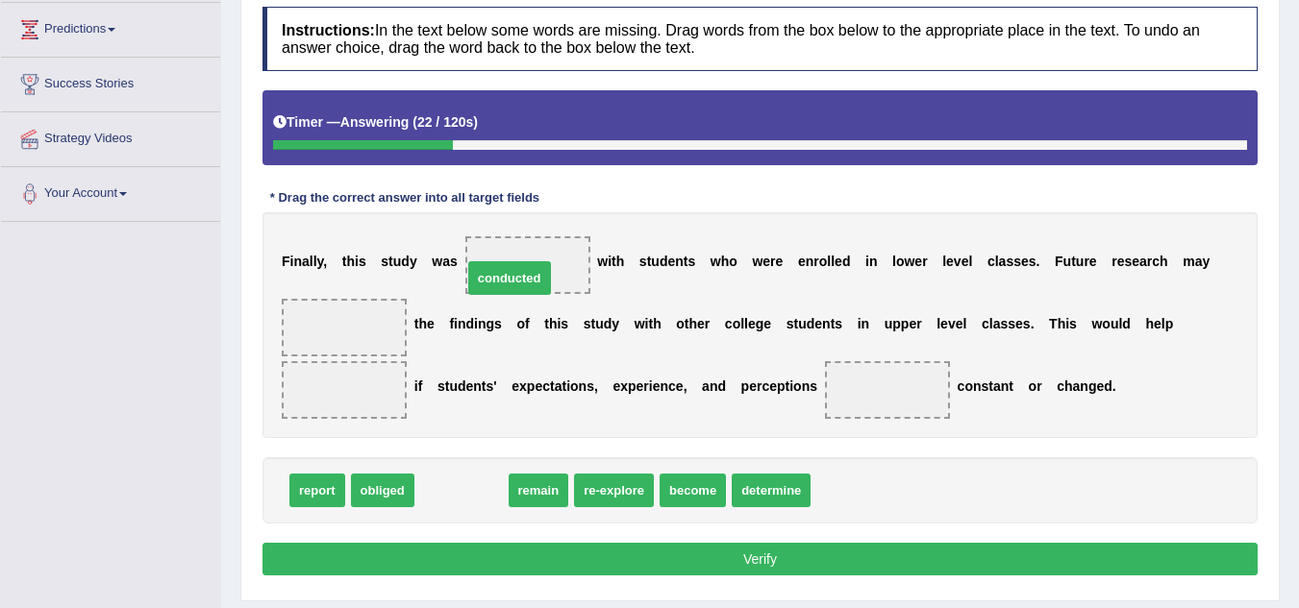
drag, startPoint x: 471, startPoint y: 486, endPoint x: 519, endPoint y: 274, distance: 217.8
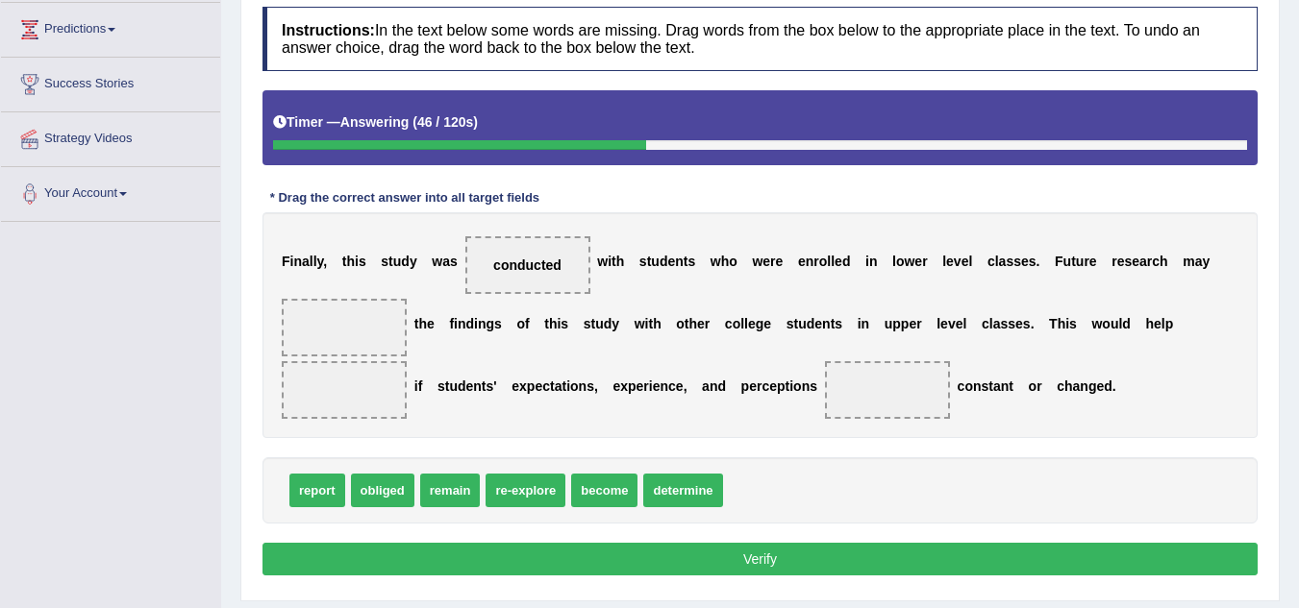
click at [463, 508] on div "report obliged remain re-explore become determine" at bounding box center [759, 491] width 995 height 66
drag, startPoint x: 339, startPoint y: 492, endPoint x: 345, endPoint y: 344, distance: 148.1
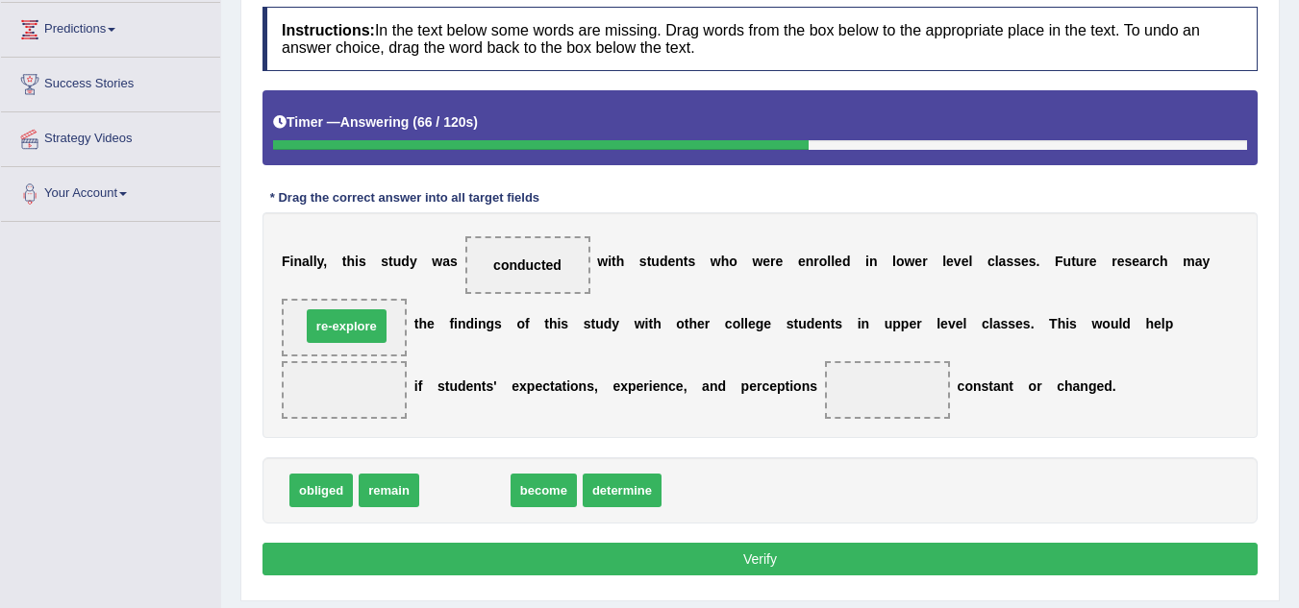
drag, startPoint x: 470, startPoint y: 483, endPoint x: 350, endPoint y: 317, distance: 204.4
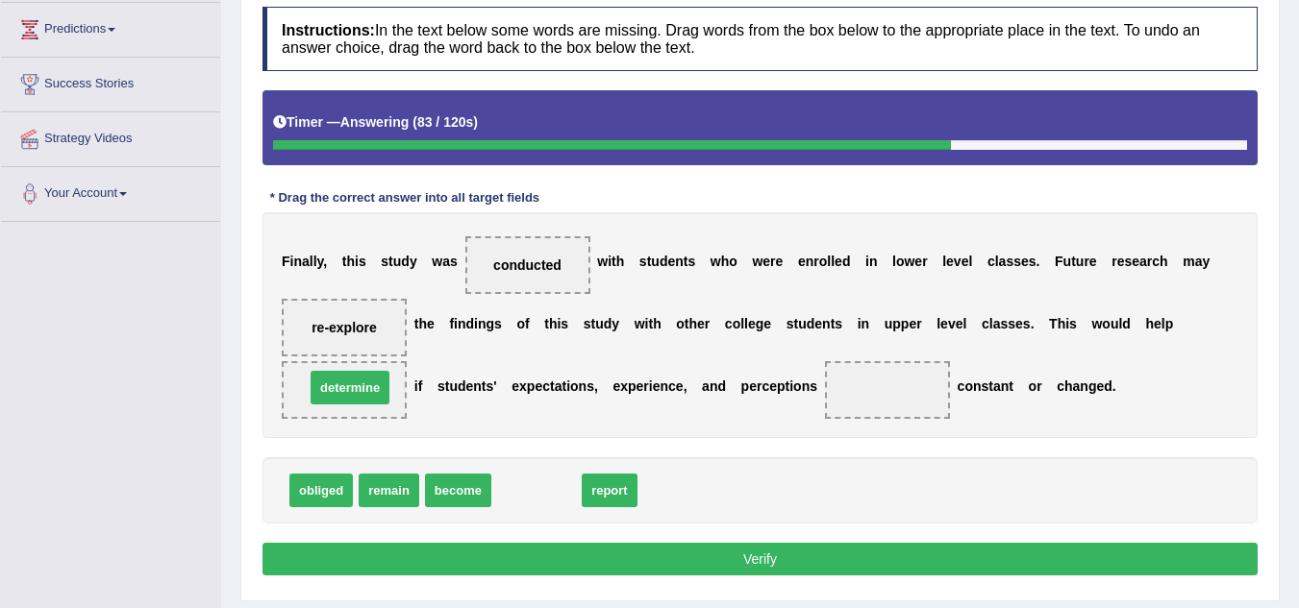
drag, startPoint x: 509, startPoint y: 486, endPoint x: 321, endPoint y: 385, distance: 214.2
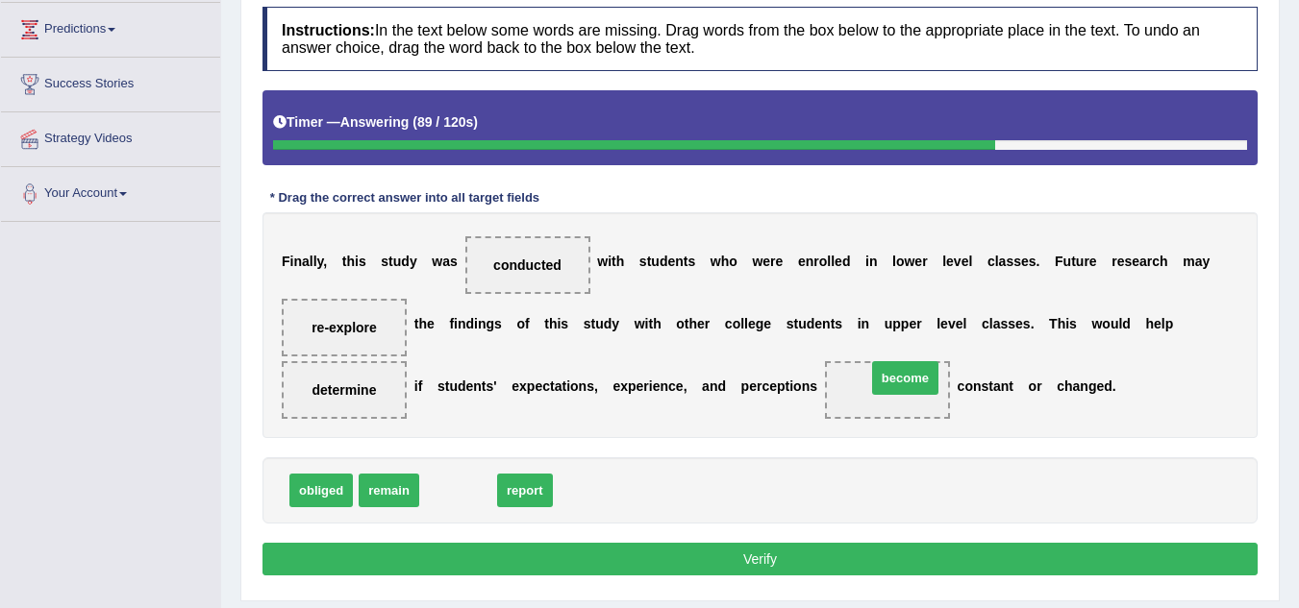
drag, startPoint x: 467, startPoint y: 498, endPoint x: 915, endPoint y: 386, distance: 461.6
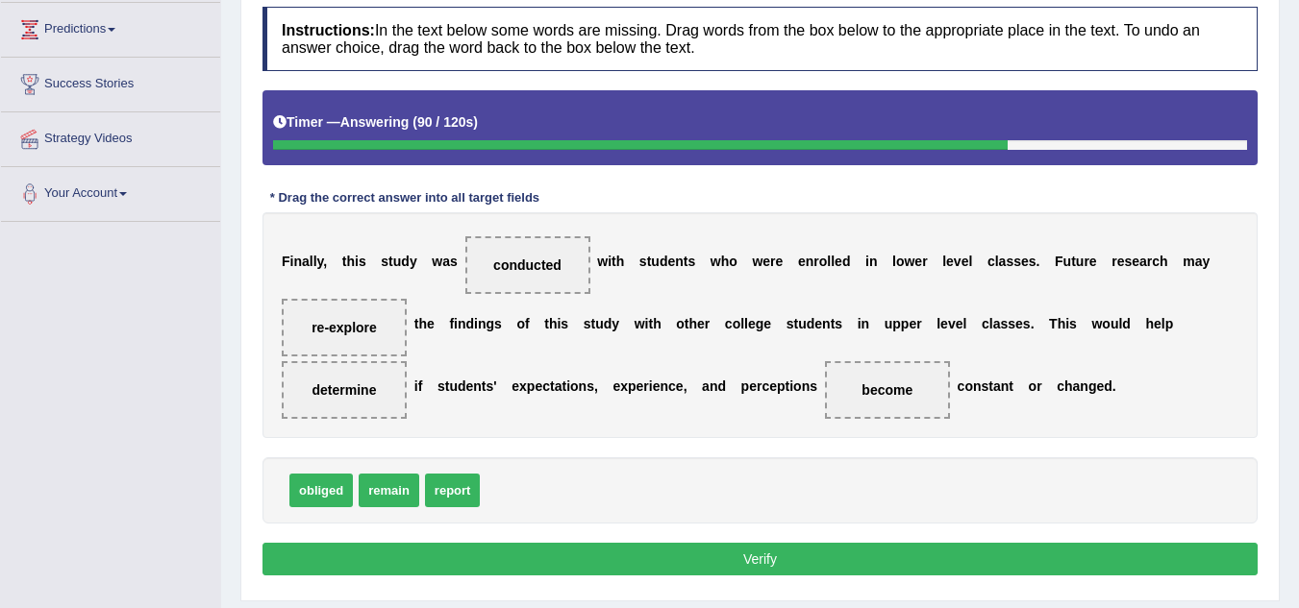
click at [831, 564] on button "Verify" at bounding box center [759, 559] width 995 height 33
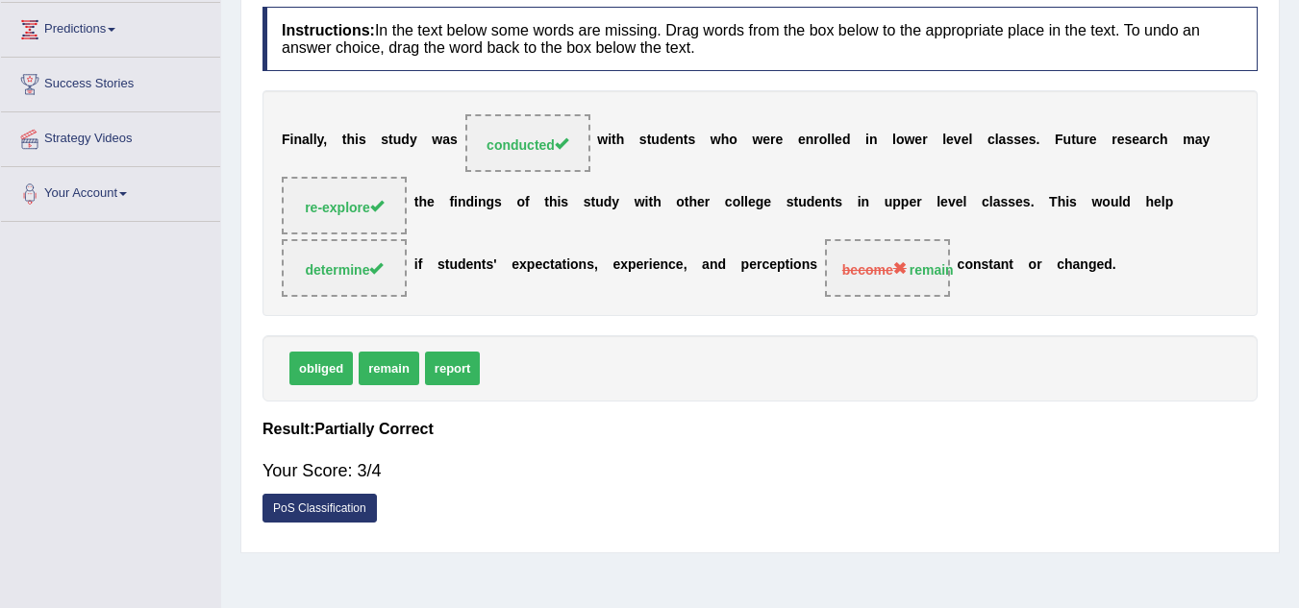
scroll to position [0, 0]
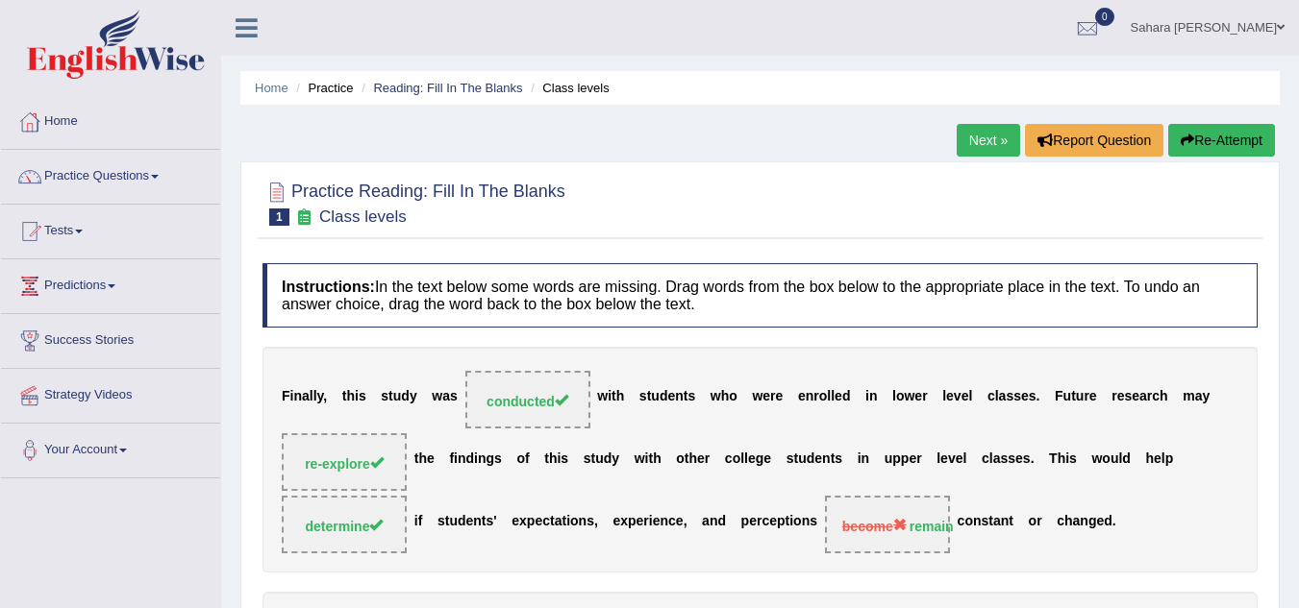
click at [988, 138] on link "Next »" at bounding box center [987, 140] width 63 height 33
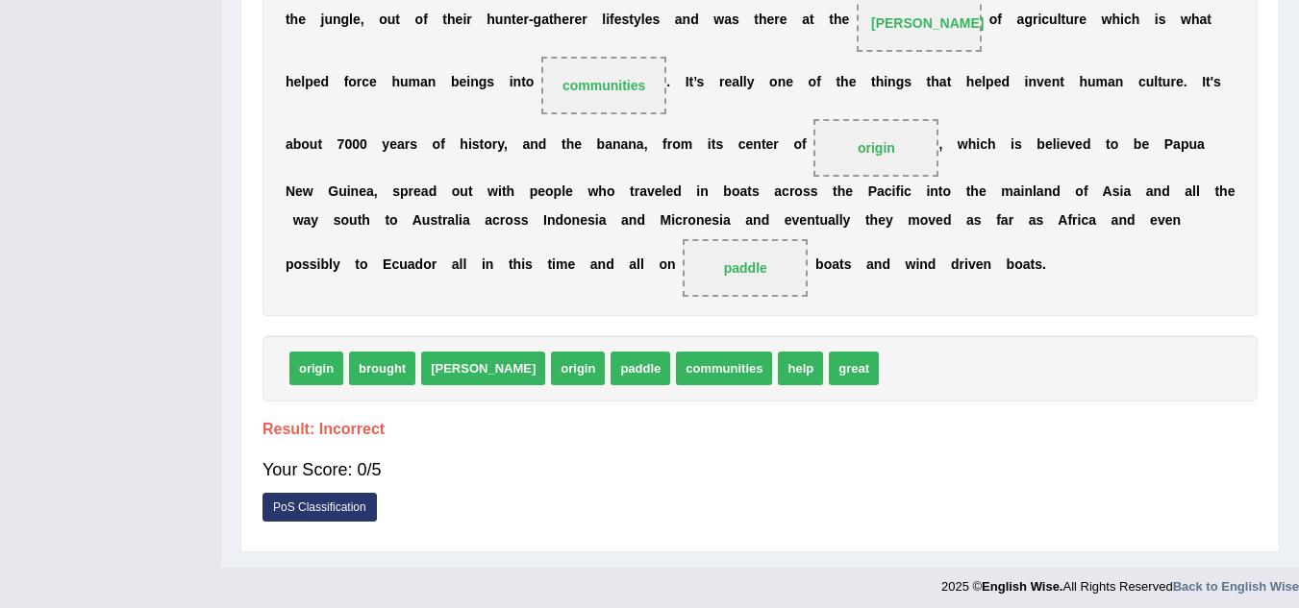
scroll to position [522, 0]
